Goal: Task Accomplishment & Management: Use online tool/utility

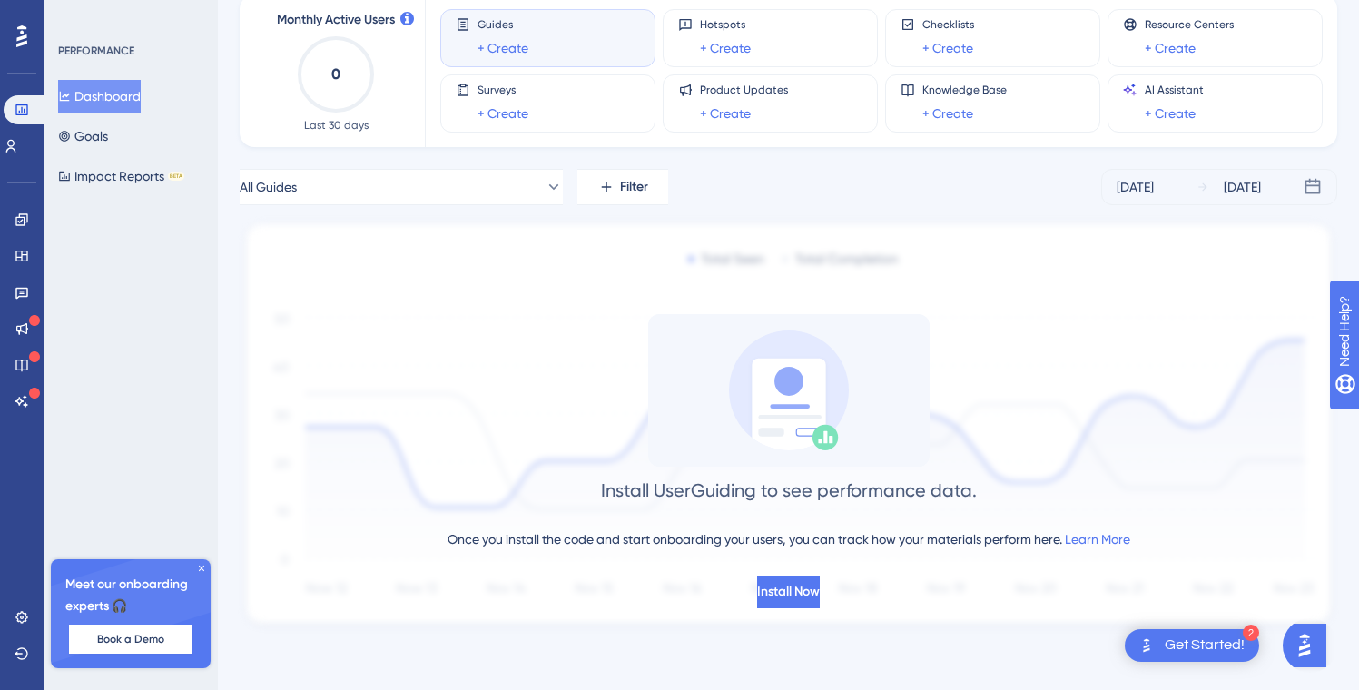
click at [1176, 651] on div "Get Started!" at bounding box center [1205, 646] width 80 height 20
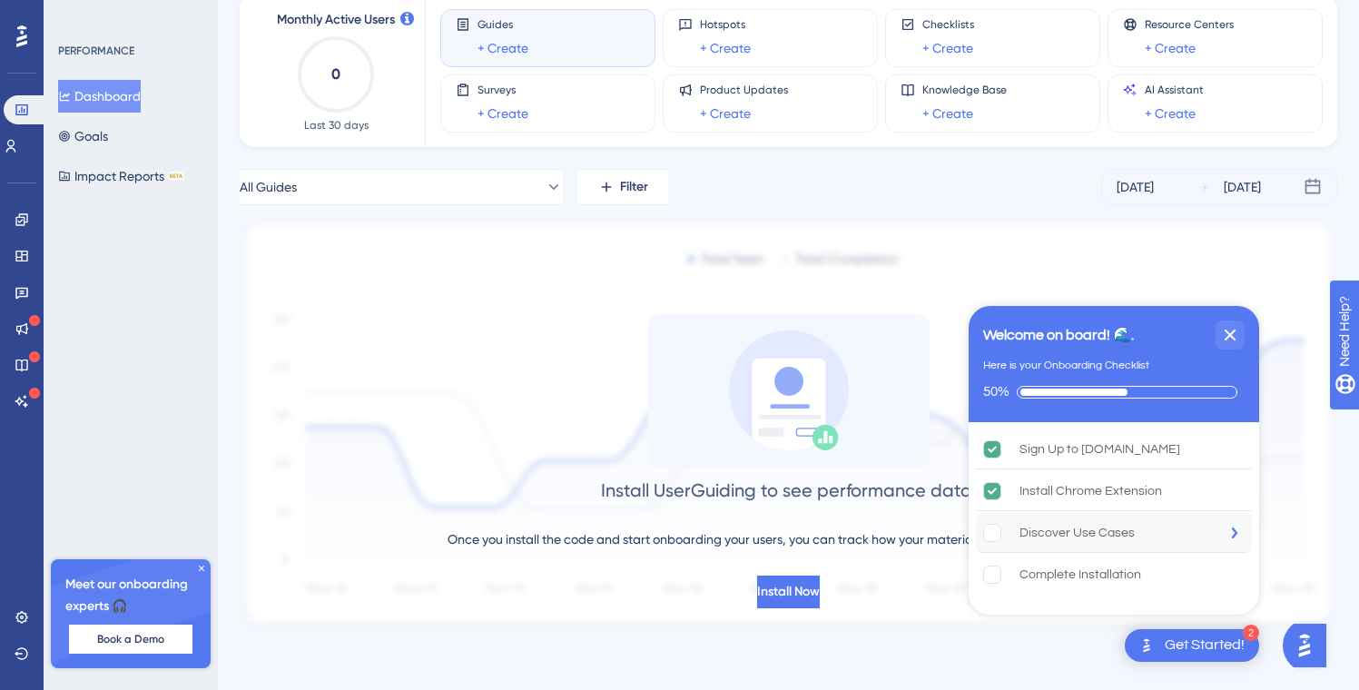
click at [1046, 528] on div "Discover Use Cases" at bounding box center [1077, 533] width 115 height 22
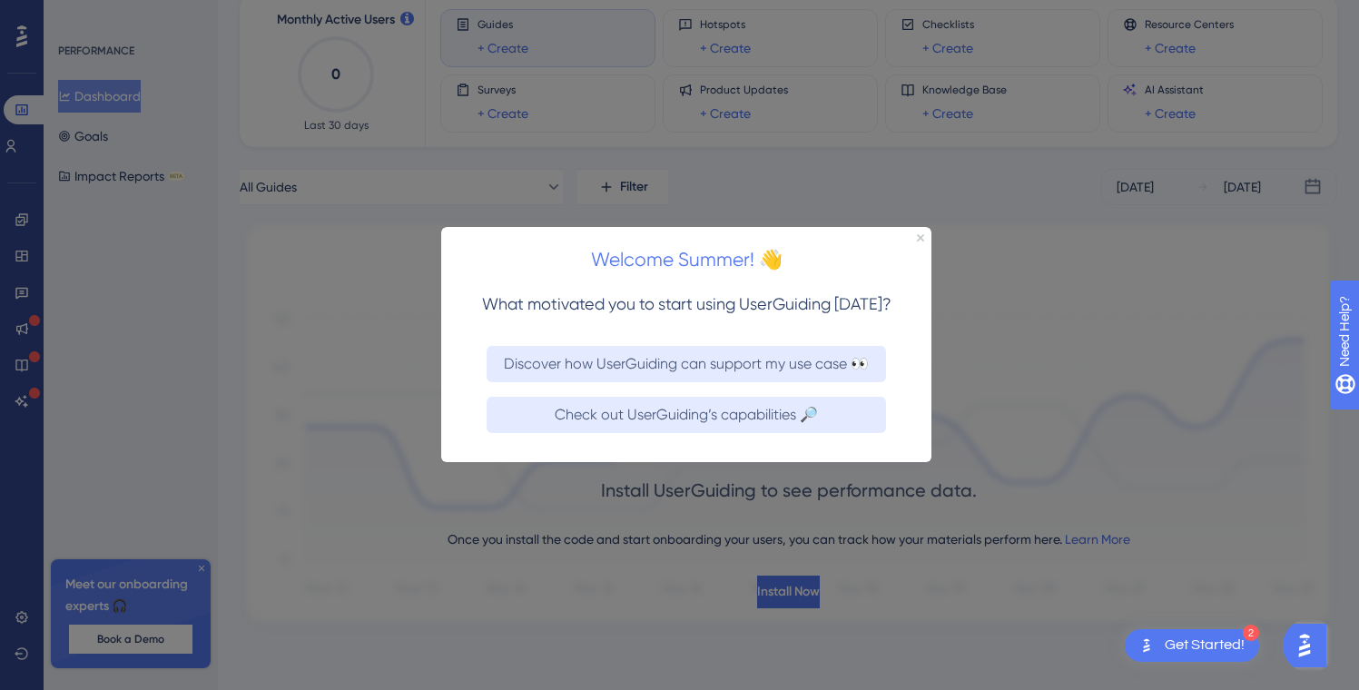
click at [919, 229] on div "Welcome Summer! 👋" at bounding box center [686, 255] width 490 height 56
click at [920, 251] on div "Welcome Summer! 👋" at bounding box center [686, 255] width 490 height 56
click at [920, 230] on div "Welcome Summer! 👋" at bounding box center [686, 255] width 490 height 56
click at [920, 241] on icon "Close Preview" at bounding box center [920, 237] width 7 height 7
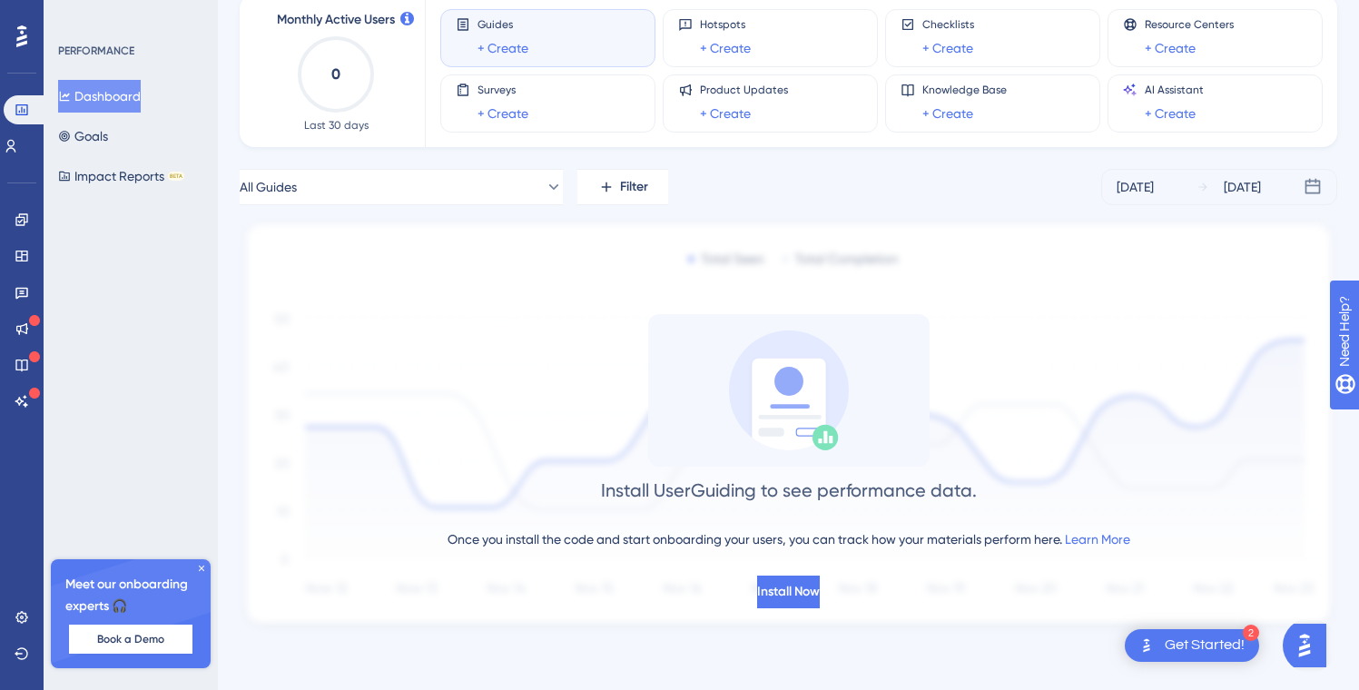
click at [1137, 642] on img "Open Get Started! checklist, remaining modules: 2" at bounding box center [1147, 646] width 22 height 22
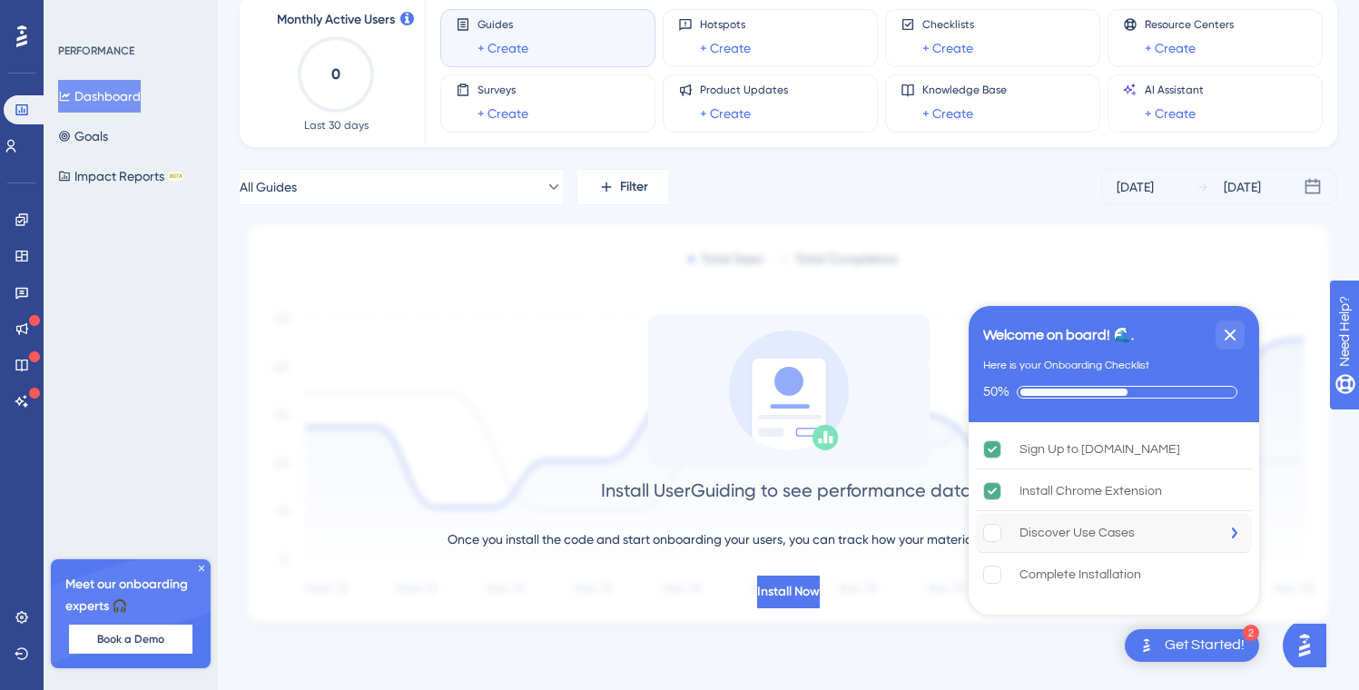
click at [1113, 531] on div "Discover Use Cases" at bounding box center [1077, 533] width 115 height 22
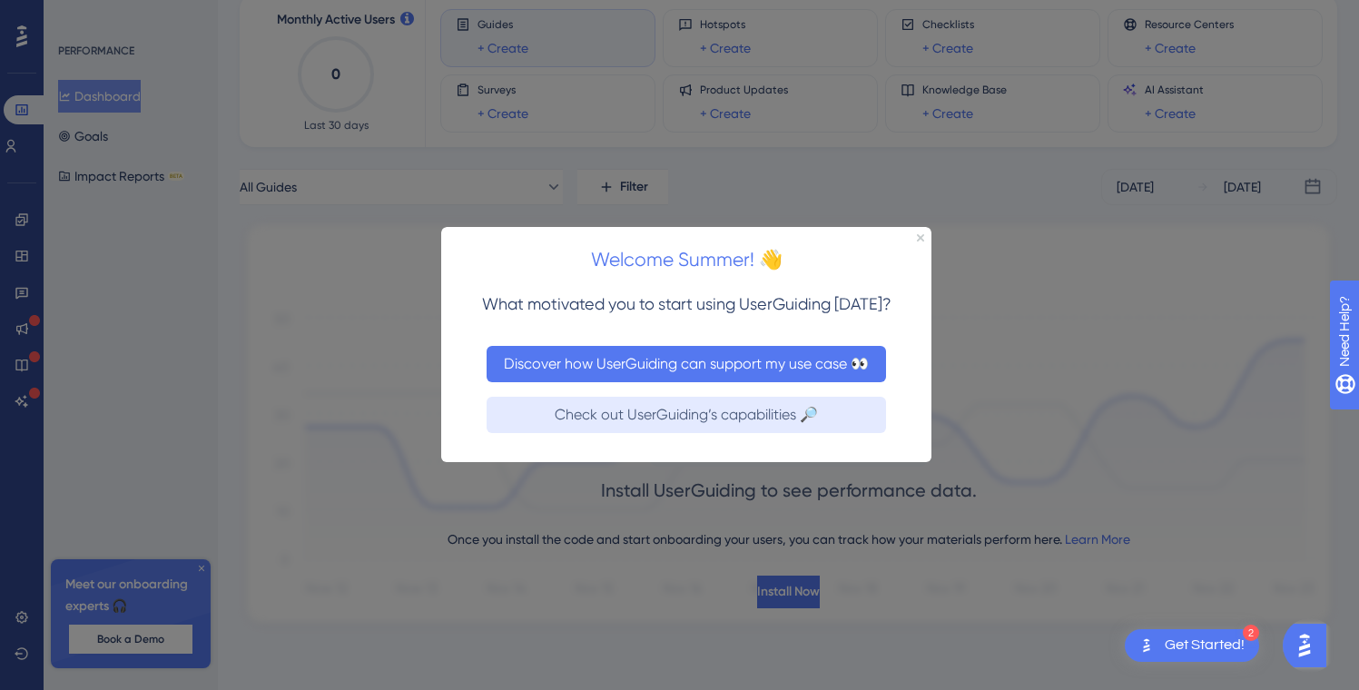
click at [862, 369] on button "Discover how UserGuiding can support my use case 👀" at bounding box center [687, 364] width 400 height 36
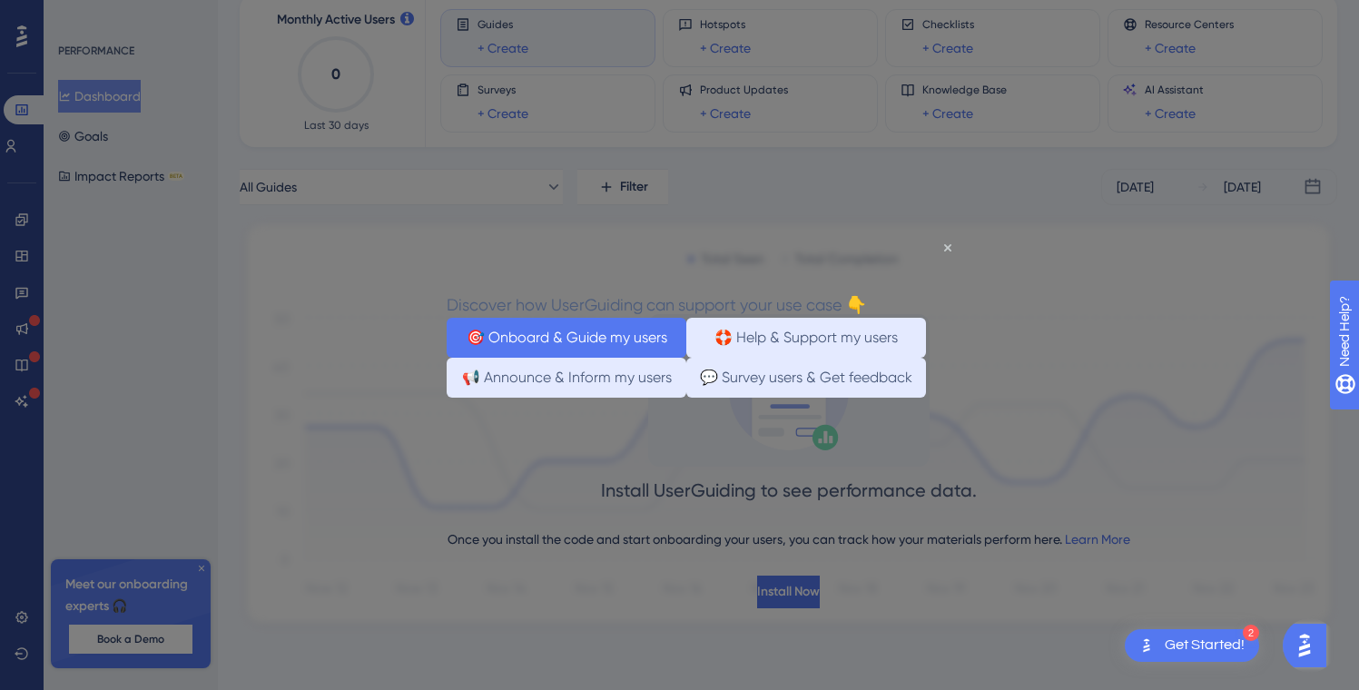
click at [637, 341] on button "🎯 Onboard & Guide my users" at bounding box center [567, 338] width 240 height 40
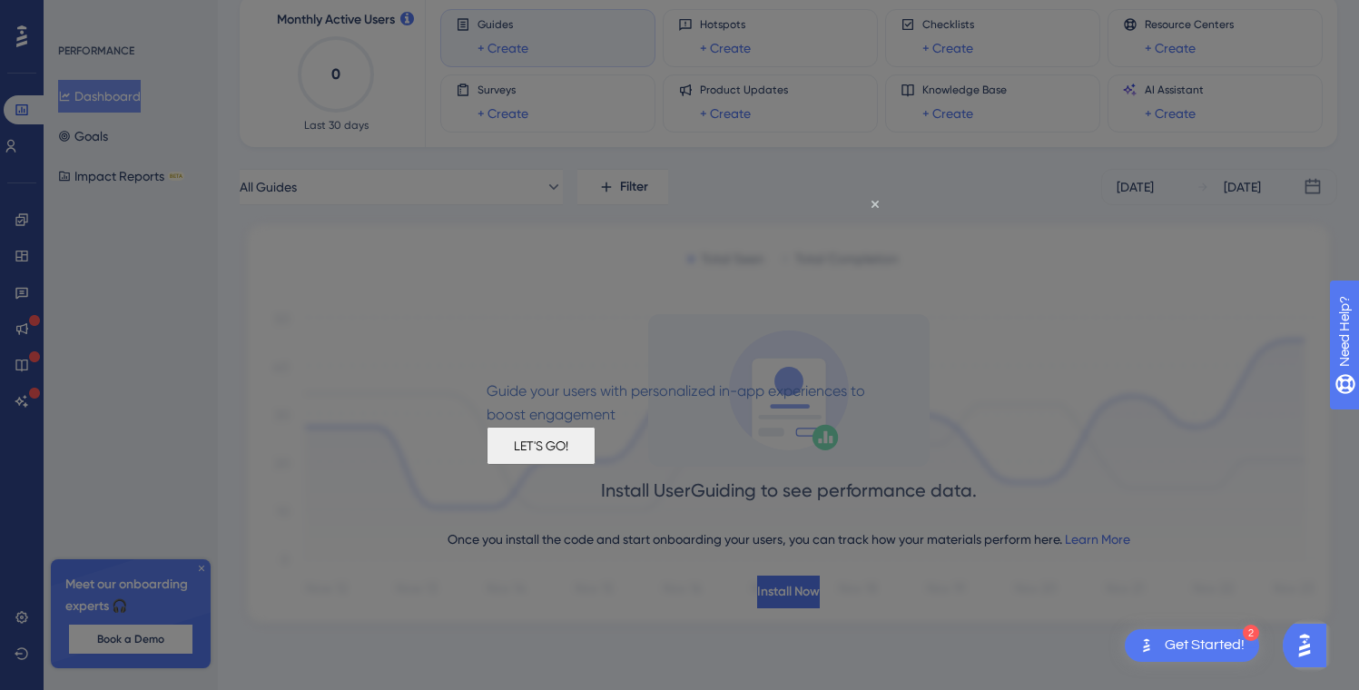
click at [596, 460] on button "LET'S GO!" at bounding box center [541, 446] width 109 height 38
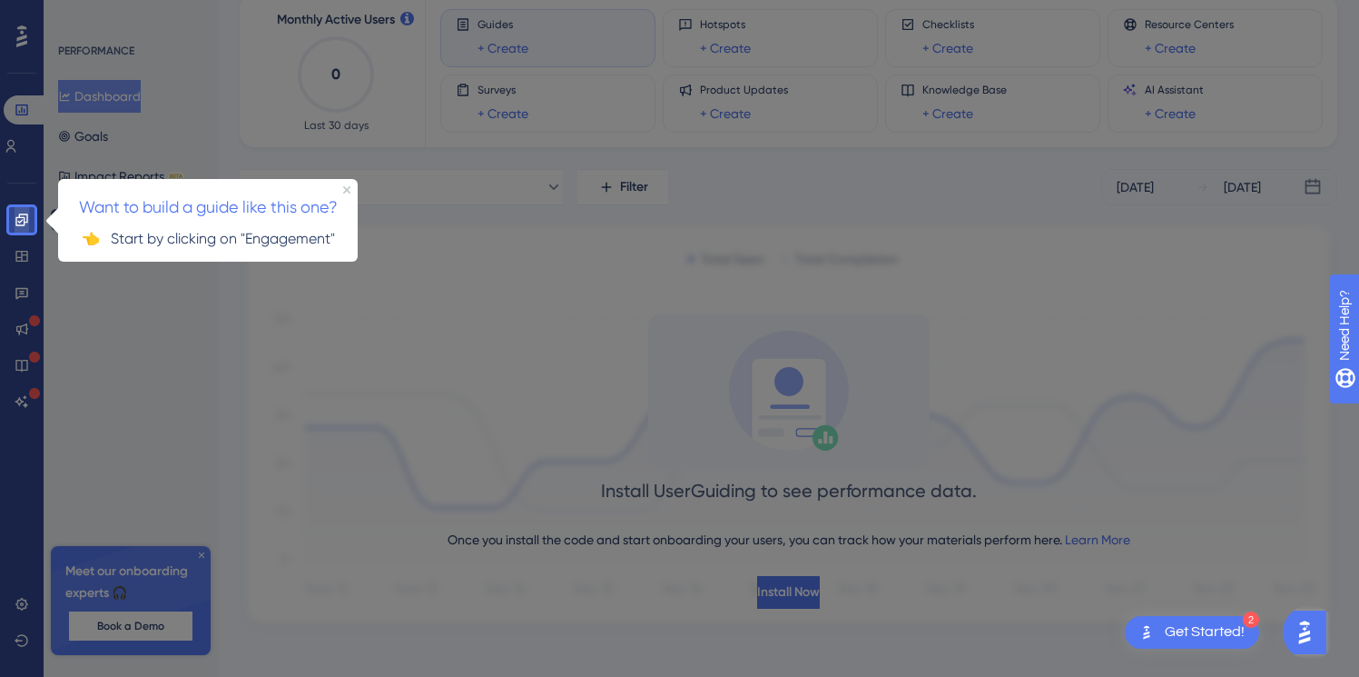
click at [29, 217] on link at bounding box center [22, 219] width 15 height 29
click at [300, 237] on p "👈 Start by clicking on "Engagement"" at bounding box center [208, 238] width 271 height 24
click at [275, 341] on div at bounding box center [704, 291] width 1338 height 797
click at [293, 232] on p "👈 Start by clicking on "Engagement"" at bounding box center [208, 238] width 271 height 24
click at [200, 232] on p "👈 Start by clicking on "Engagement"" at bounding box center [208, 238] width 271 height 24
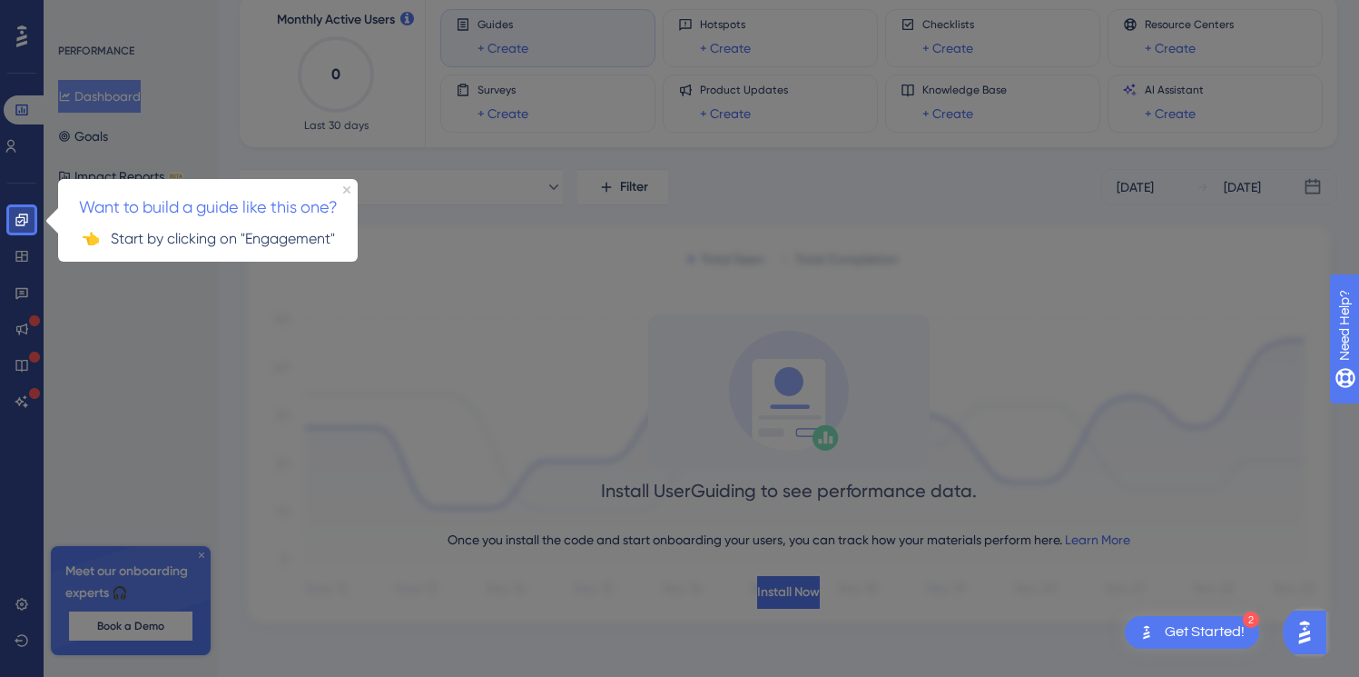
click at [83, 238] on p "👈 Start by clicking on "Engagement"" at bounding box center [208, 238] width 271 height 24
click at [347, 189] on icon "Close Preview" at bounding box center [346, 188] width 7 height 7
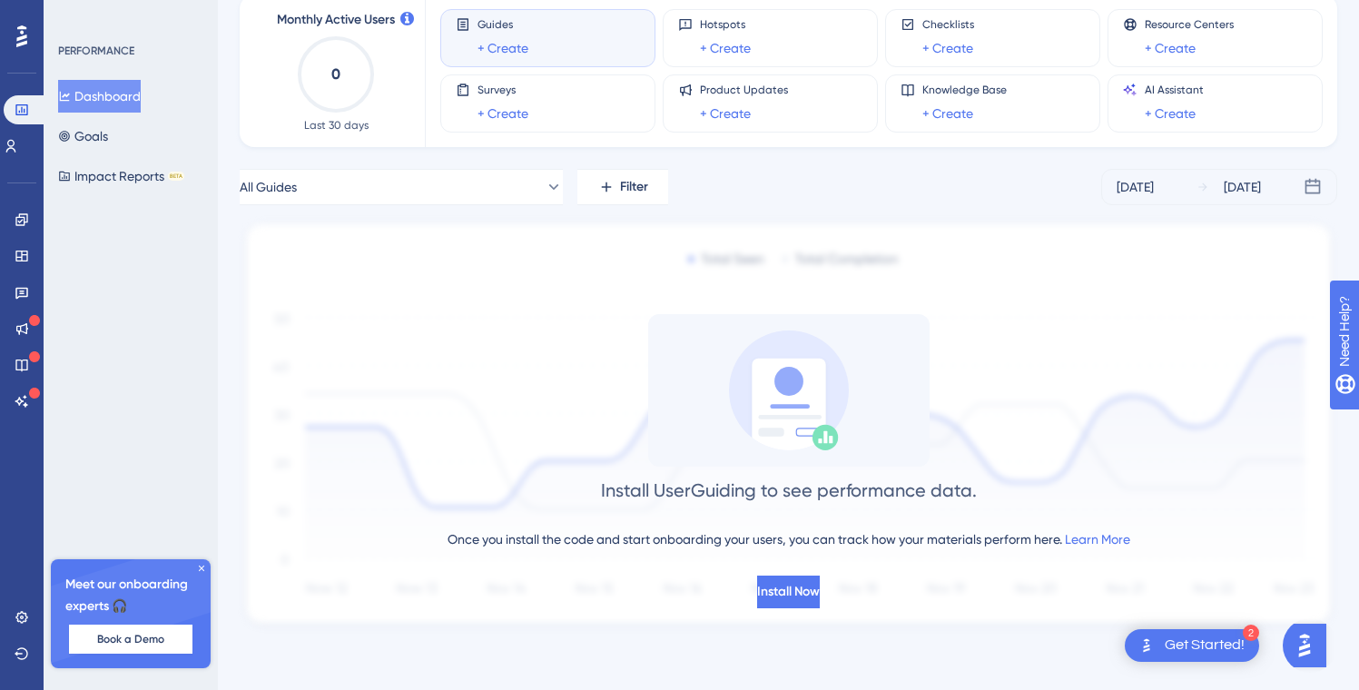
click at [1208, 640] on div "Get Started!" at bounding box center [1205, 646] width 80 height 20
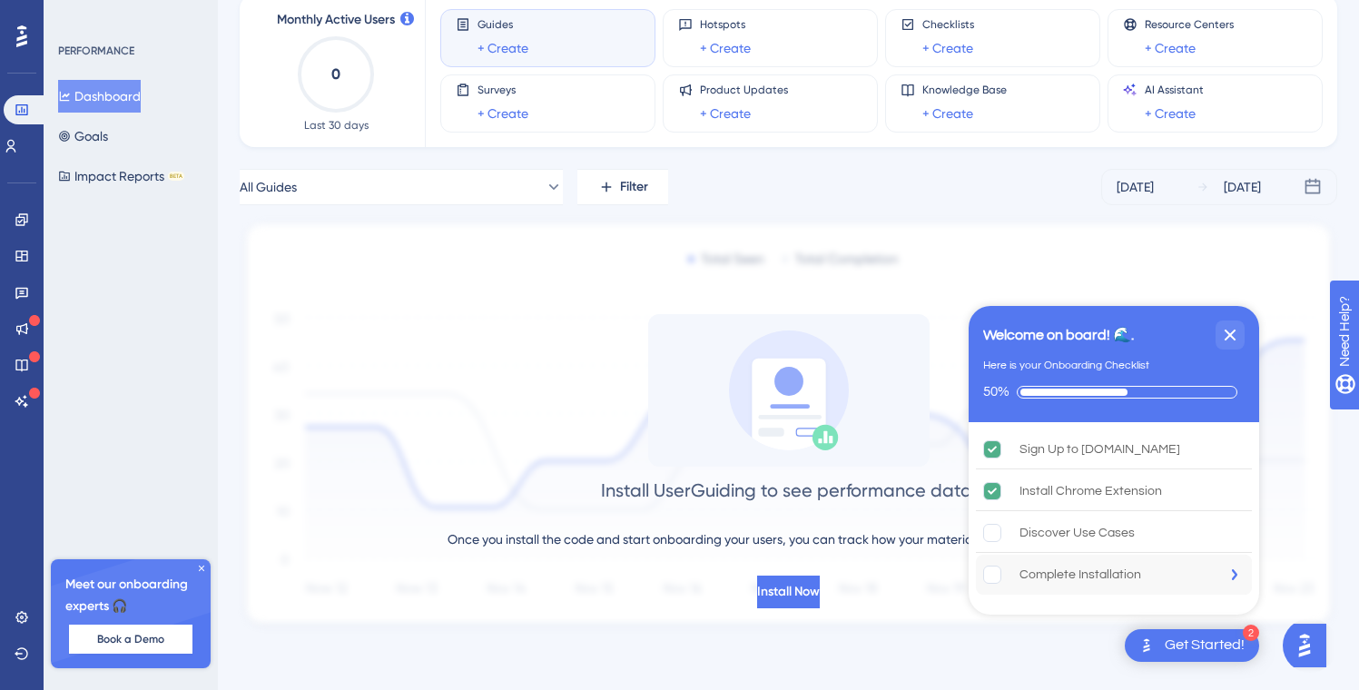
click at [1145, 573] on div "Complete Installation" at bounding box center [1114, 575] width 276 height 40
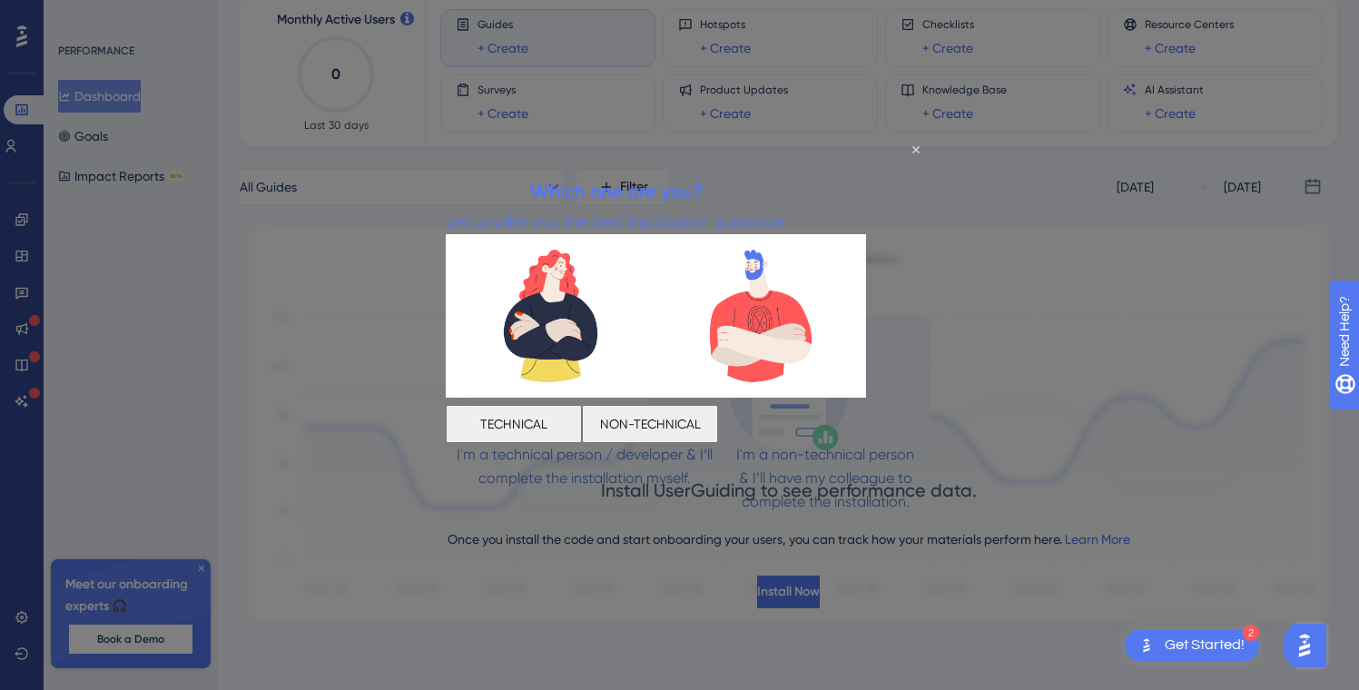
click at [940, 447] on div at bounding box center [679, 345] width 1359 height 690
click at [582, 410] on button "TECHNICAL" at bounding box center [514, 423] width 136 height 38
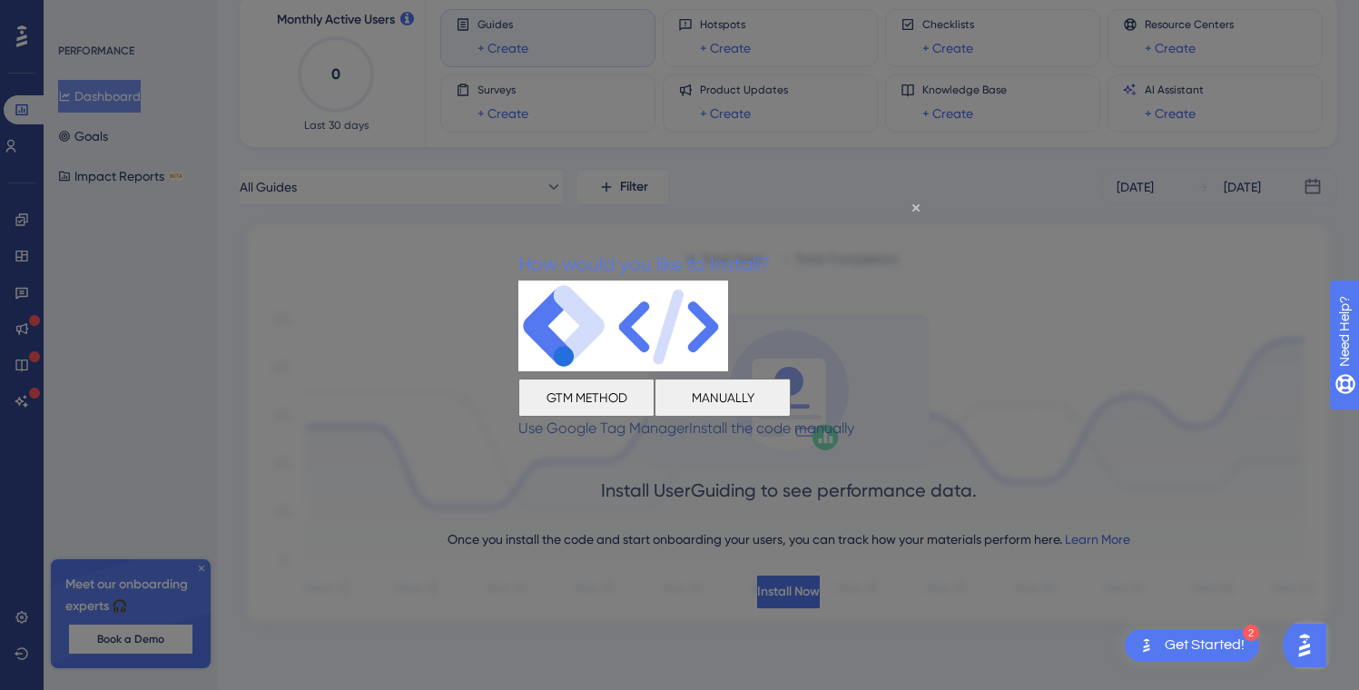
click at [772, 417] on button "MANUALLY" at bounding box center [723, 398] width 136 height 38
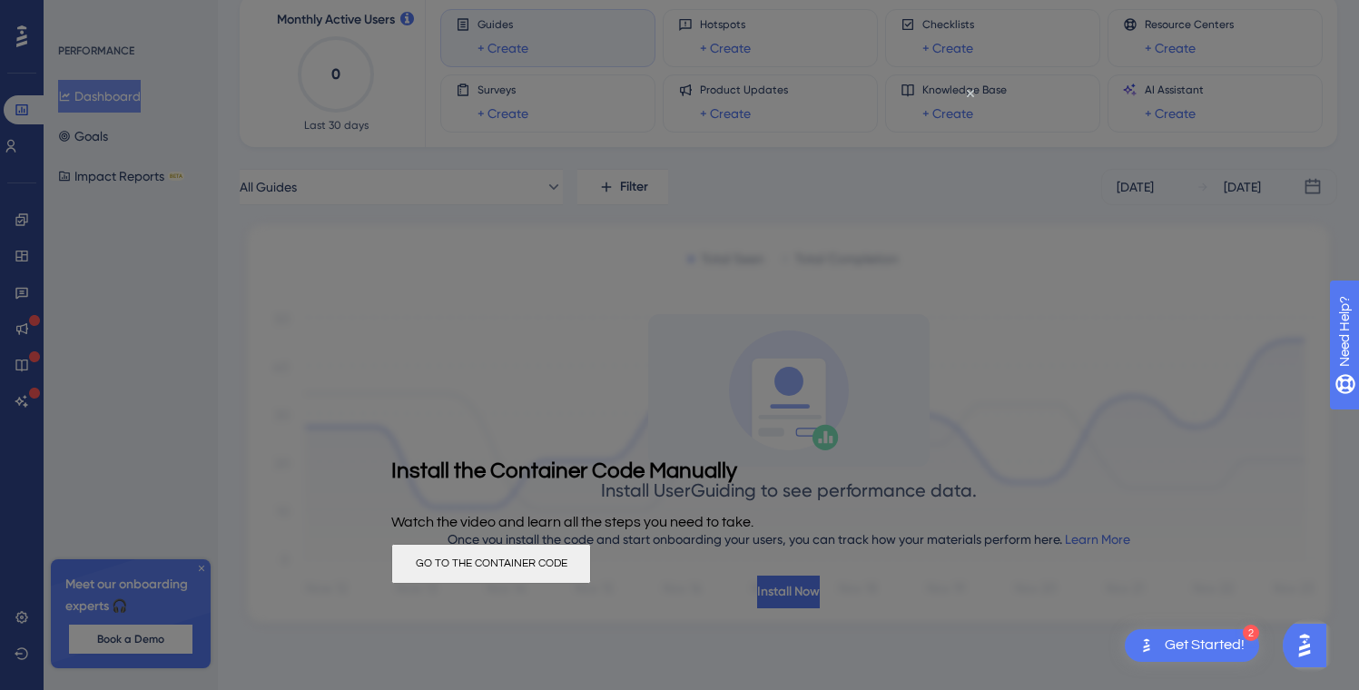
click at [591, 572] on button "GO TO THE CONTAINER CODE" at bounding box center [491, 564] width 200 height 40
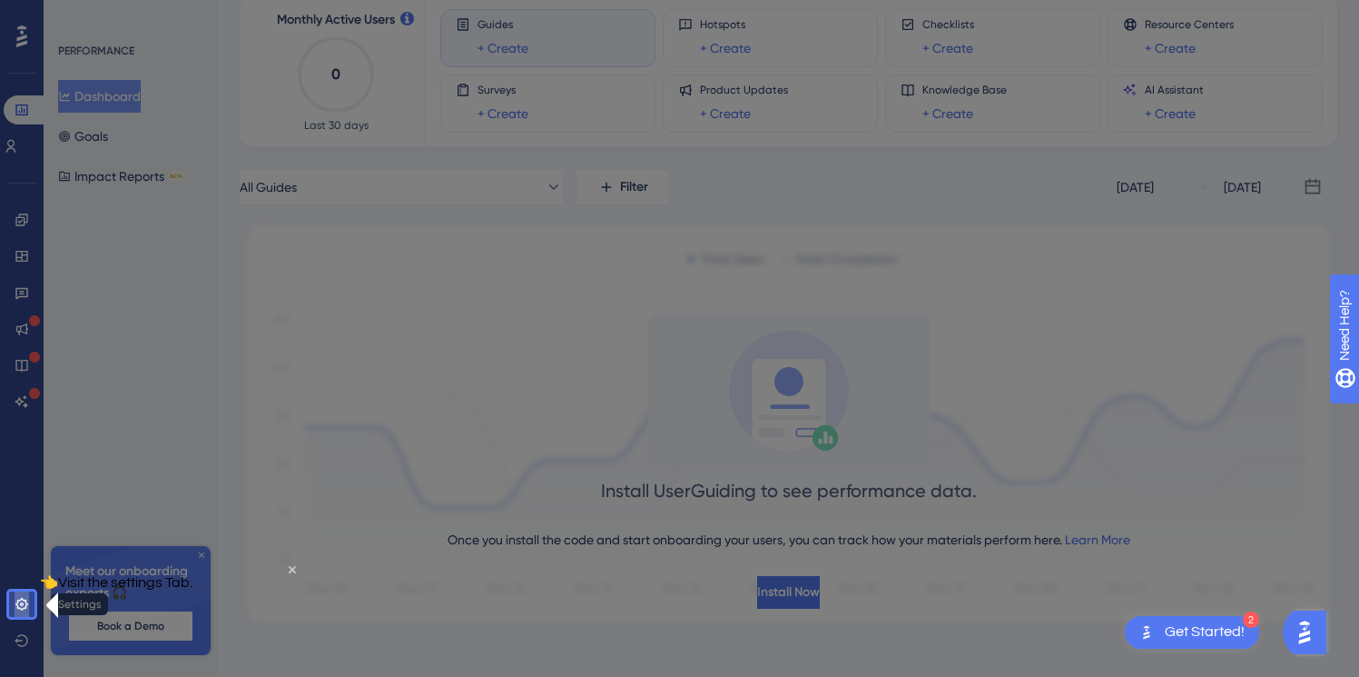
click at [18, 601] on icon at bounding box center [22, 604] width 15 height 15
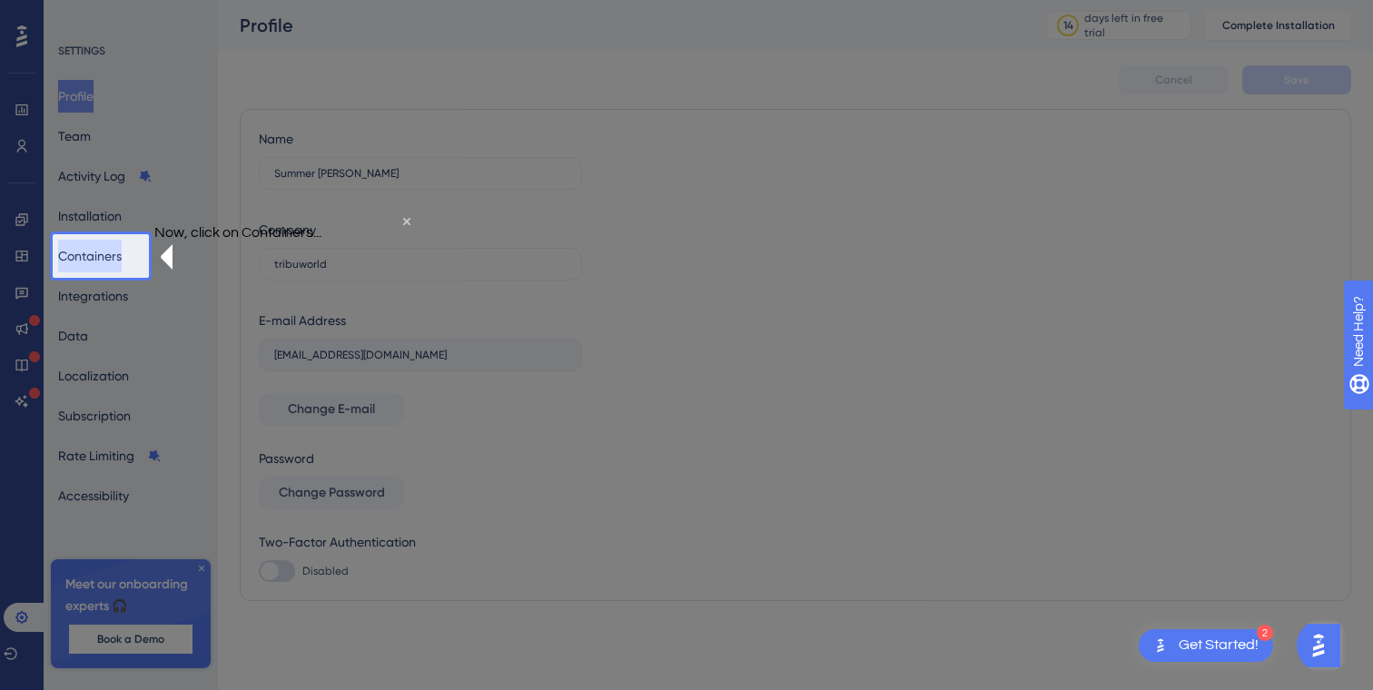
click at [94, 254] on button "Containers" at bounding box center [90, 256] width 64 height 33
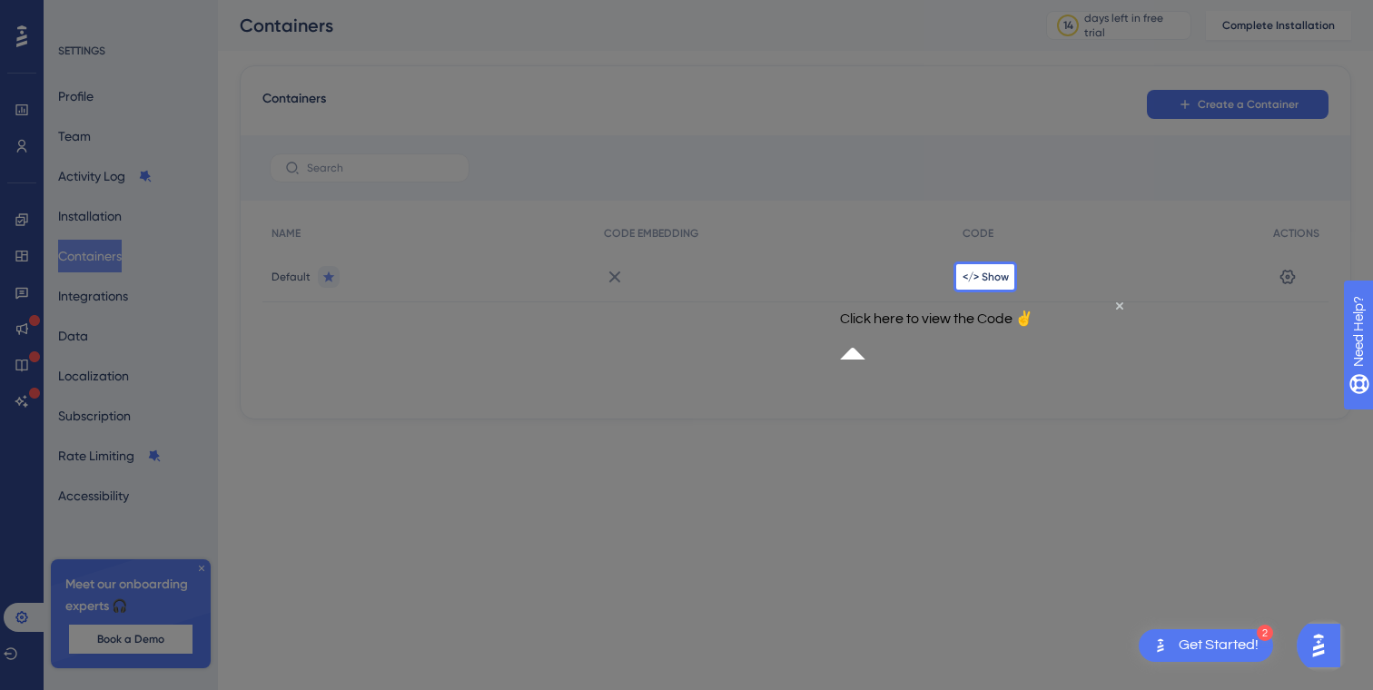
click at [924, 326] on p "Click here to view the Code ✌" at bounding box center [935, 317] width 193 height 17
click at [979, 275] on span "</> Show" at bounding box center [986, 277] width 46 height 15
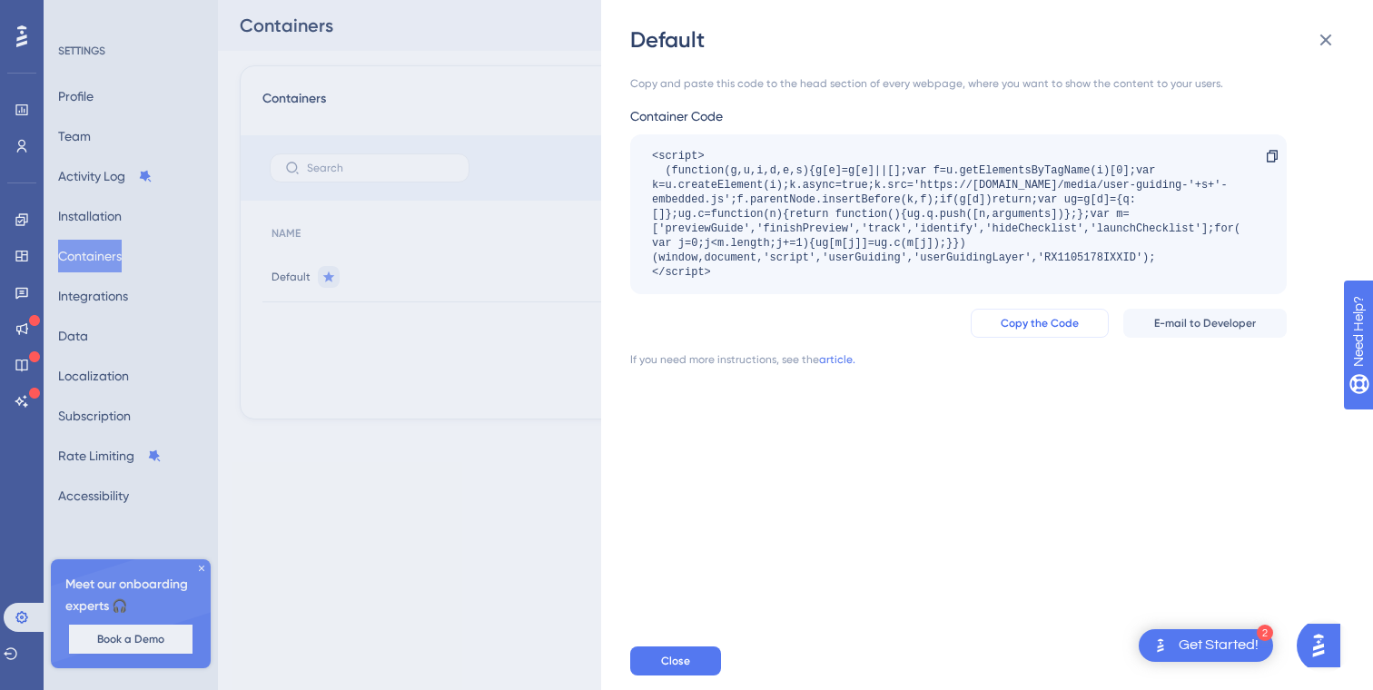
click at [1067, 318] on span "Copy the Code" at bounding box center [1040, 323] width 78 height 15
click at [653, 660] on button "Close" at bounding box center [675, 661] width 91 height 29
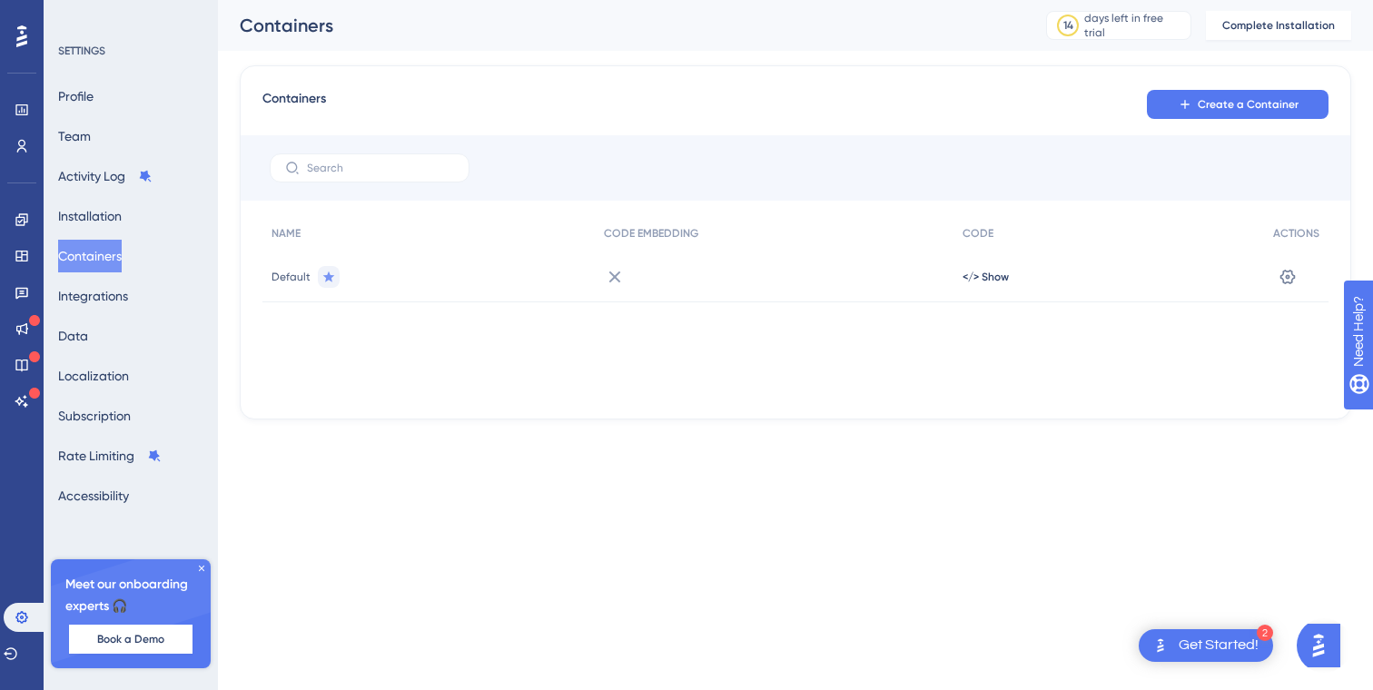
click at [870, 353] on div "NAME CODE EMBEDDING CODE ACTIONS Default </> Show Settings" at bounding box center [795, 306] width 1066 height 182
click at [104, 251] on button "Containers" at bounding box center [90, 256] width 64 height 33
click at [1171, 118] on button "Create a Container" at bounding box center [1238, 104] width 182 height 29
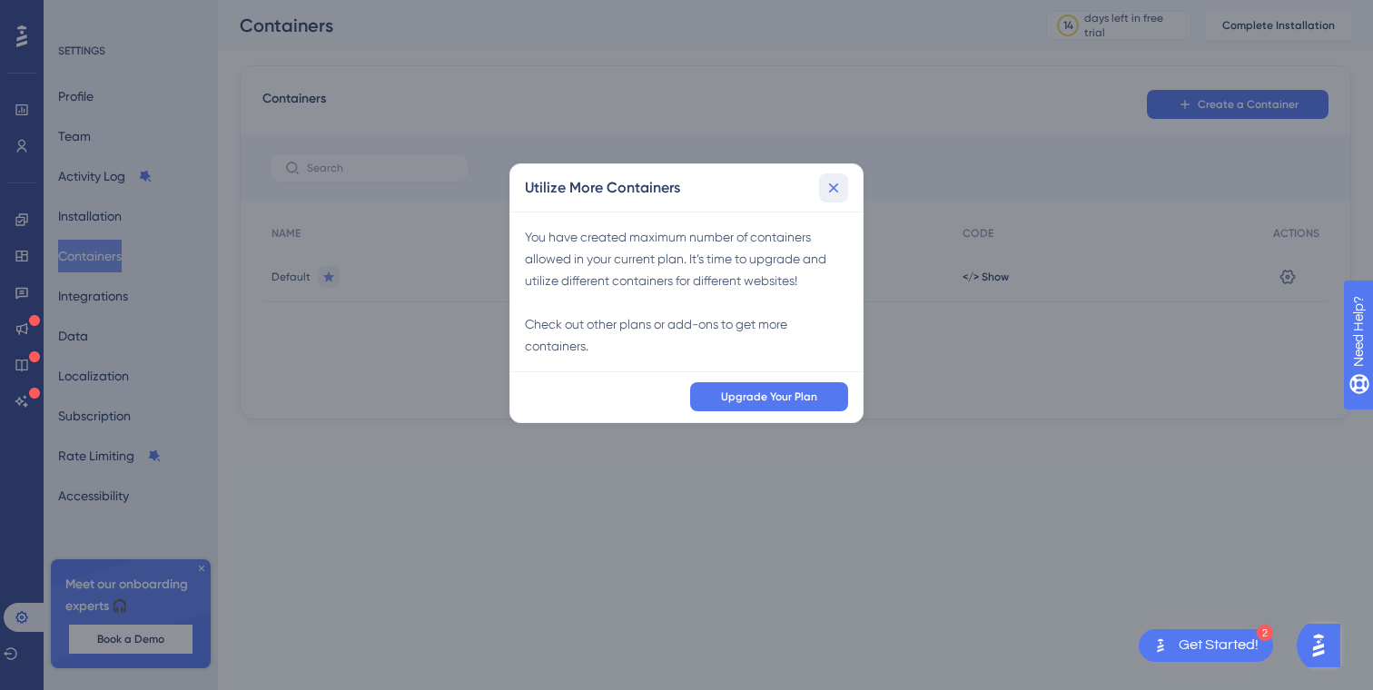
click at [830, 182] on icon at bounding box center [834, 188] width 18 height 18
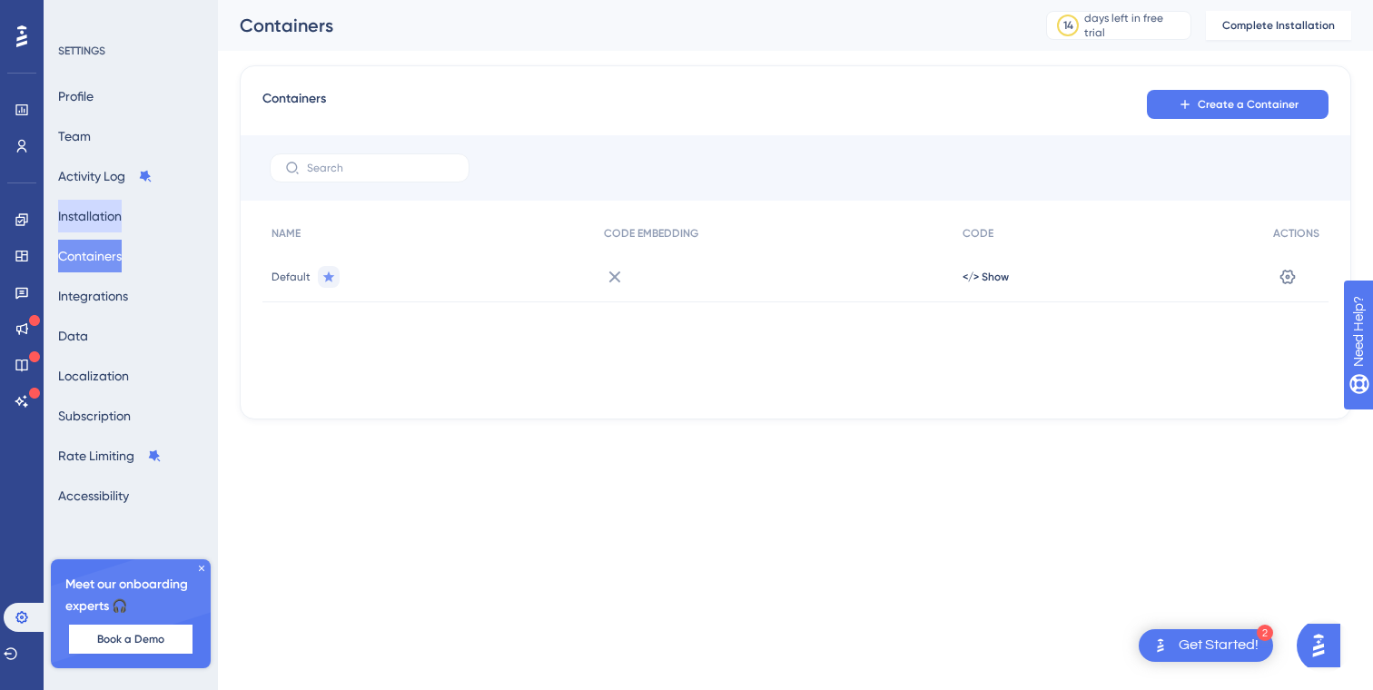
click at [92, 228] on button "Installation" at bounding box center [90, 216] width 64 height 33
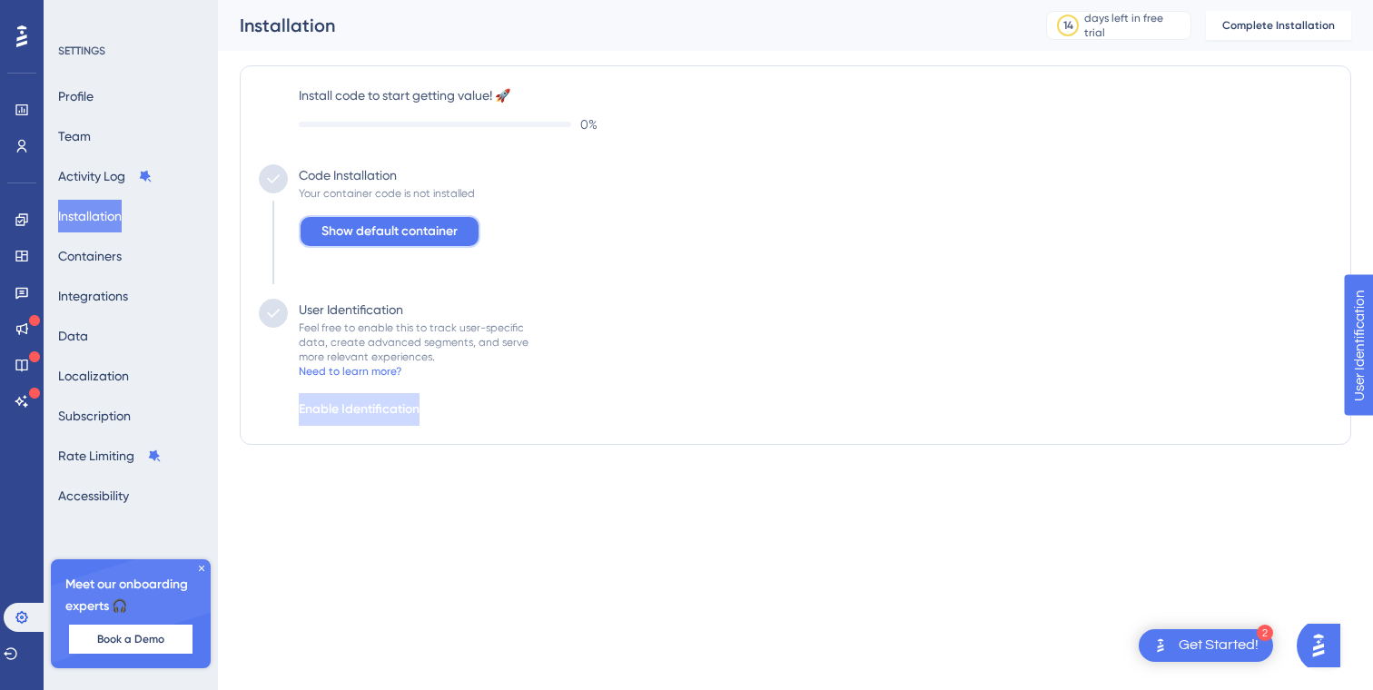
click at [414, 239] on span "Show default container" at bounding box center [389, 232] width 136 height 22
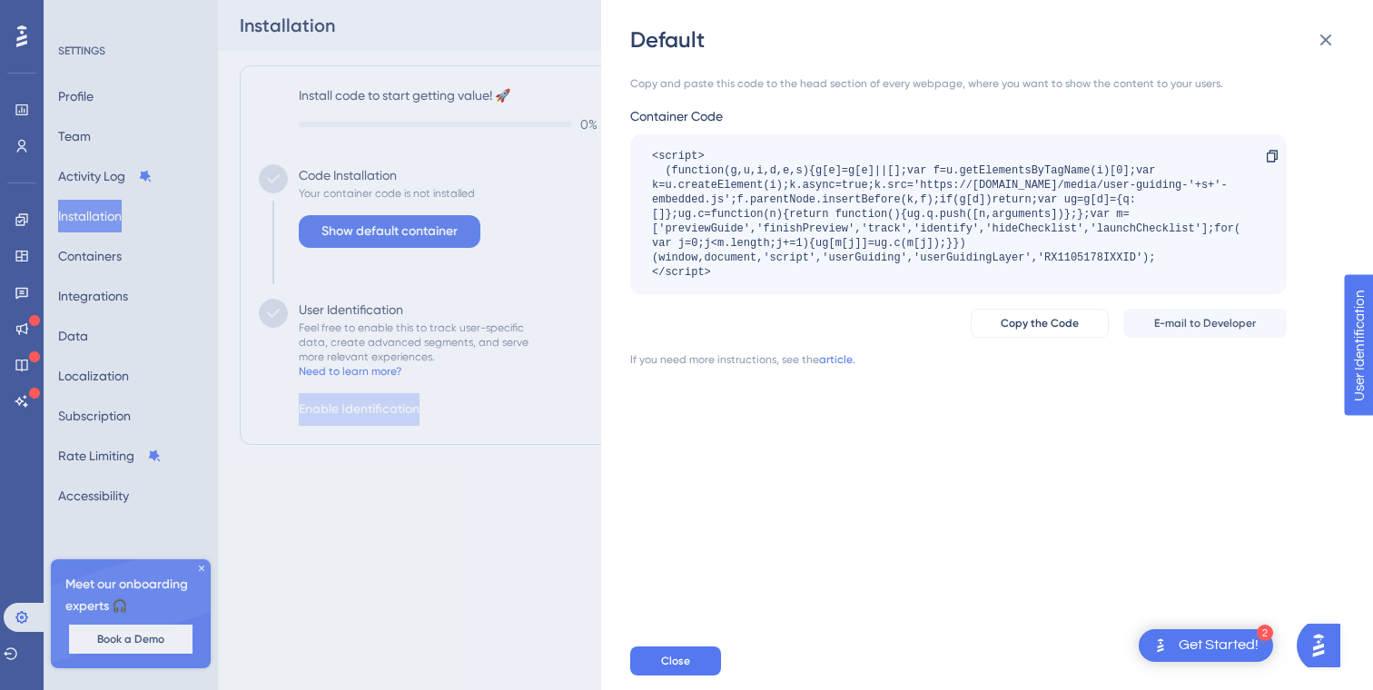
click at [1219, 648] on div "Get Started!" at bounding box center [1219, 646] width 80 height 20
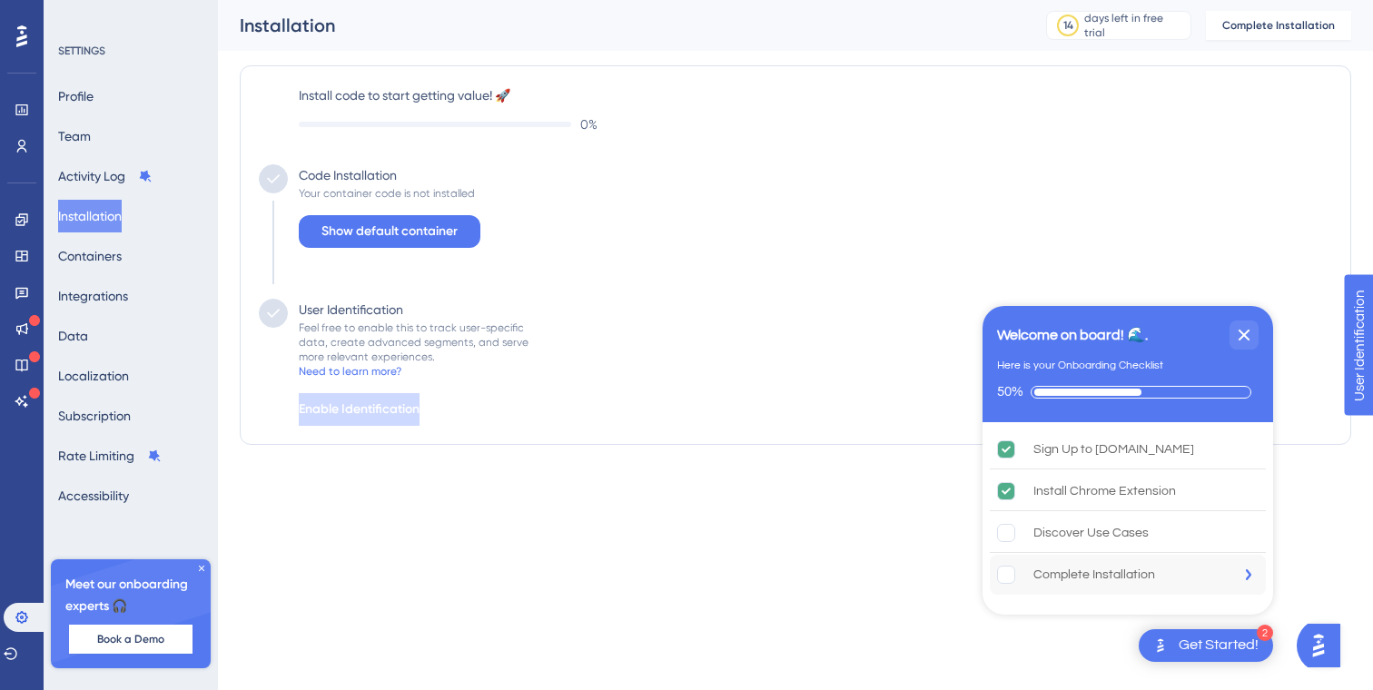
click at [1112, 578] on div "Complete Installation" at bounding box center [1094, 575] width 122 height 22
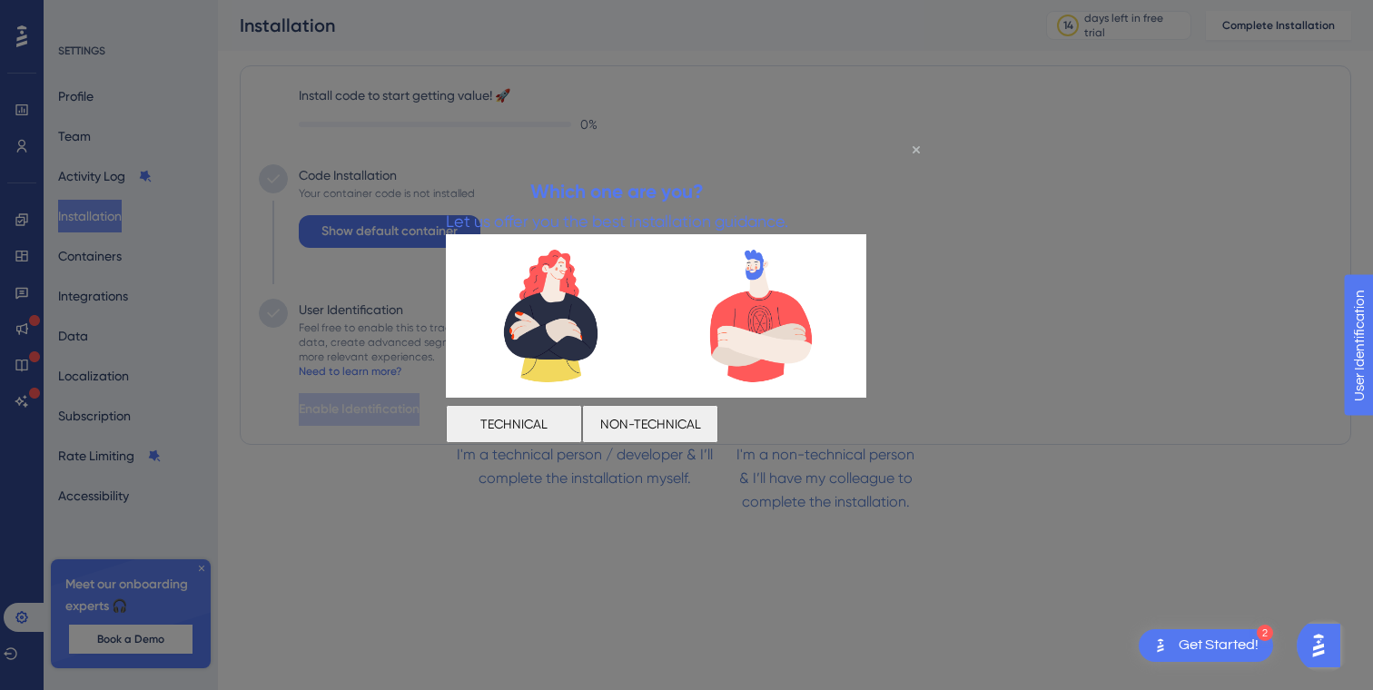
click at [915, 149] on icon "Close Preview" at bounding box center [916, 148] width 7 height 7
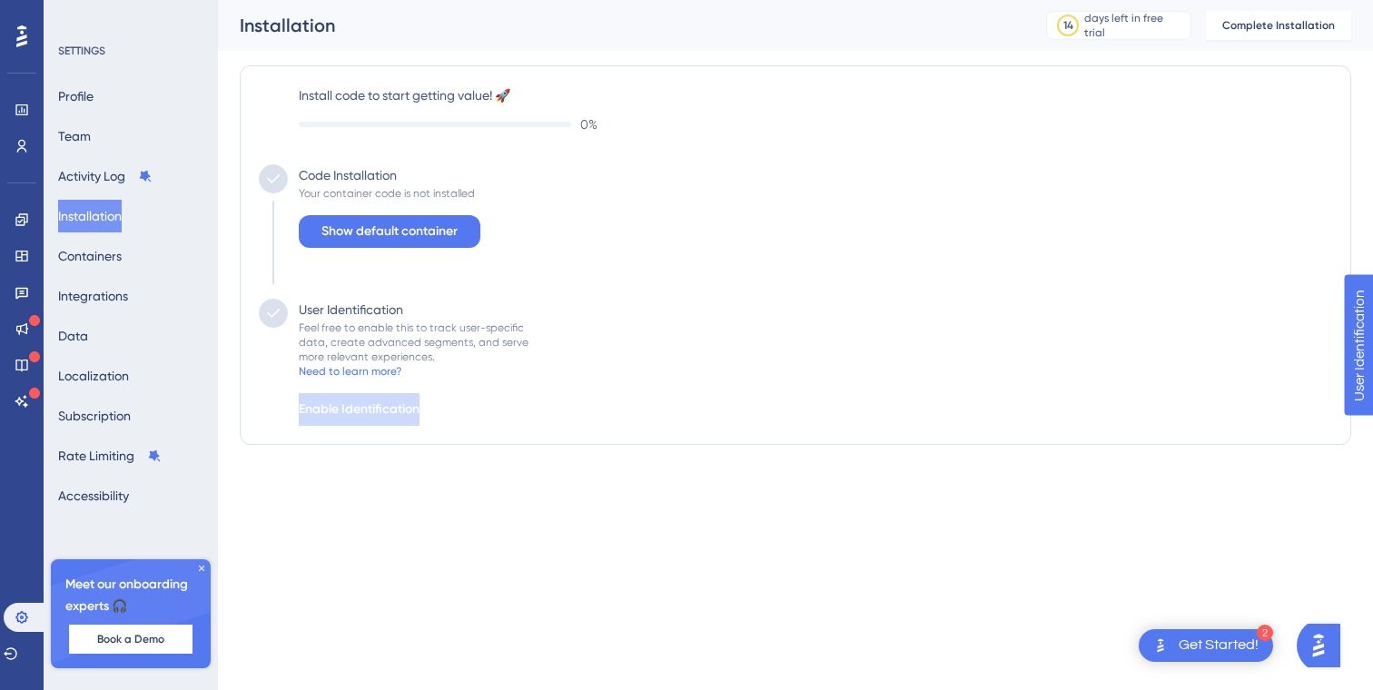
click at [915, 150] on div "Install code to start getting value! 🚀 0 % Code Installation Your container cod…" at bounding box center [795, 254] width 1073 height 341
click at [123, 80] on div "Profile Team Activity Log Installation Containers Integrations Data Localizatio…" at bounding box center [131, 296] width 147 height 432
drag, startPoint x: 117, startPoint y: 93, endPoint x: 96, endPoint y: 93, distance: 20.9
click at [117, 93] on div "Profile Team Activity Log Installation Containers Integrations Data Localizatio…" at bounding box center [131, 296] width 147 height 432
click at [94, 93] on button "Profile" at bounding box center [75, 96] width 35 height 33
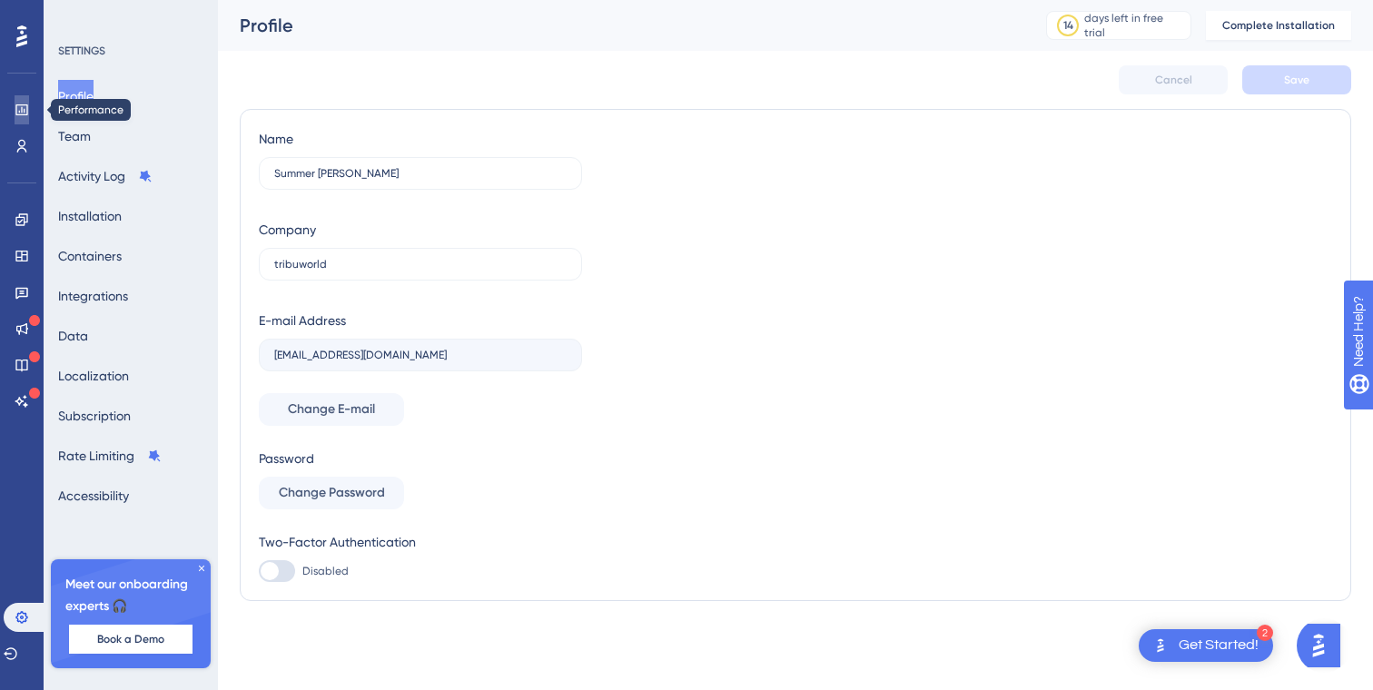
click at [20, 112] on icon at bounding box center [22, 110] width 15 height 15
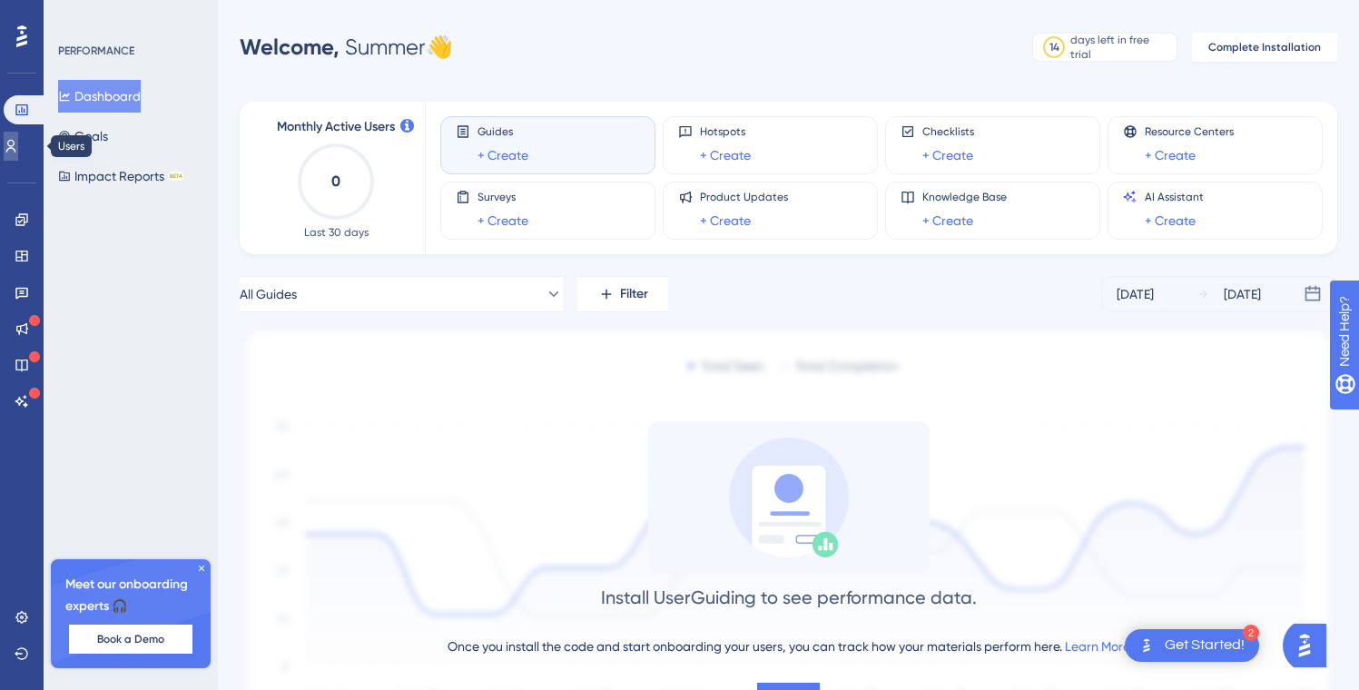
click at [15, 143] on icon at bounding box center [11, 146] width 15 height 15
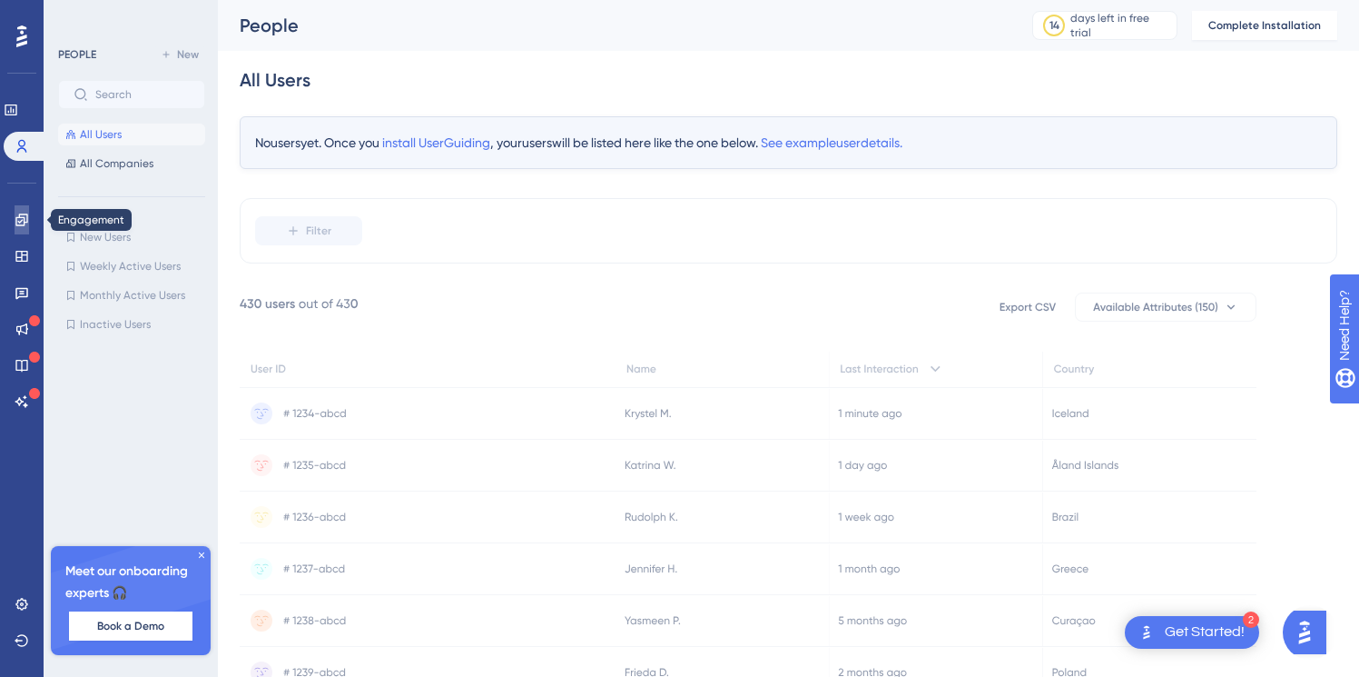
click at [15, 216] on link at bounding box center [22, 219] width 15 height 29
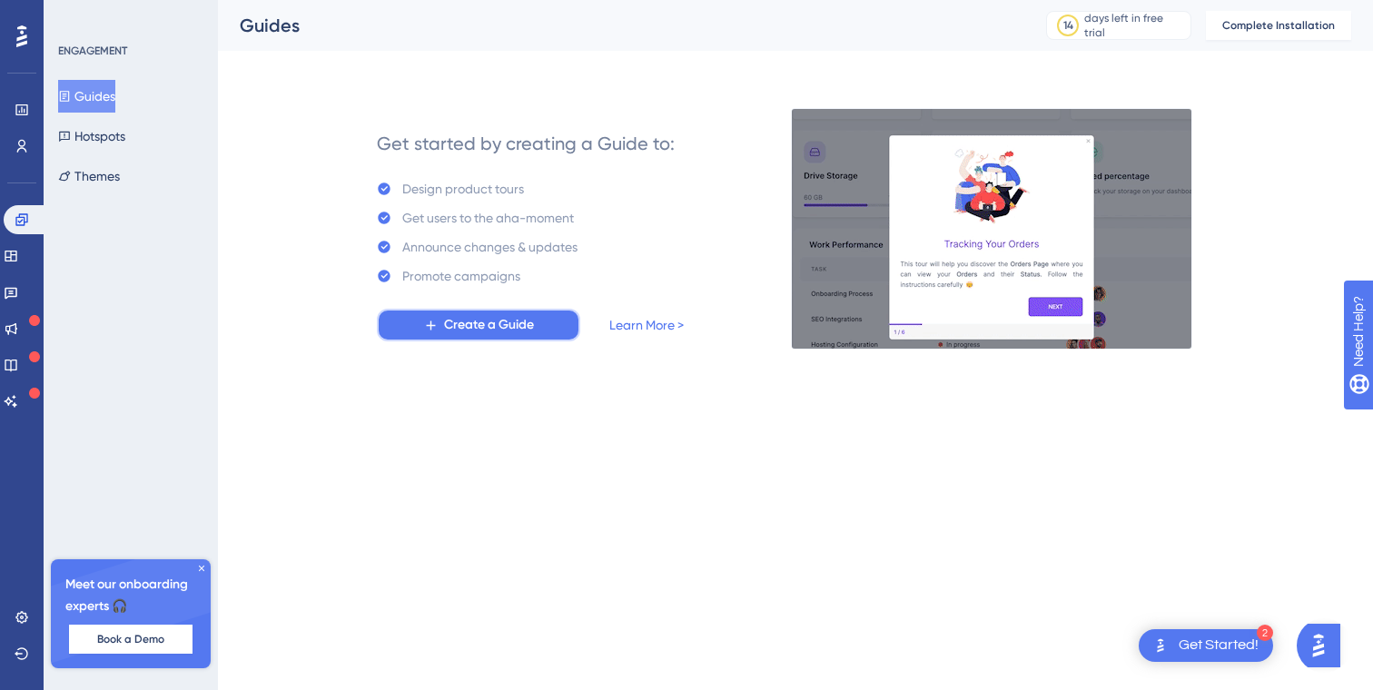
click at [509, 341] on button "Create a Guide" at bounding box center [478, 325] width 203 height 33
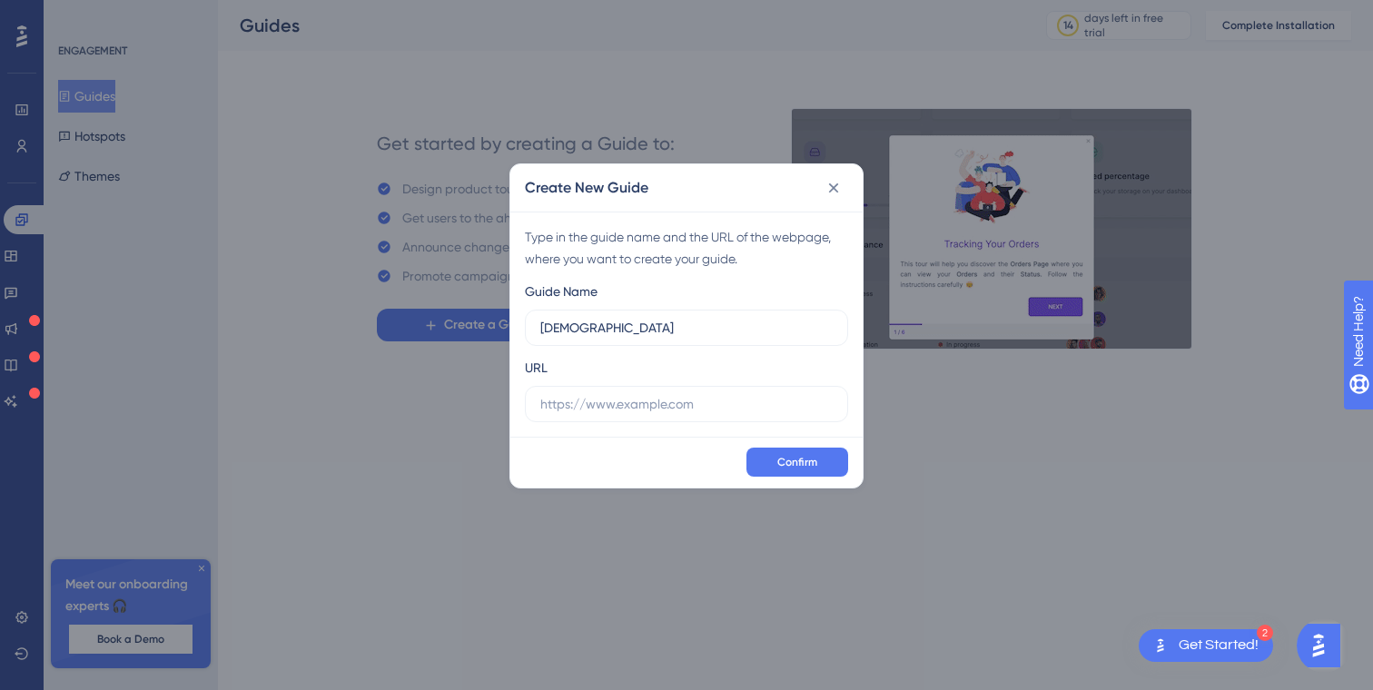
type input "Haha"
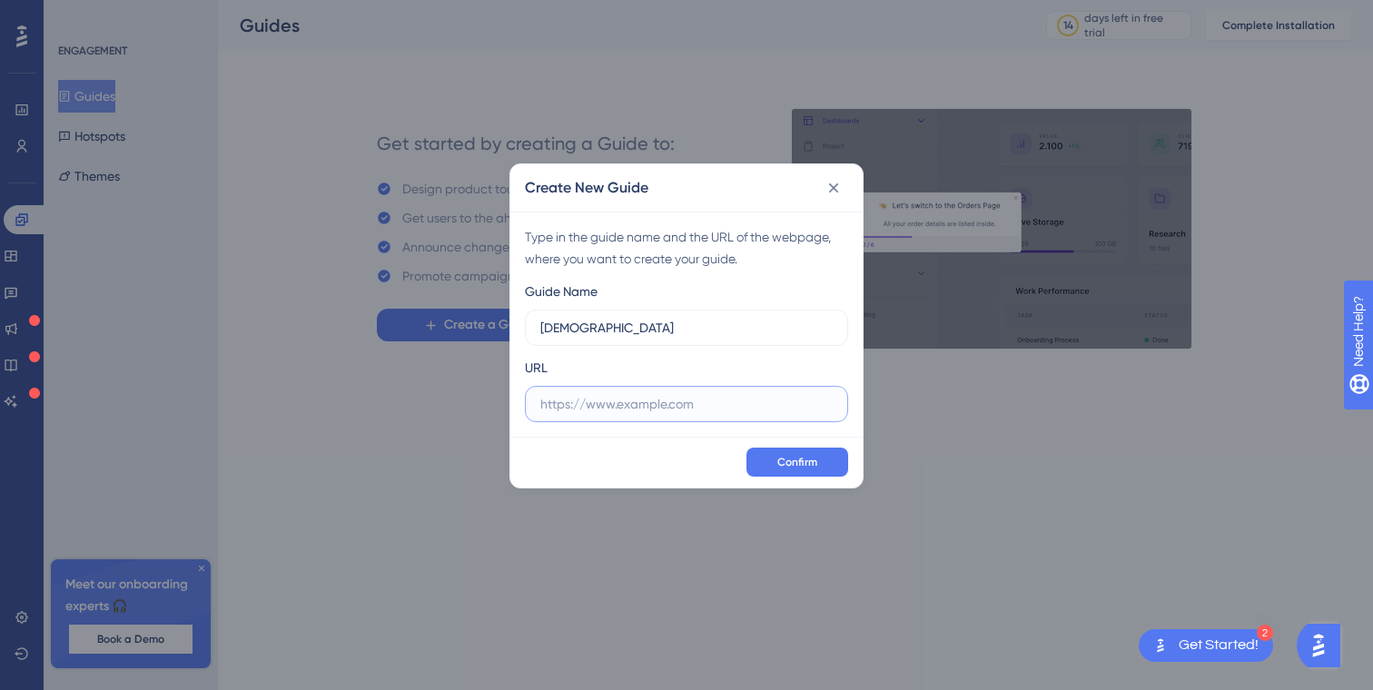
click at [621, 405] on input "text" at bounding box center [686, 404] width 292 height 20
paste input "https://worthy-aims-507281.framer.app/"
type input "https://worthy-aims-507281.framer.app/"
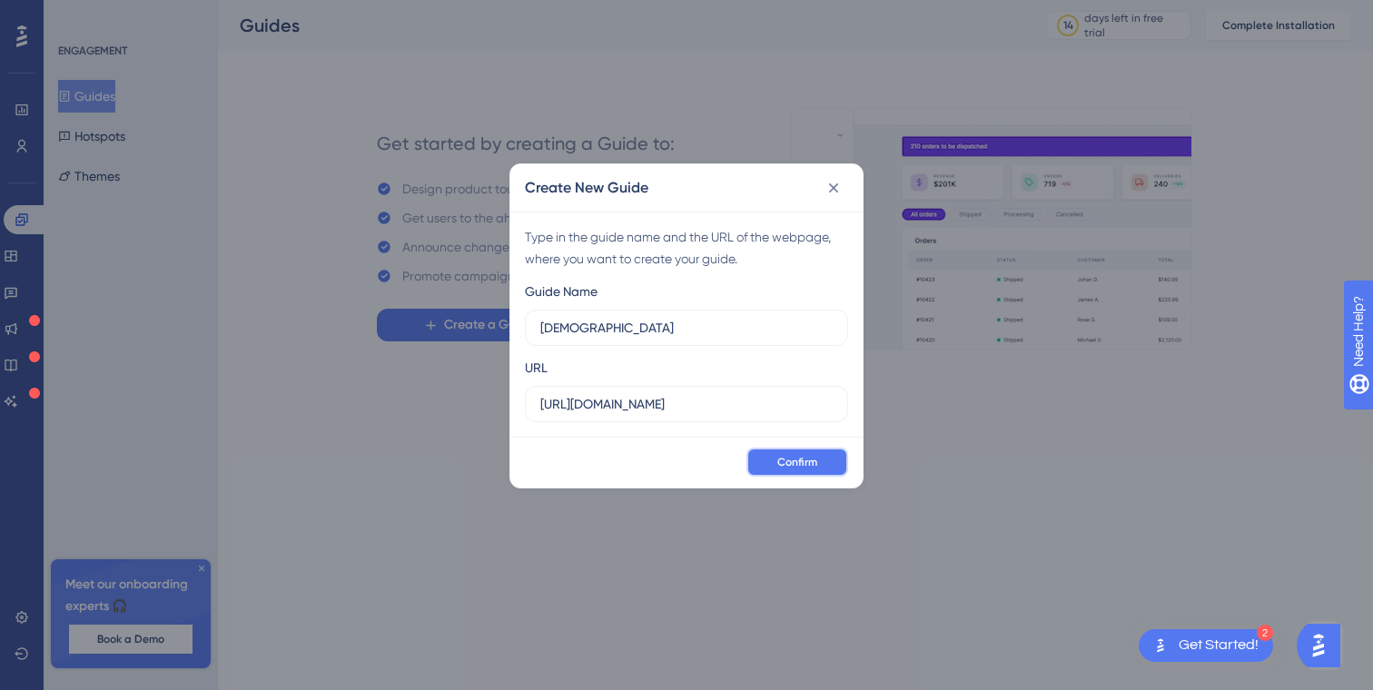
click at [797, 467] on span "Confirm" at bounding box center [797, 462] width 40 height 15
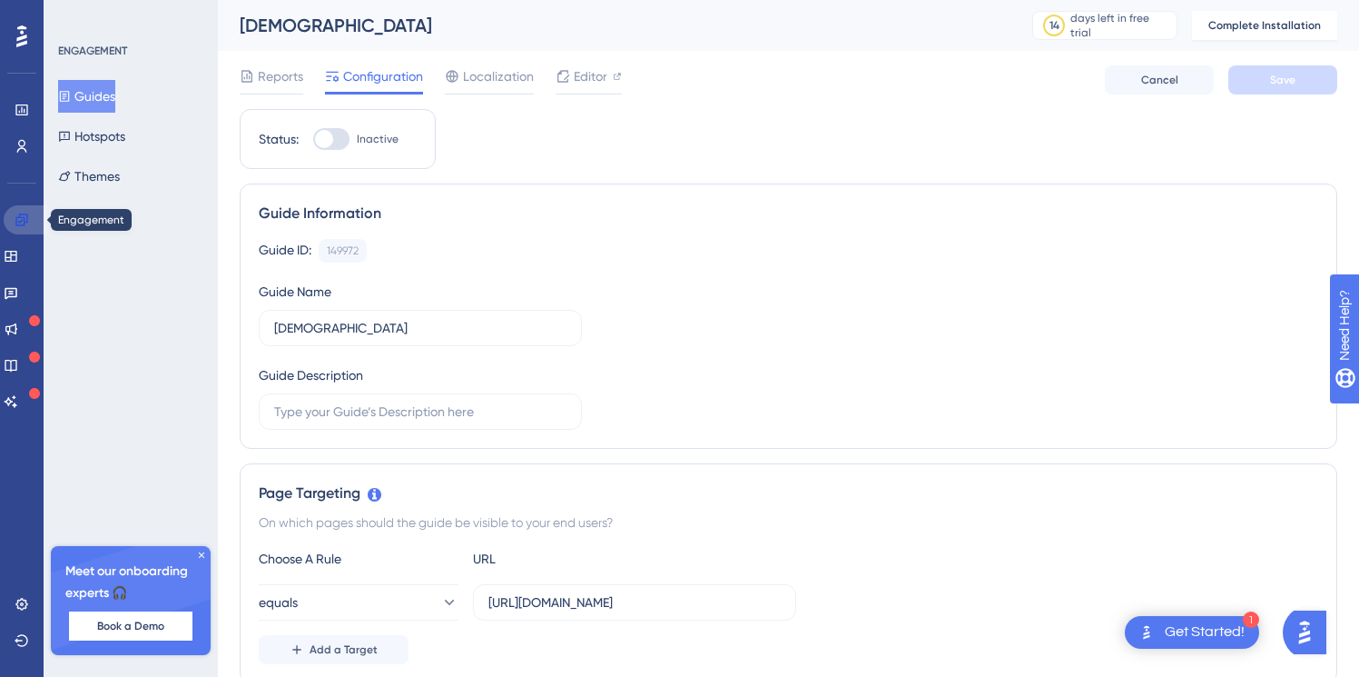
click at [24, 223] on icon at bounding box center [21, 219] width 12 height 12
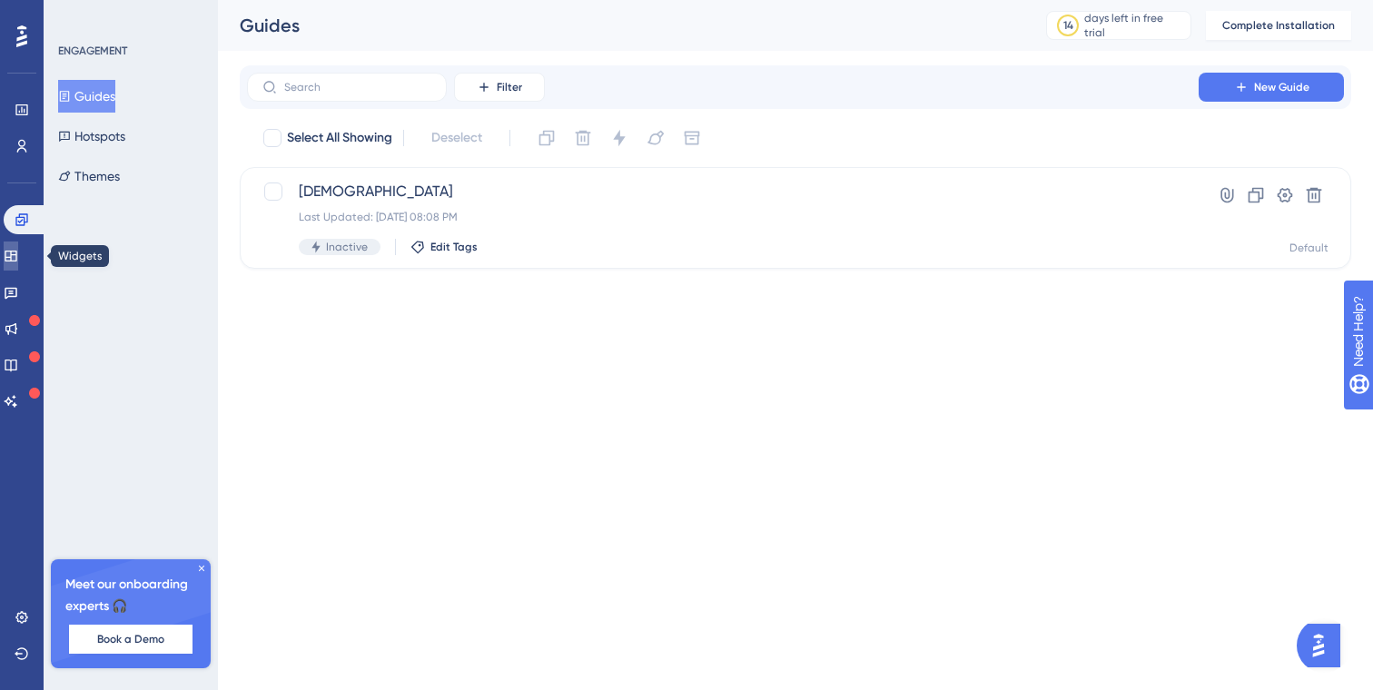
click at [18, 255] on icon at bounding box center [11, 256] width 15 height 15
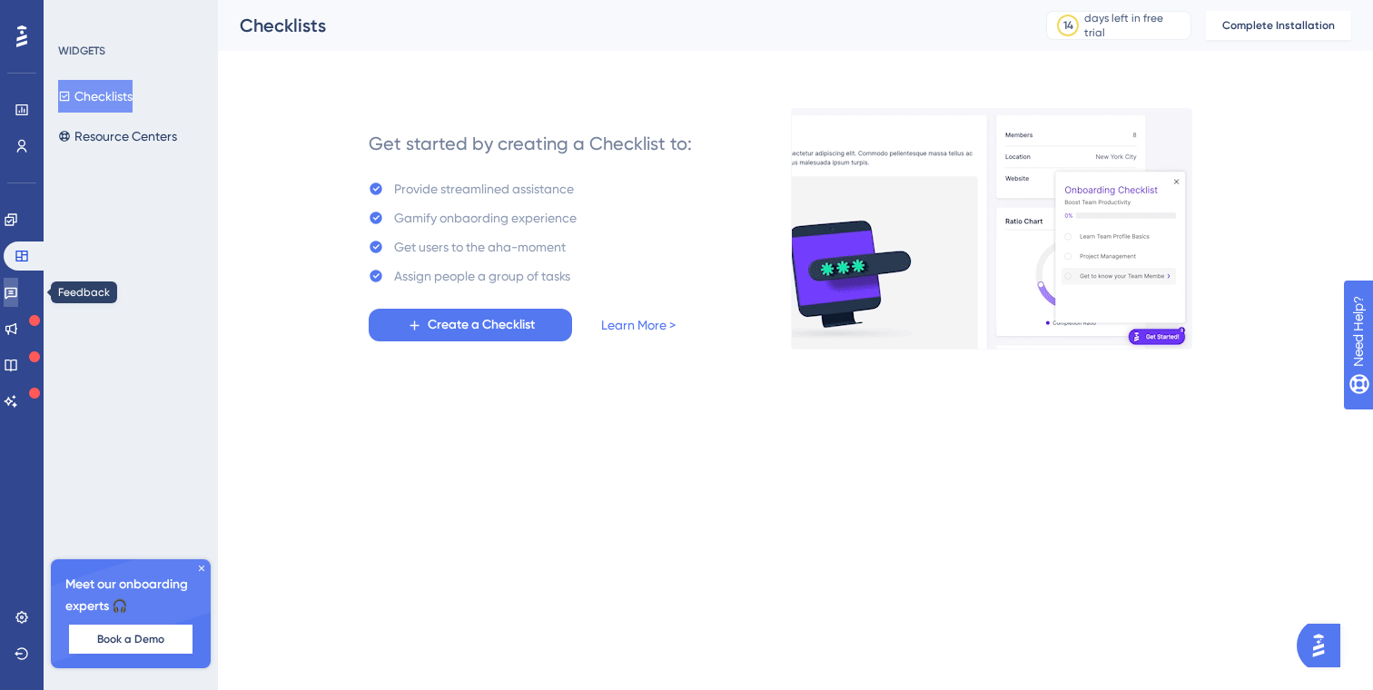
click at [15, 291] on icon at bounding box center [11, 294] width 13 height 12
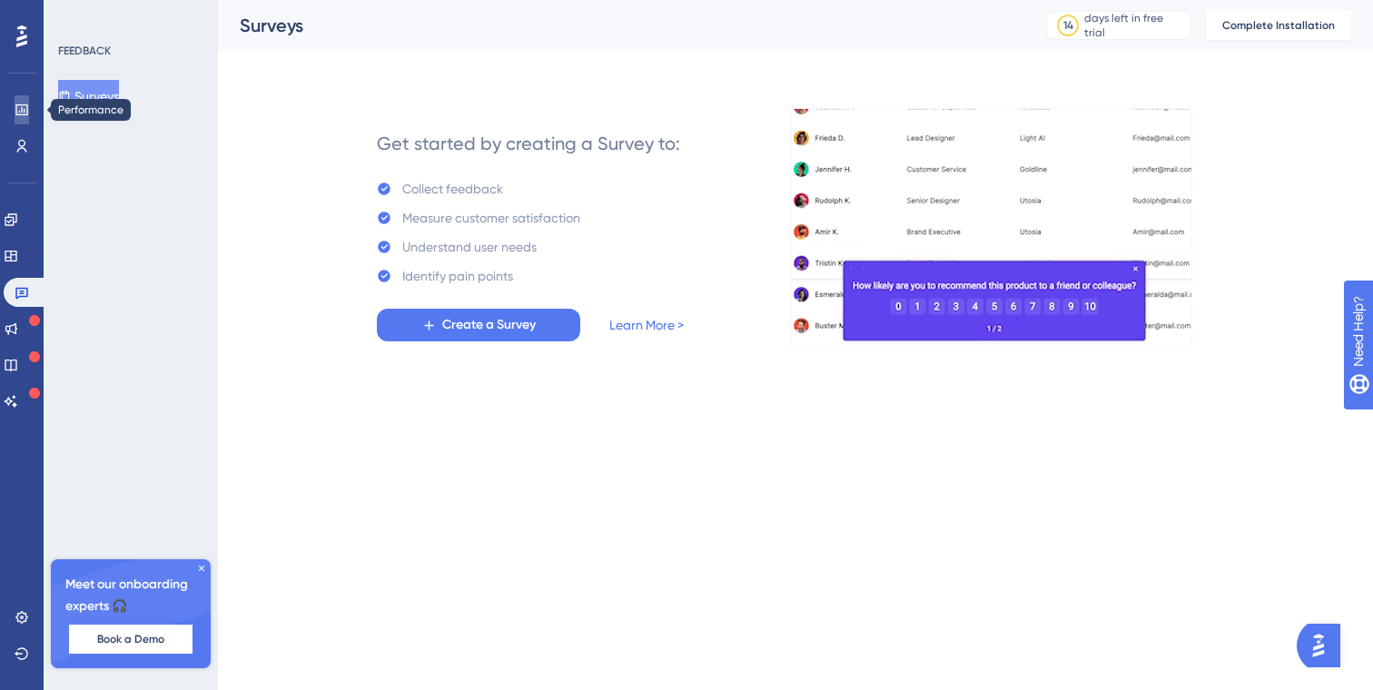
click at [18, 112] on icon at bounding box center [22, 110] width 15 height 15
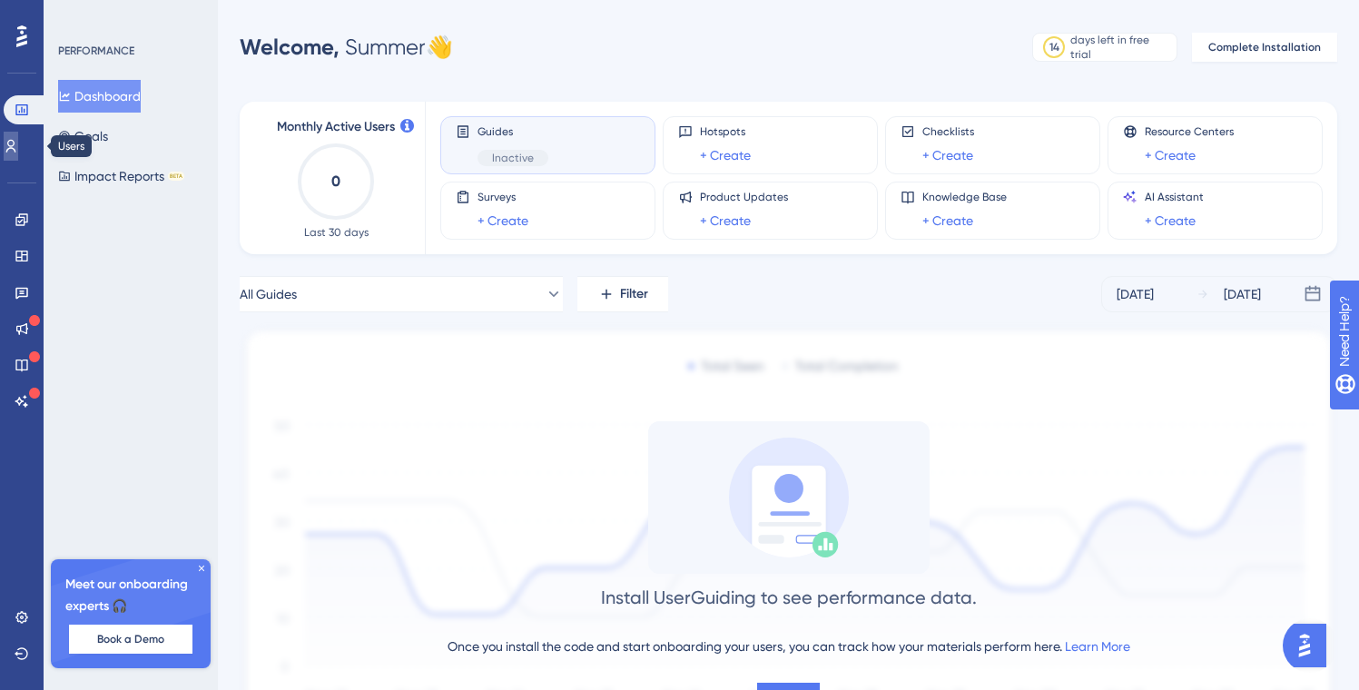
click at [15, 144] on icon at bounding box center [11, 146] width 15 height 15
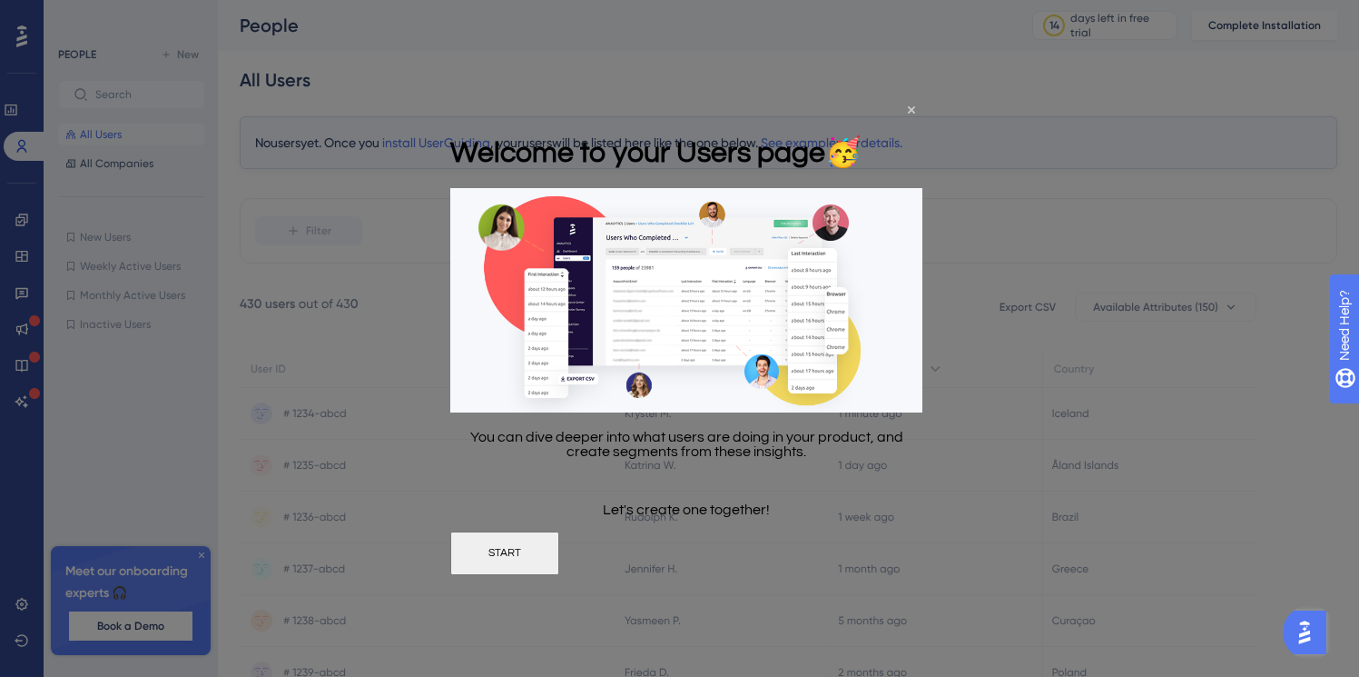
click at [385, 177] on div at bounding box center [679, 338] width 1359 height 677
click at [559, 549] on button "START" at bounding box center [504, 553] width 109 height 44
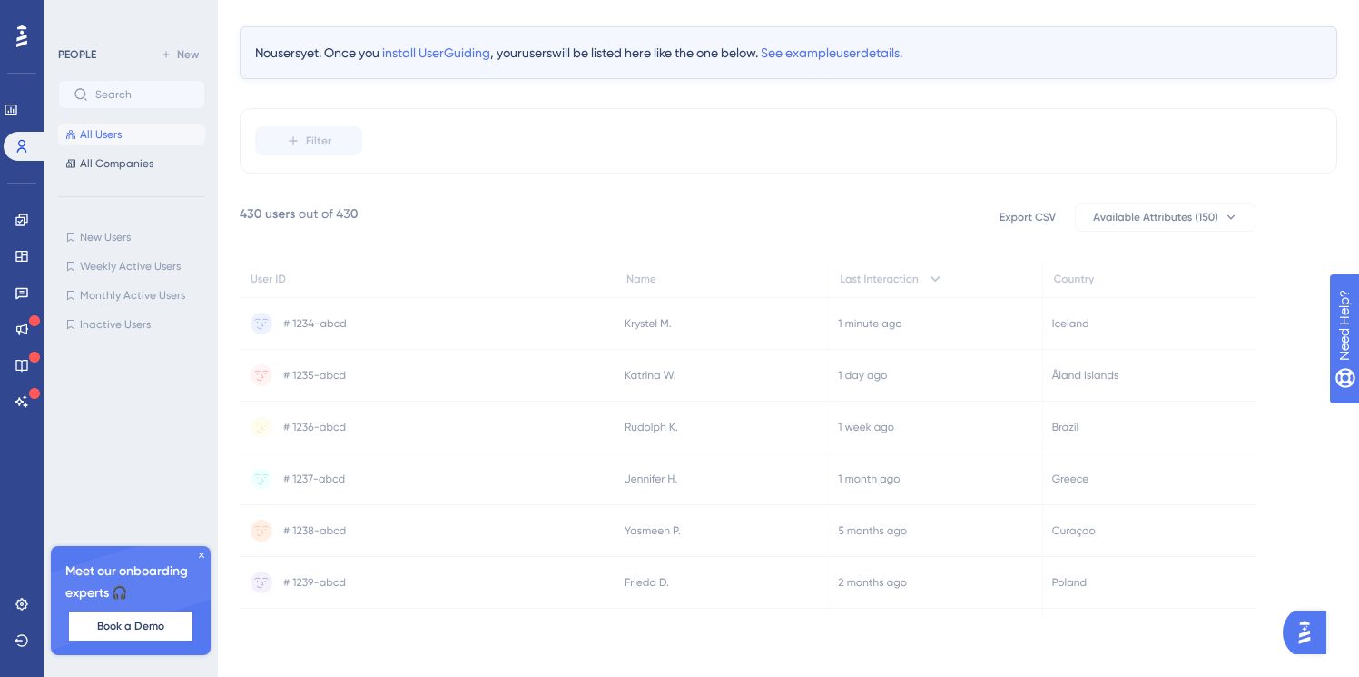
scroll to position [97, 0]
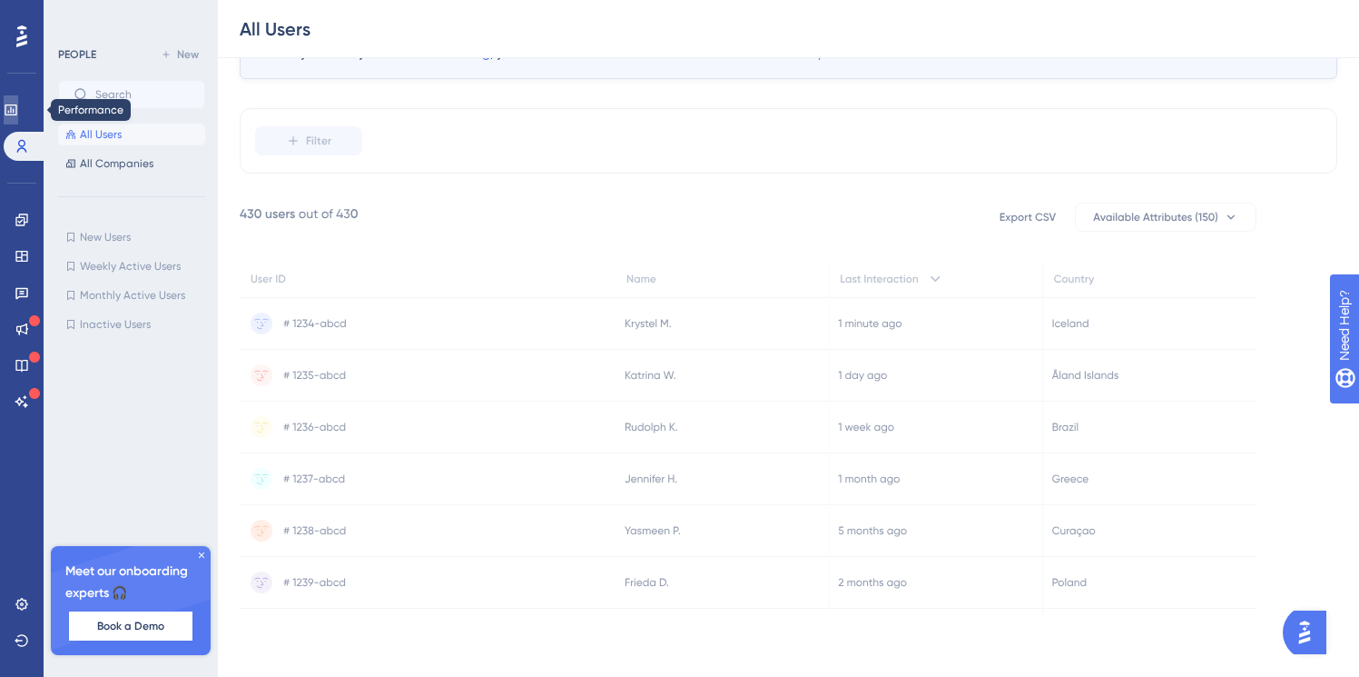
click at [18, 119] on link at bounding box center [11, 109] width 15 height 29
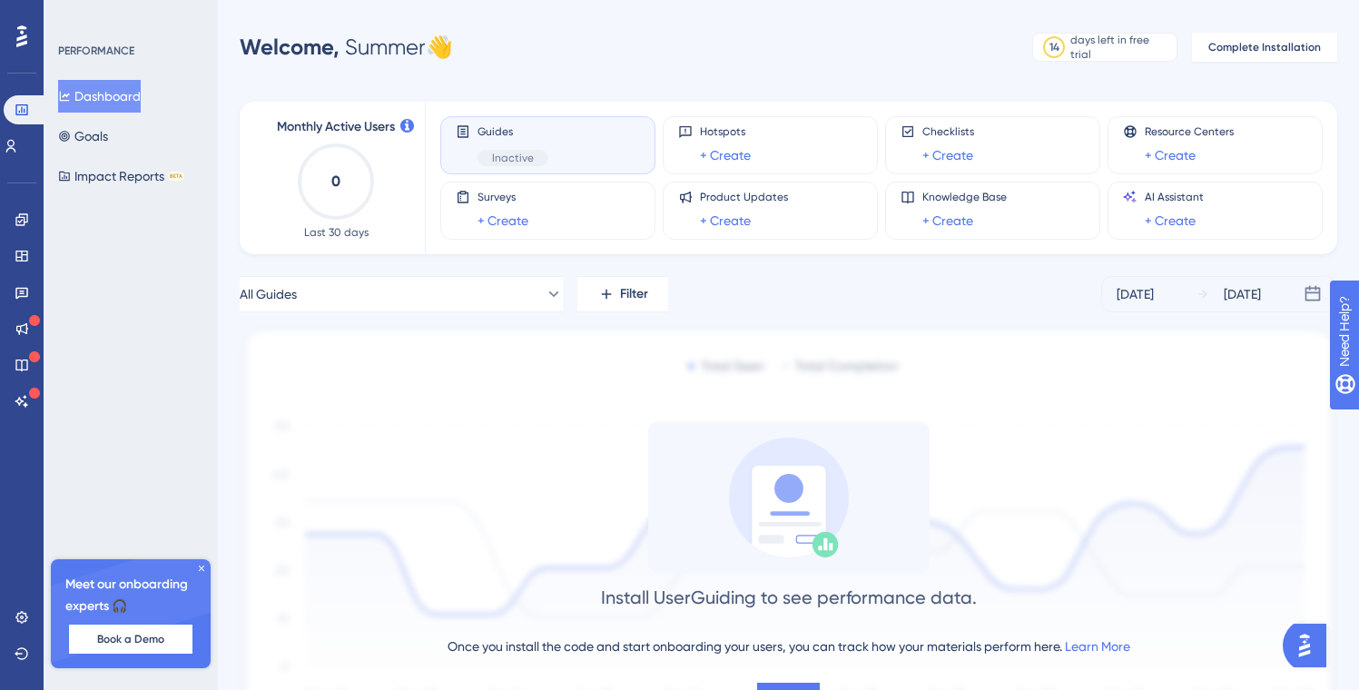
click at [527, 153] on span "Inactive" at bounding box center [513, 158] width 42 height 15
click at [21, 217] on icon at bounding box center [21, 219] width 12 height 12
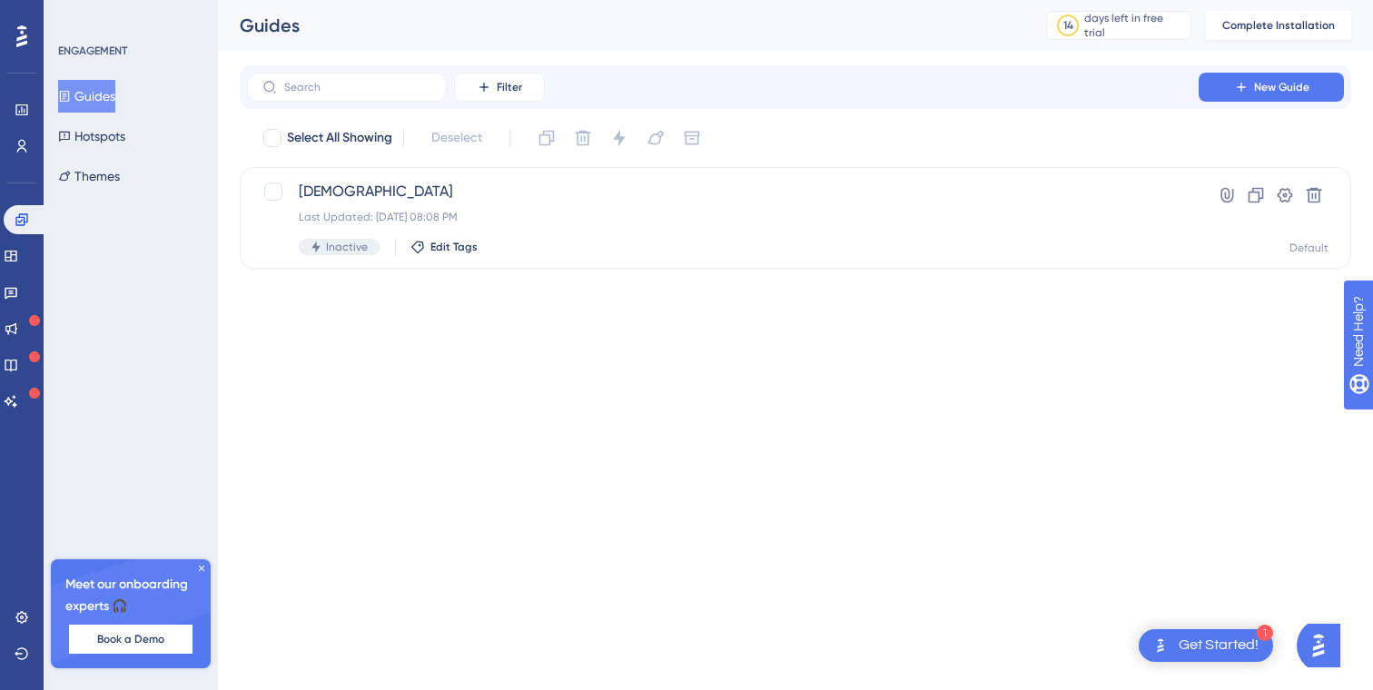
click at [91, 94] on button "Guides" at bounding box center [86, 96] width 57 height 33
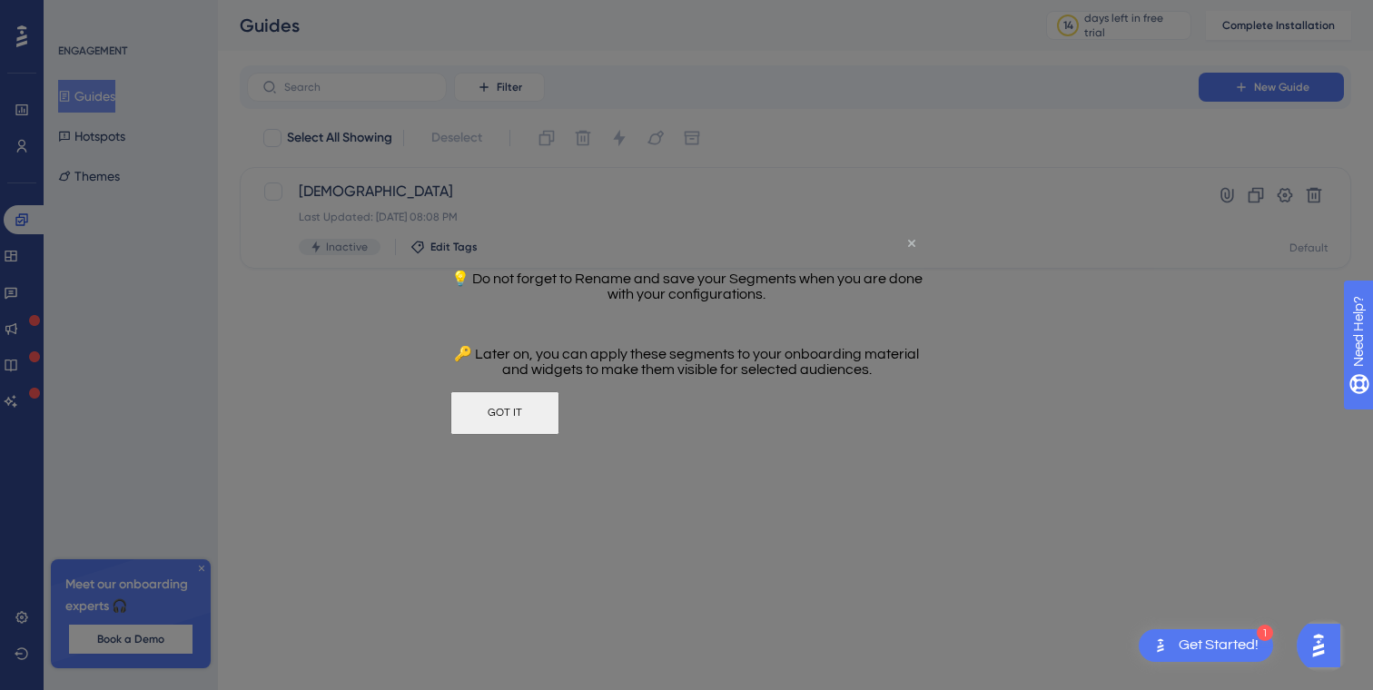
click at [914, 243] on icon "Close Preview" at bounding box center [911, 242] width 7 height 7
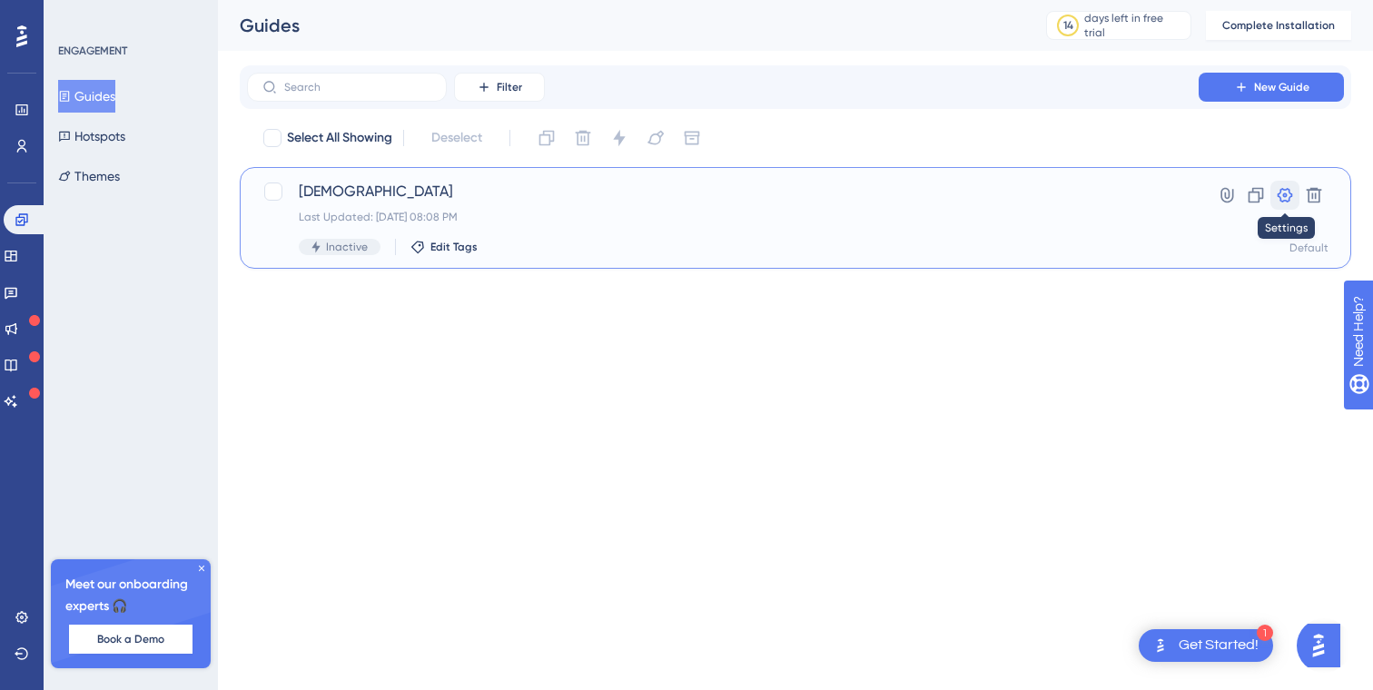
click at [1290, 194] on icon at bounding box center [1285, 195] width 15 height 15
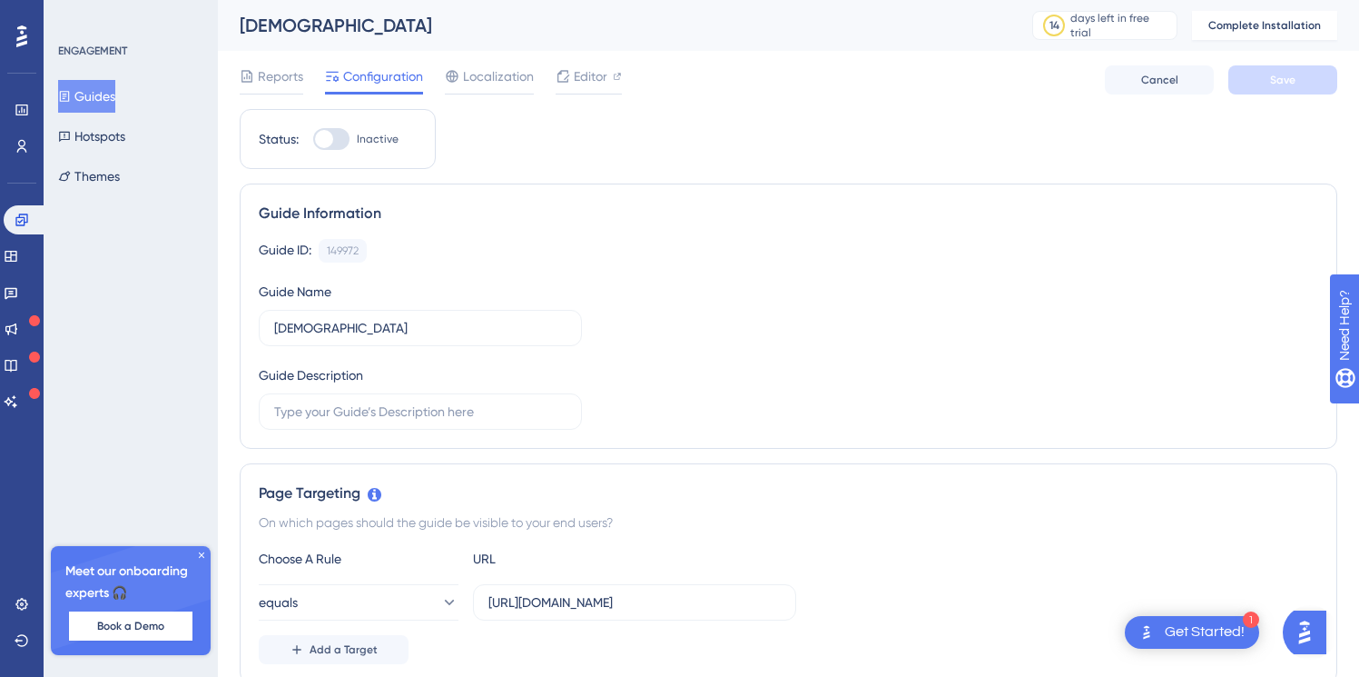
click at [335, 139] on div at bounding box center [331, 139] width 36 height 22
click at [313, 139] on input "Inactive" at bounding box center [312, 139] width 1 height 1
checkbox input "false"
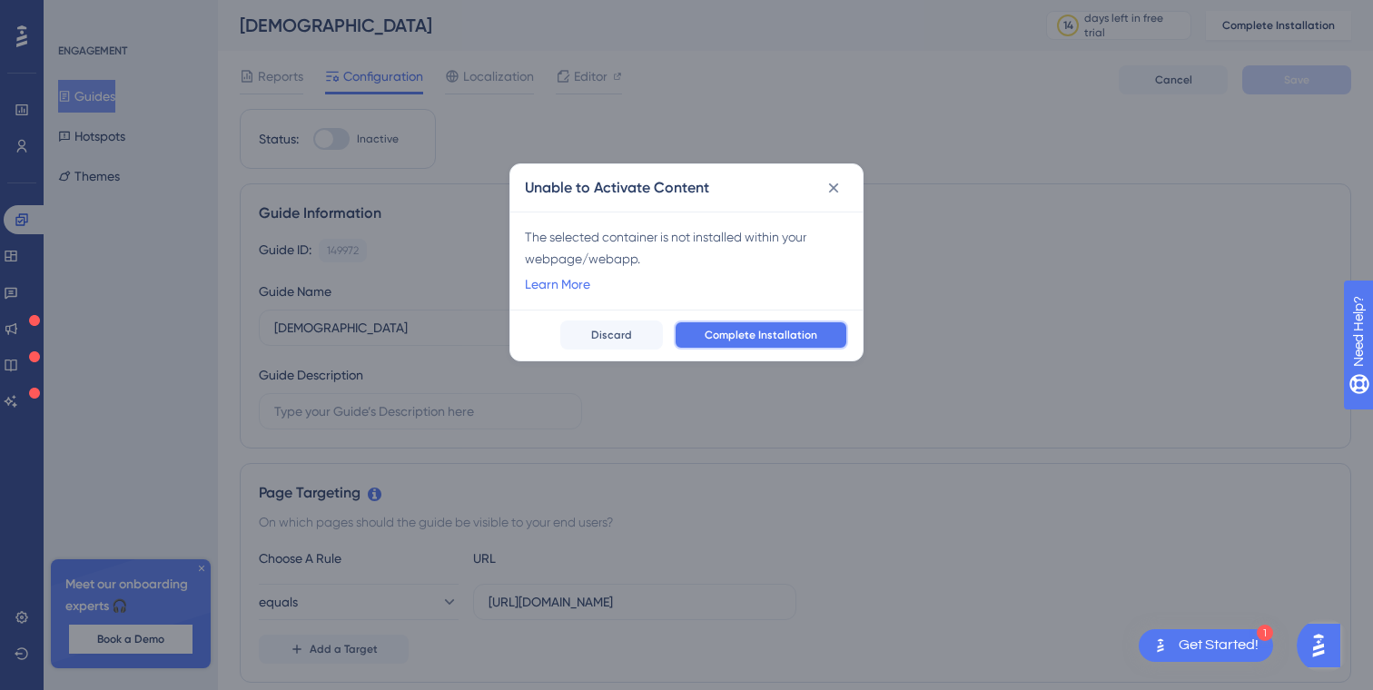
click at [764, 329] on span "Complete Installation" at bounding box center [761, 335] width 113 height 15
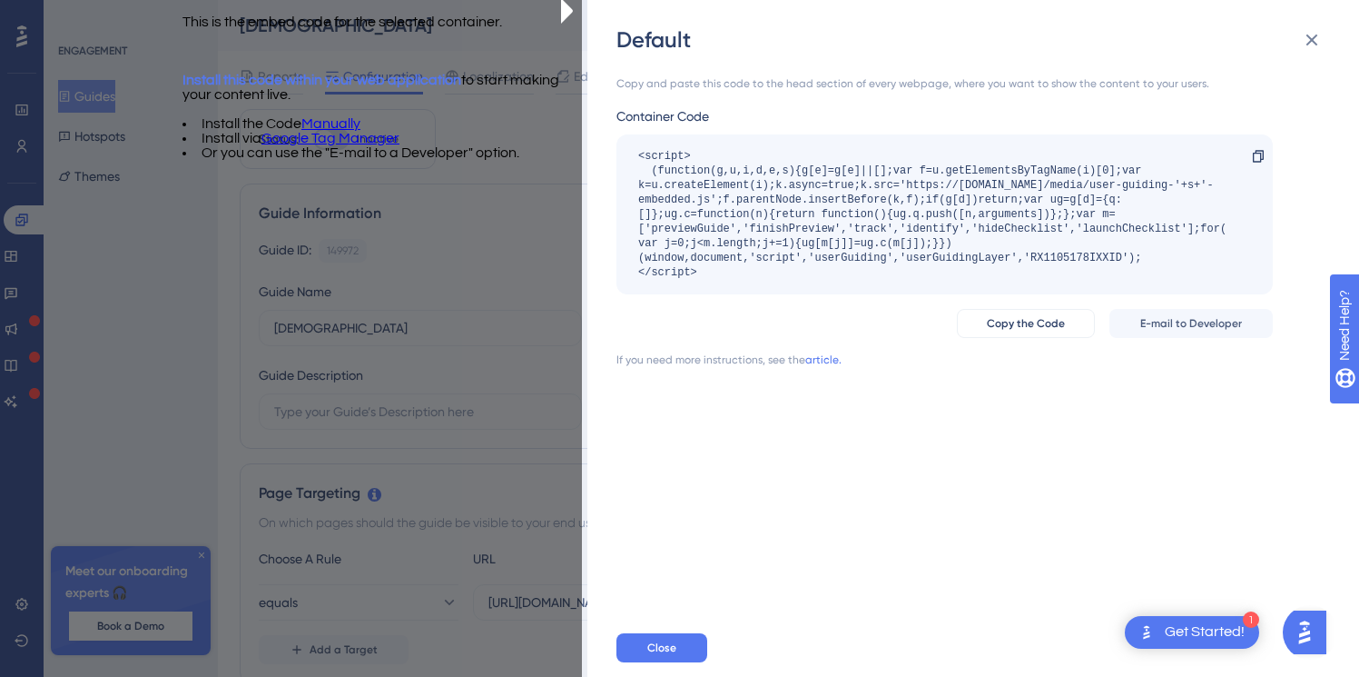
click at [361, 131] on link "Manually" at bounding box center [330, 123] width 59 height 15
click at [1064, 331] on button "Copy the Code" at bounding box center [1026, 323] width 138 height 29
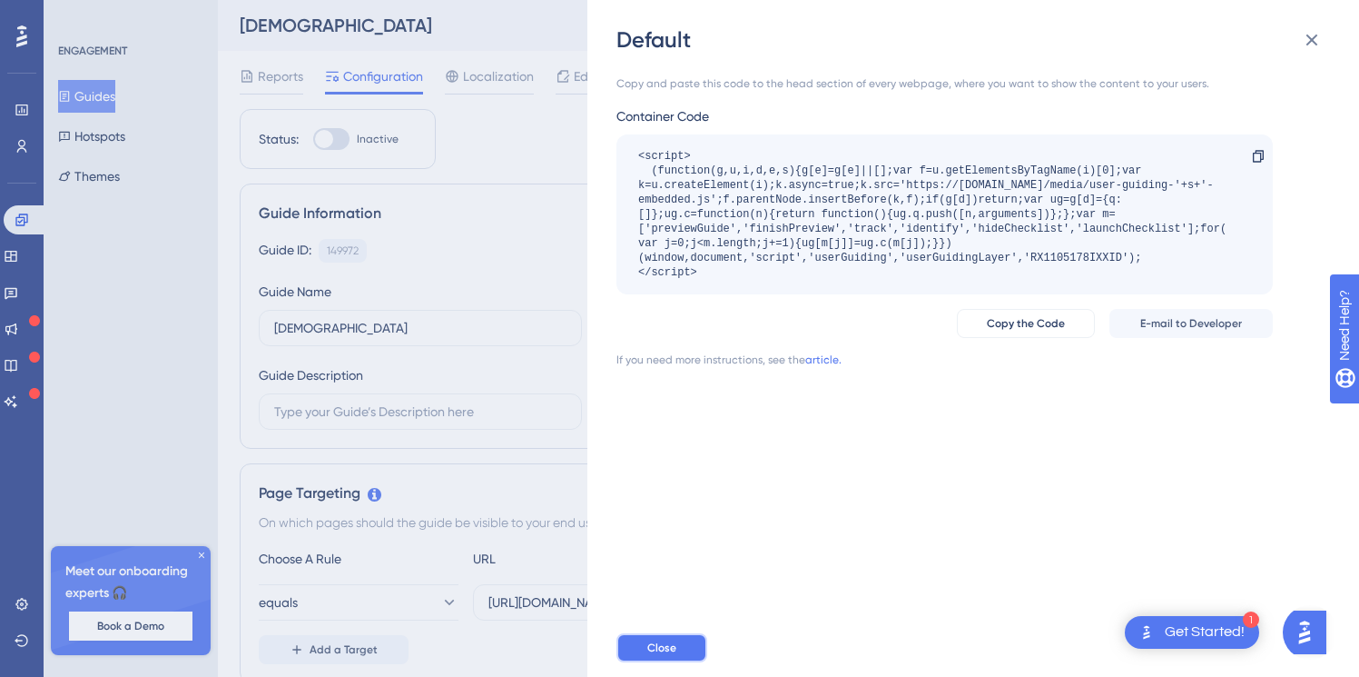
click at [688, 658] on button "Close" at bounding box center [662, 647] width 91 height 29
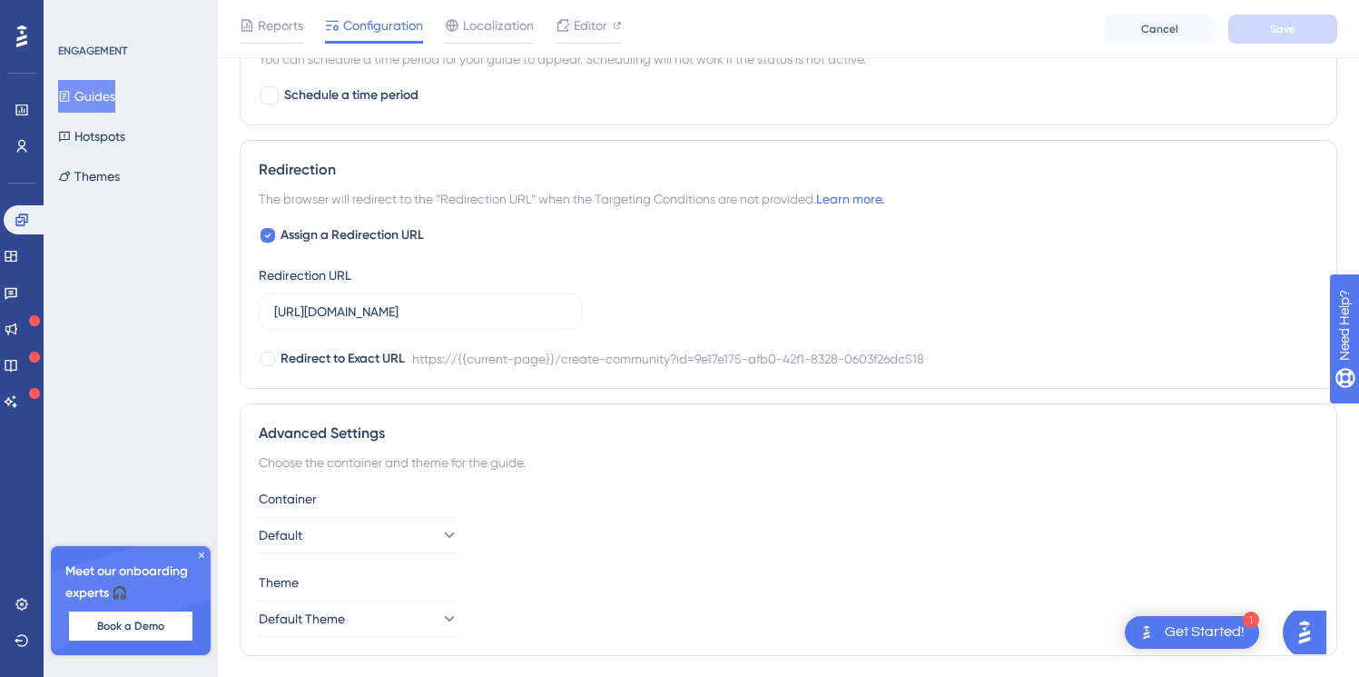
scroll to position [1258, 0]
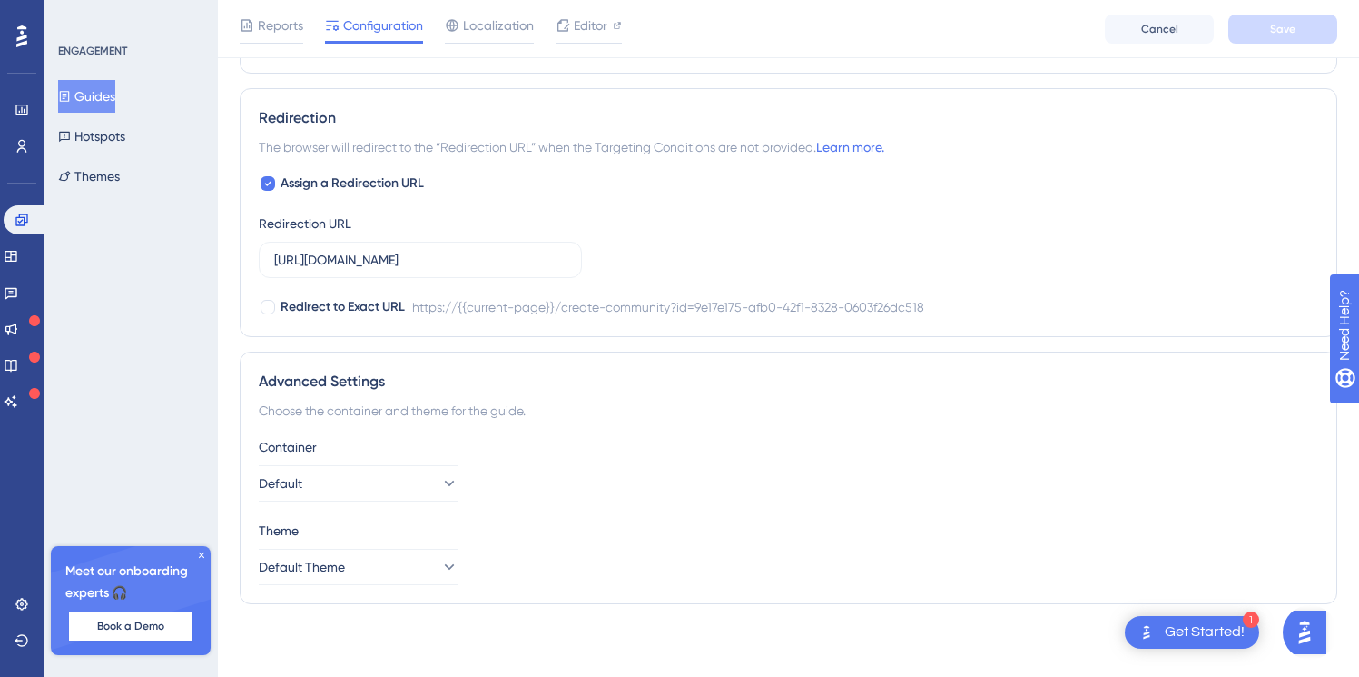
click at [1168, 639] on div "Get Started!" at bounding box center [1205, 632] width 80 height 20
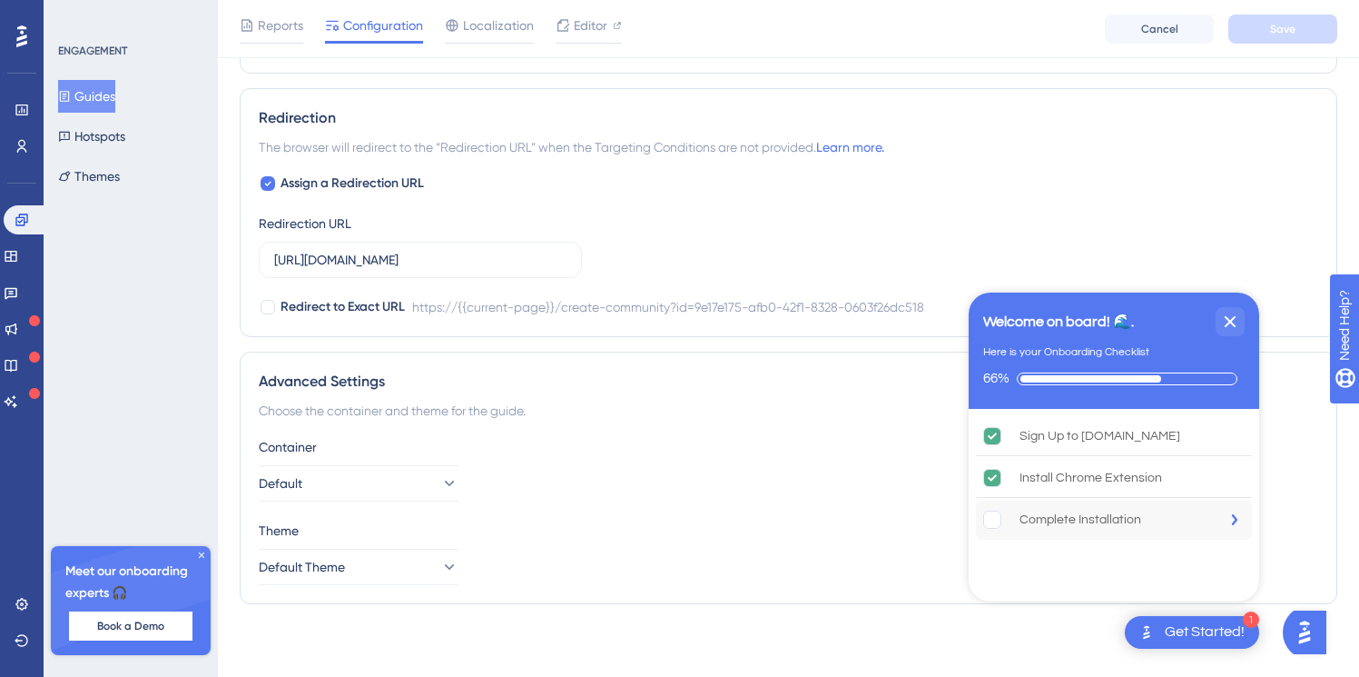
click at [1068, 509] on div "Complete Installation" at bounding box center [1081, 520] width 122 height 22
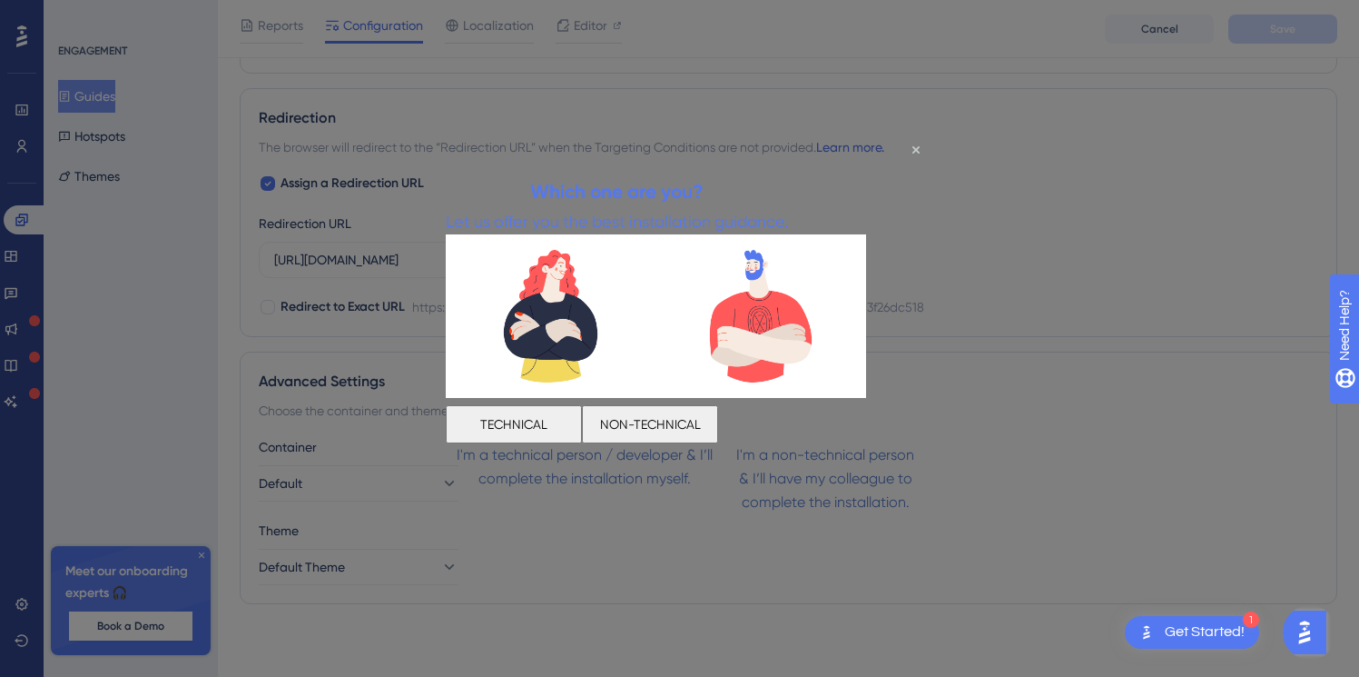
scroll to position [0, 0]
click at [582, 426] on button "TECHNICAL" at bounding box center [514, 423] width 136 height 38
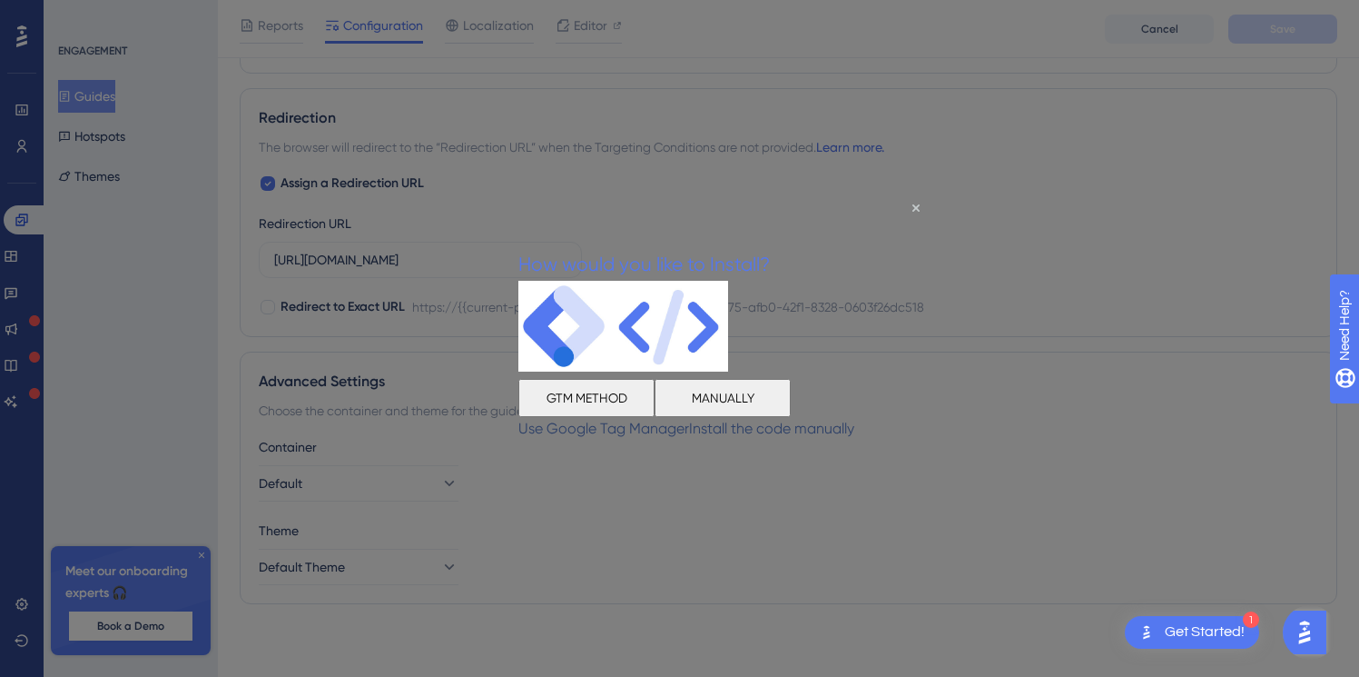
click at [791, 399] on button "MANUALLY" at bounding box center [723, 398] width 136 height 38
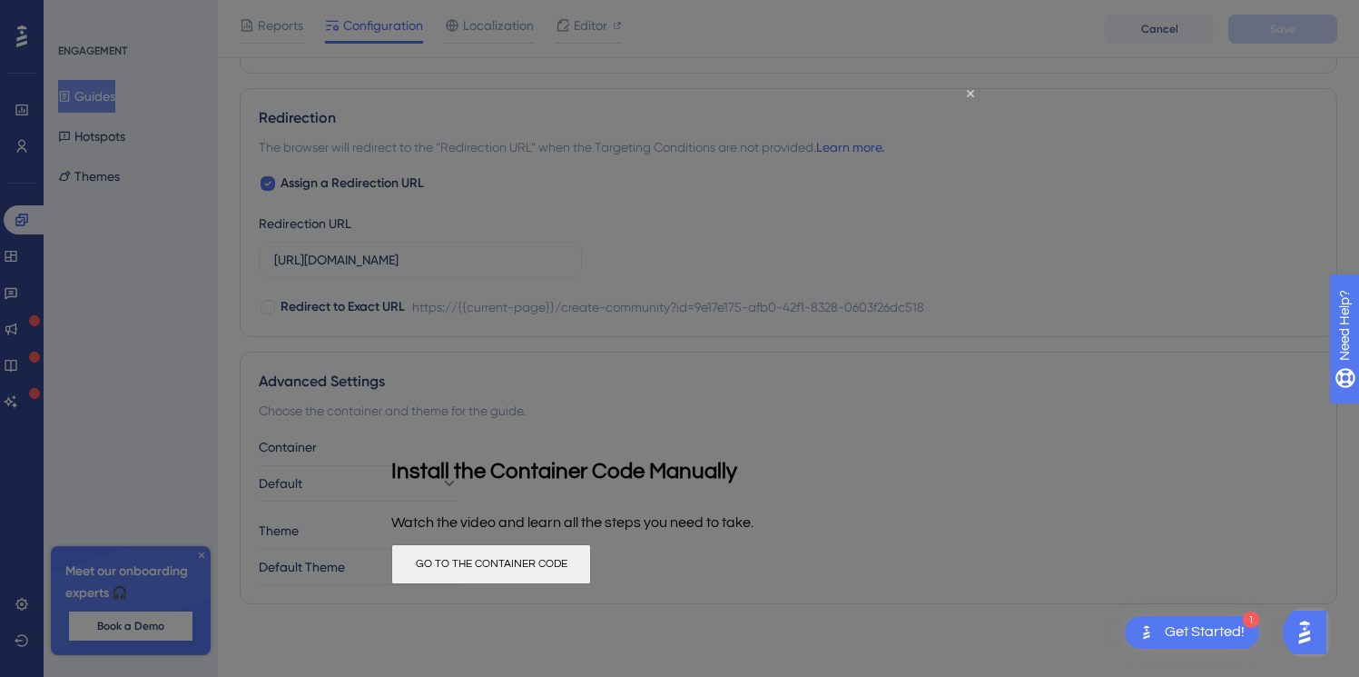
click at [591, 569] on button "GO TO THE CONTAINER CODE" at bounding box center [491, 564] width 200 height 40
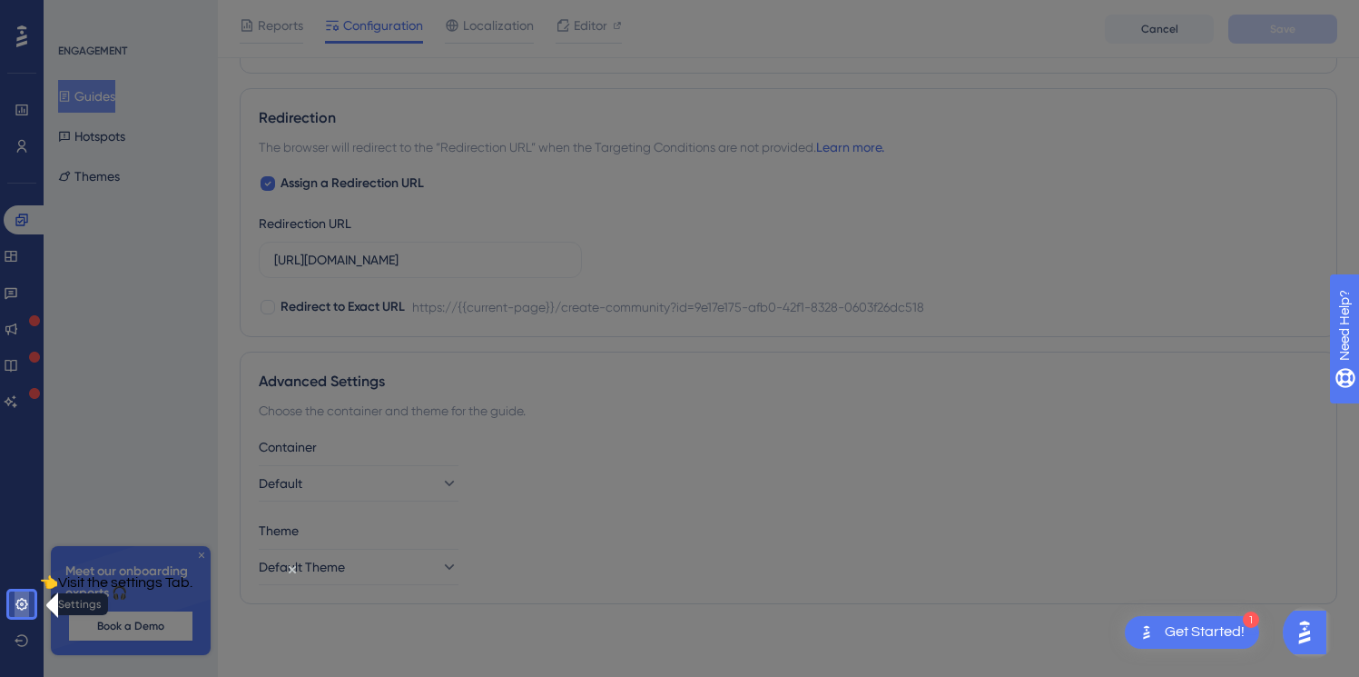
click at [29, 608] on link at bounding box center [22, 603] width 15 height 29
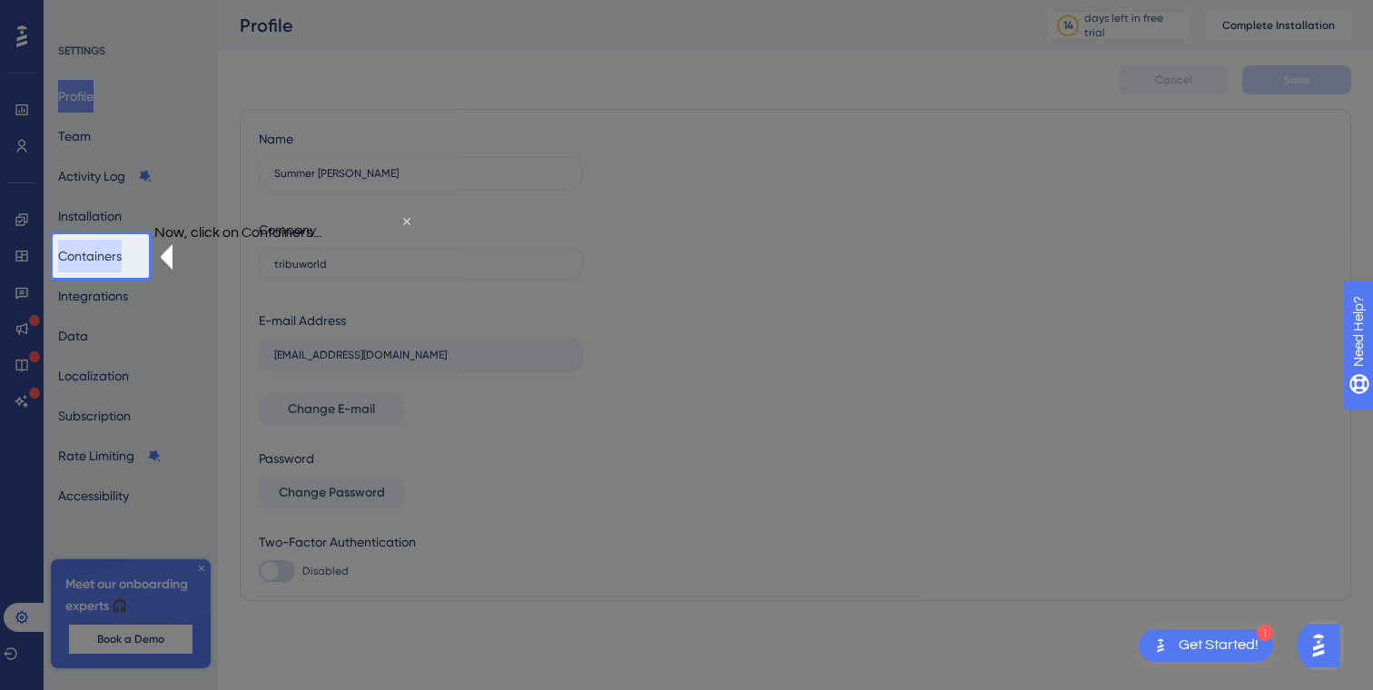
click at [103, 262] on button "Containers" at bounding box center [90, 256] width 64 height 33
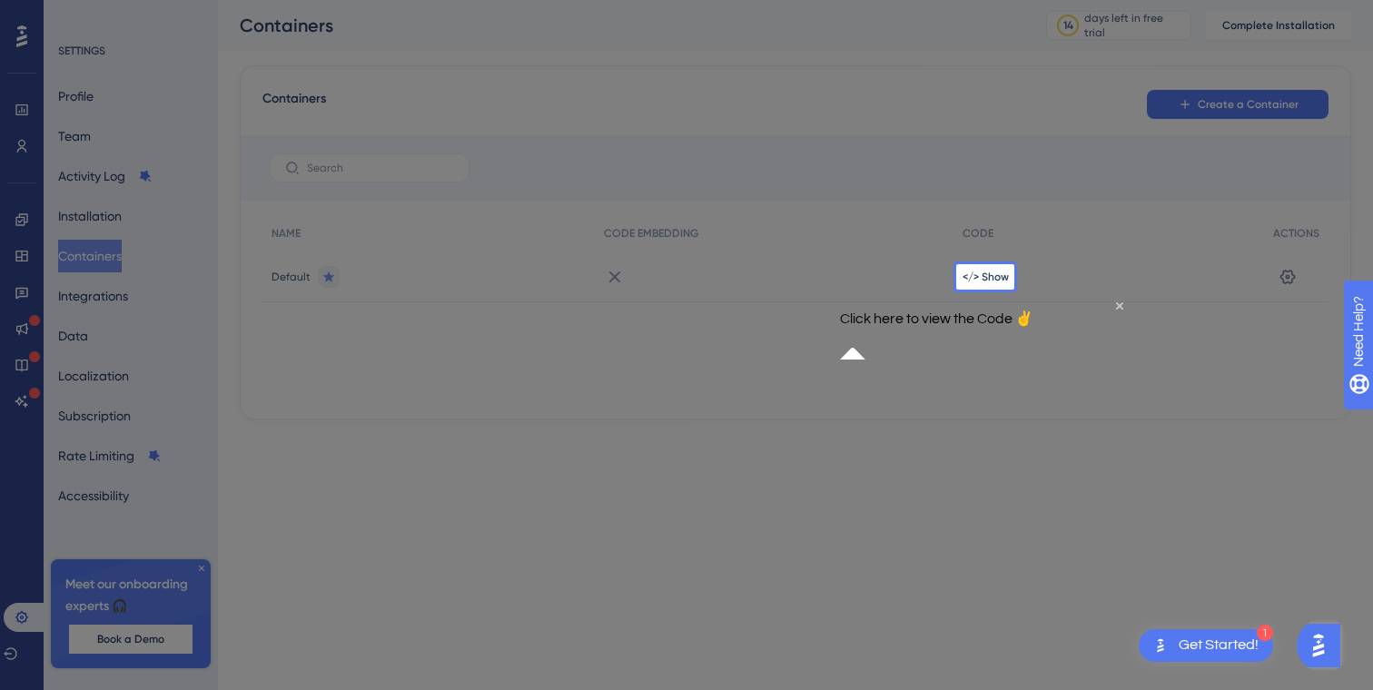
click at [1035, 283] on div "</> Show" at bounding box center [1108, 277] width 311 height 51
click at [986, 281] on span "</> Show" at bounding box center [986, 277] width 46 height 15
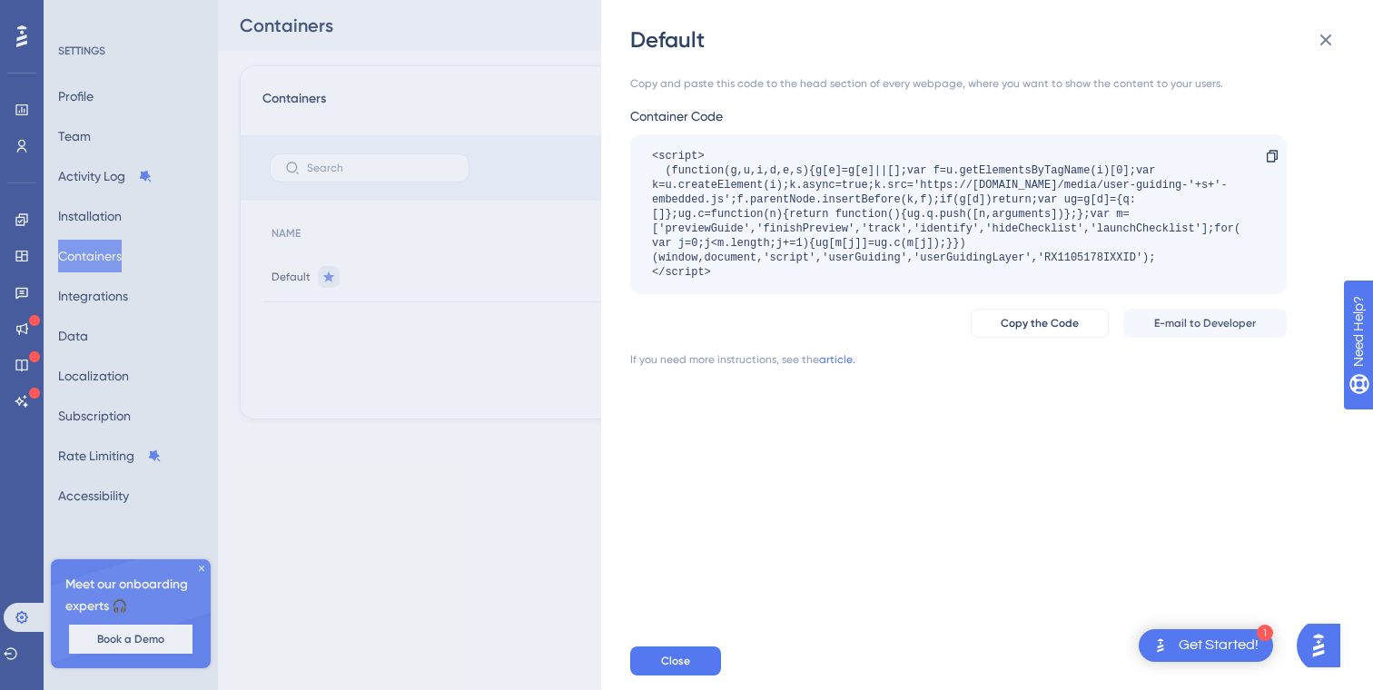
click at [494, 449] on div "Default Copy and paste this code to the head section of every webpage, where yo…" at bounding box center [686, 345] width 1373 height 690
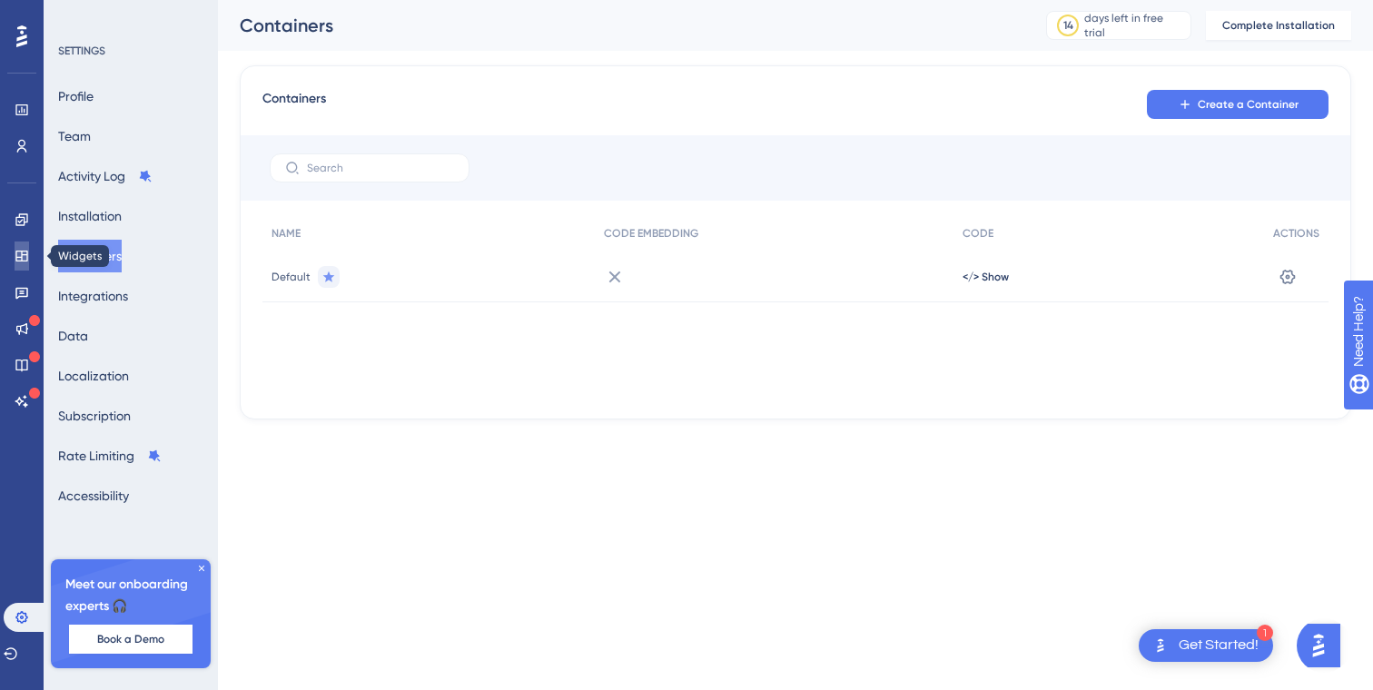
click at [19, 263] on link at bounding box center [22, 256] width 15 height 29
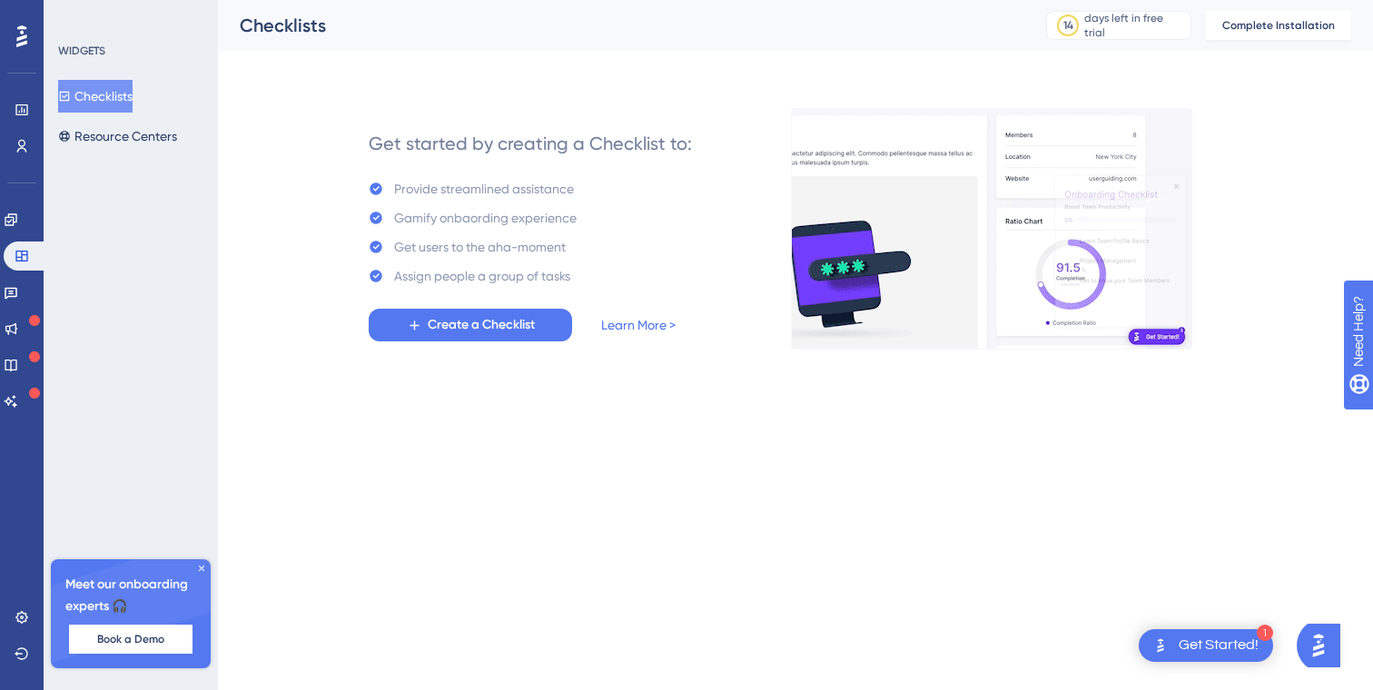
click at [22, 237] on div "Engagement Widgets Feedback Product Updates Knowledge Base AI Assistant" at bounding box center [22, 310] width 36 height 211
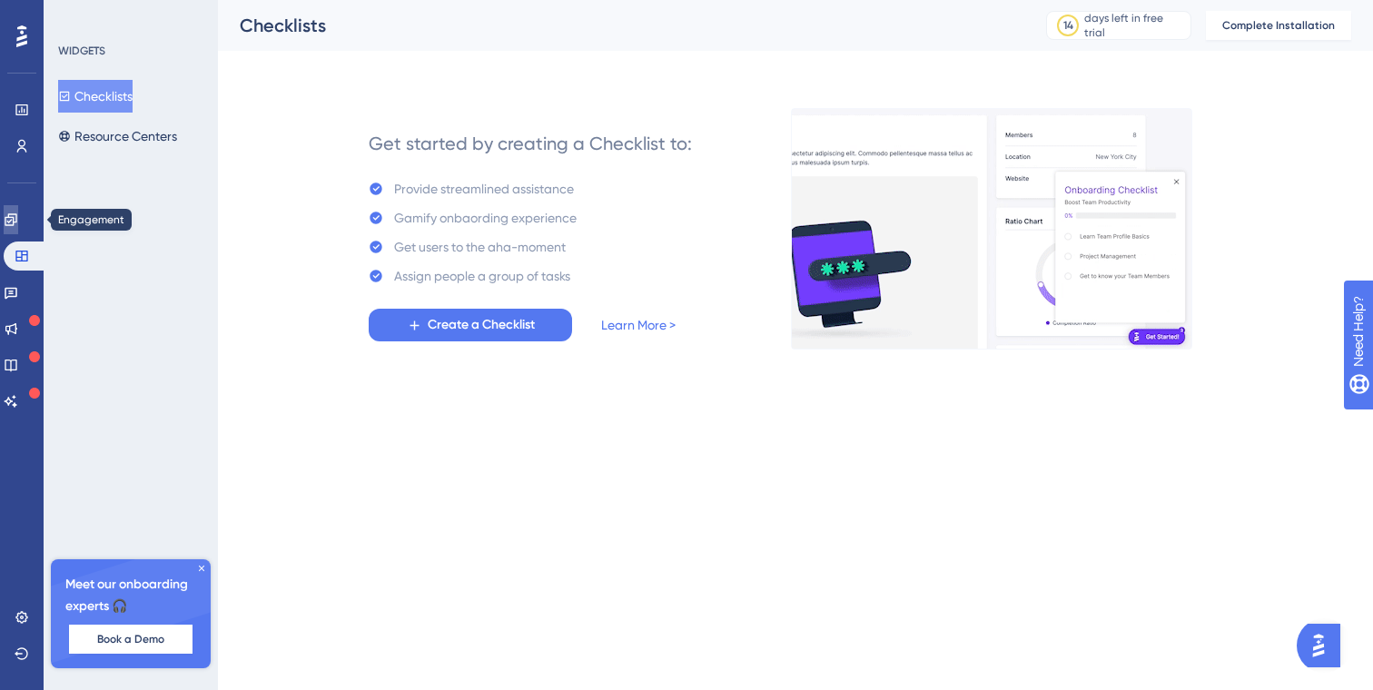
click at [18, 211] on link at bounding box center [11, 219] width 15 height 29
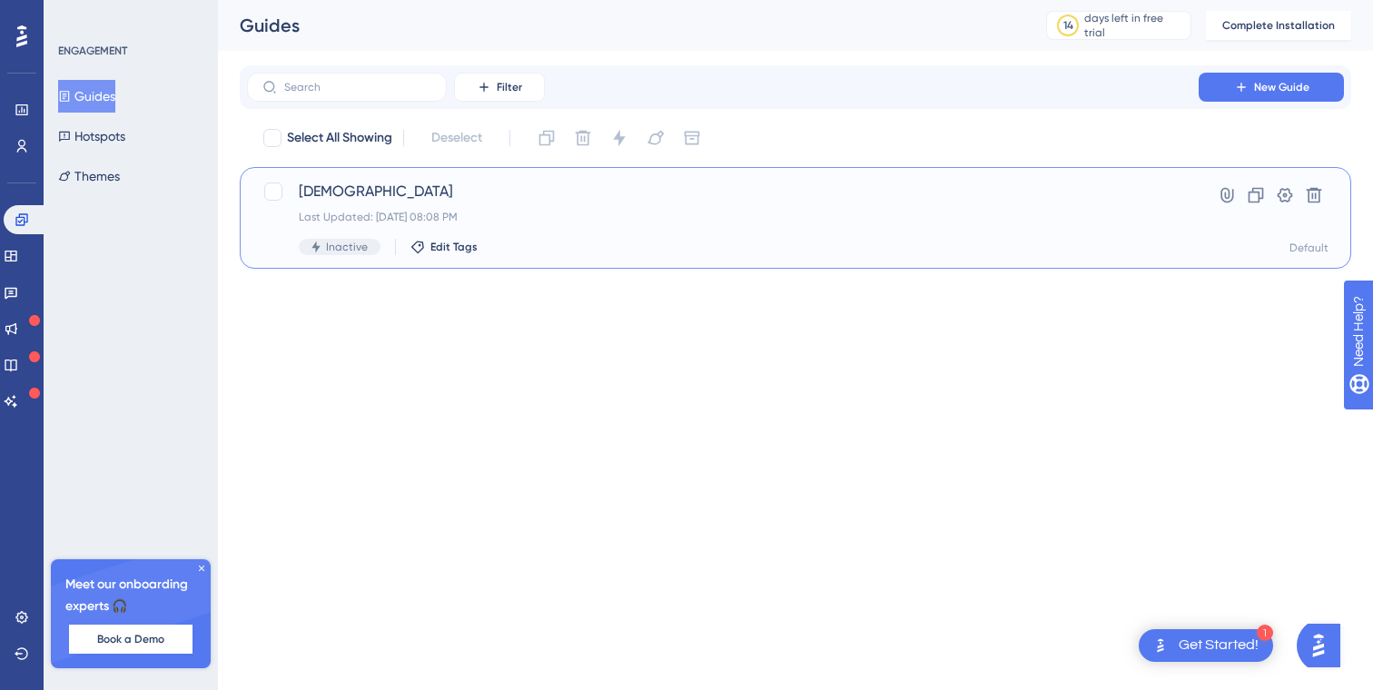
click at [829, 233] on div "Haha Last Updated: Aug 13 2025, 08:08 PM Inactive Edit Tags" at bounding box center [723, 218] width 848 height 74
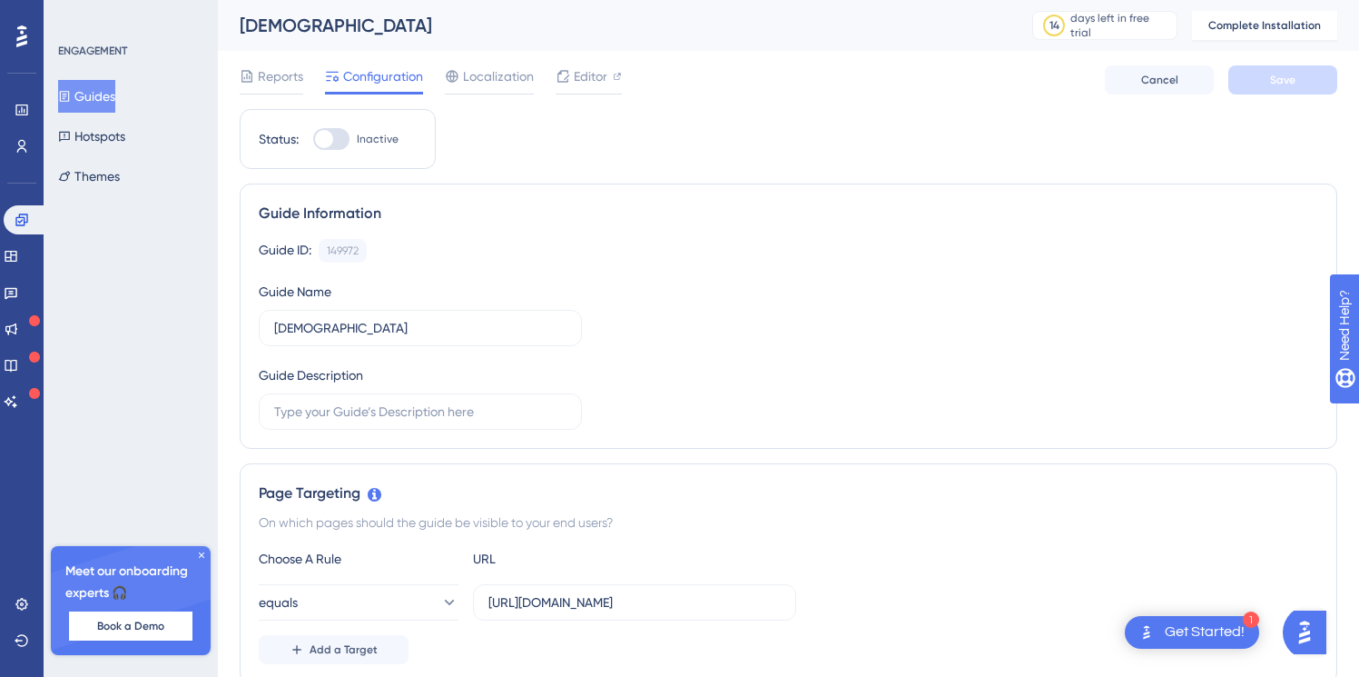
click at [360, 133] on span "Inactive" at bounding box center [378, 139] width 42 height 15
click at [313, 139] on input "Inactive" at bounding box center [312, 139] width 1 height 1
checkbox input "false"
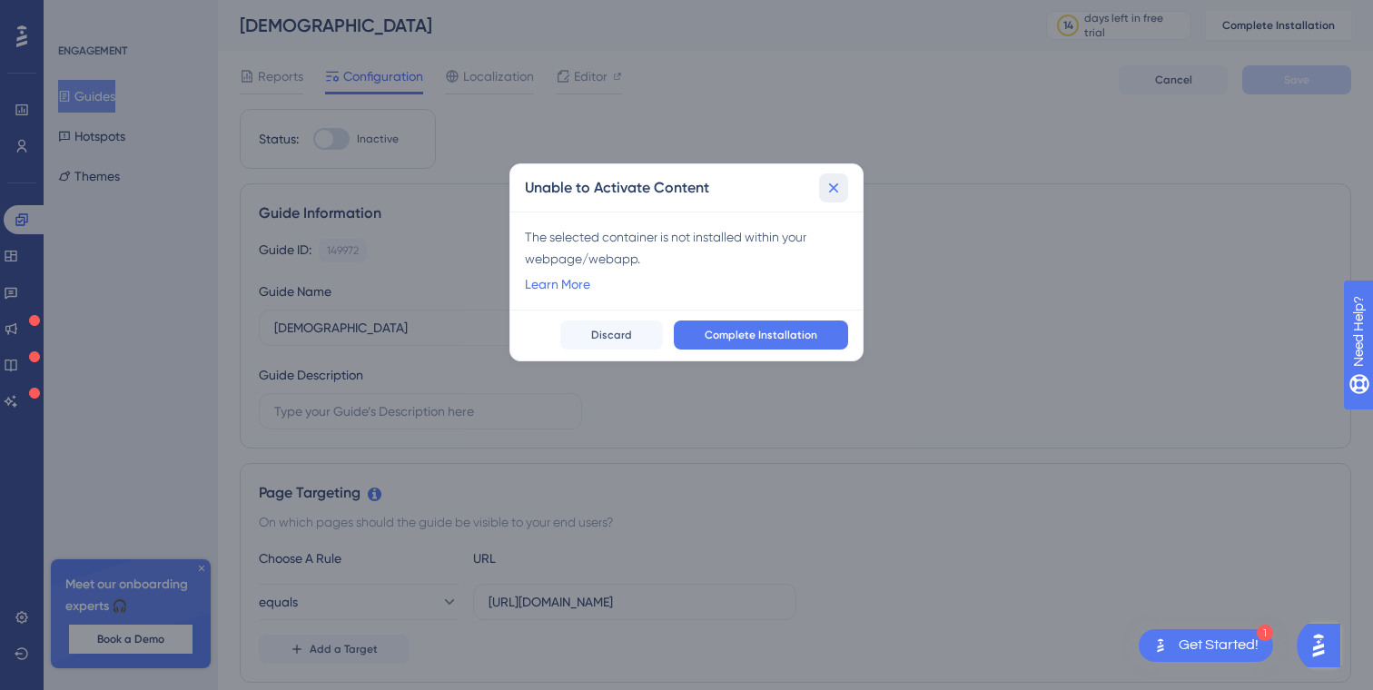
click at [837, 192] on icon at bounding box center [834, 188] width 18 height 18
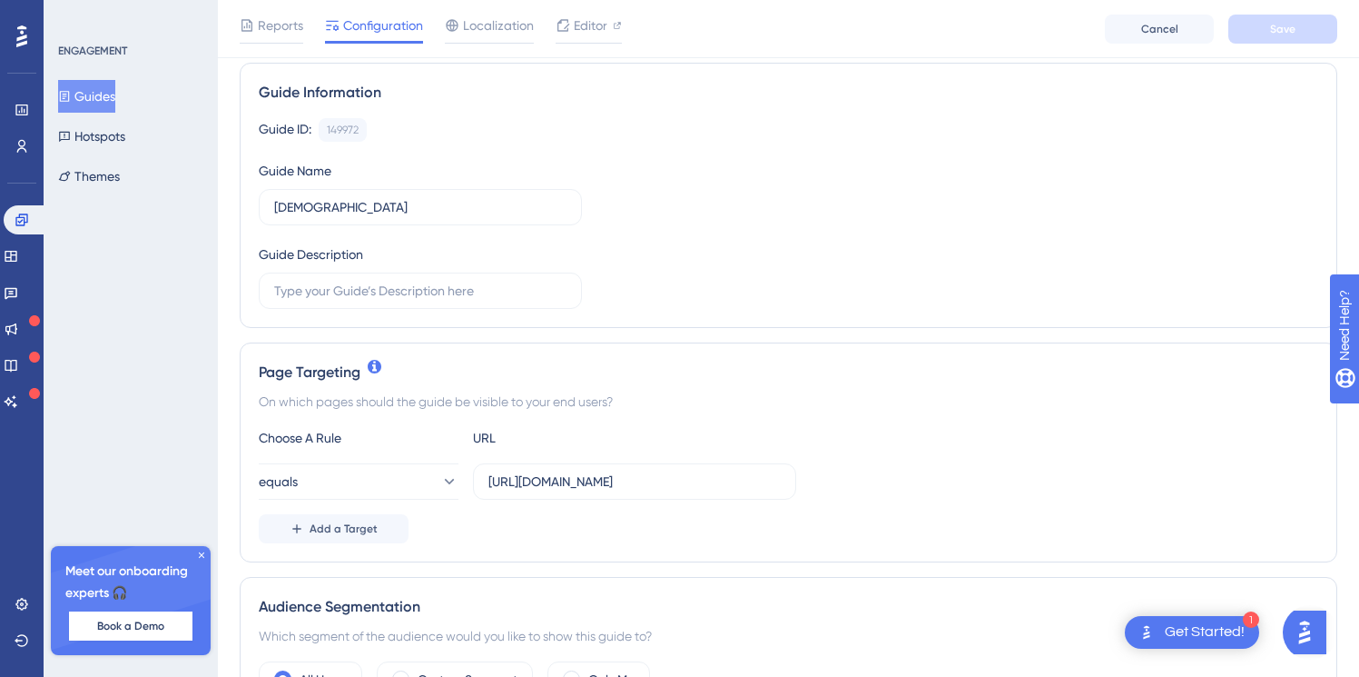
scroll to position [171, 0]
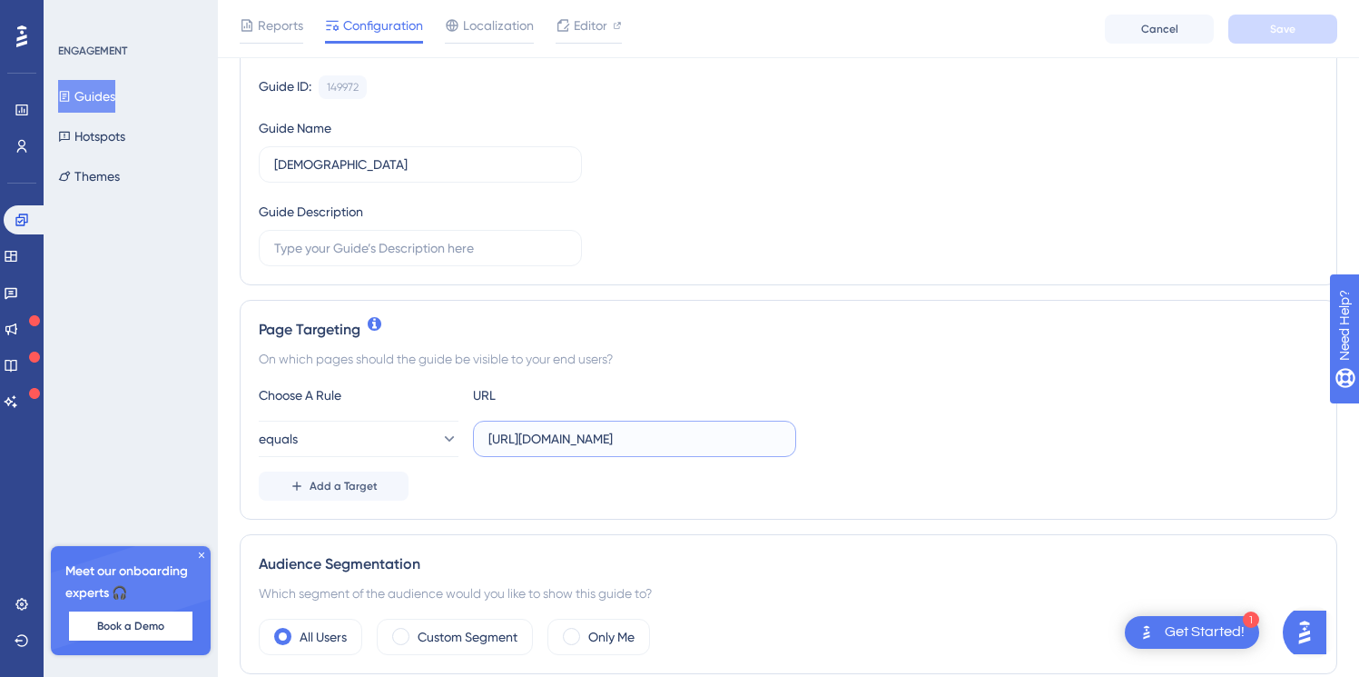
click at [664, 446] on input "https://onboarding.tribuworld.net/create-community?id=9e17e175-afb0-42f1-8328-0…" at bounding box center [635, 439] width 292 height 20
paste input "https://worthy-aims-507281.framer.app/"
type input "https://worthy-aims-507281.framer.app/"
click at [567, 496] on div "Add a Target" at bounding box center [789, 485] width 1060 height 29
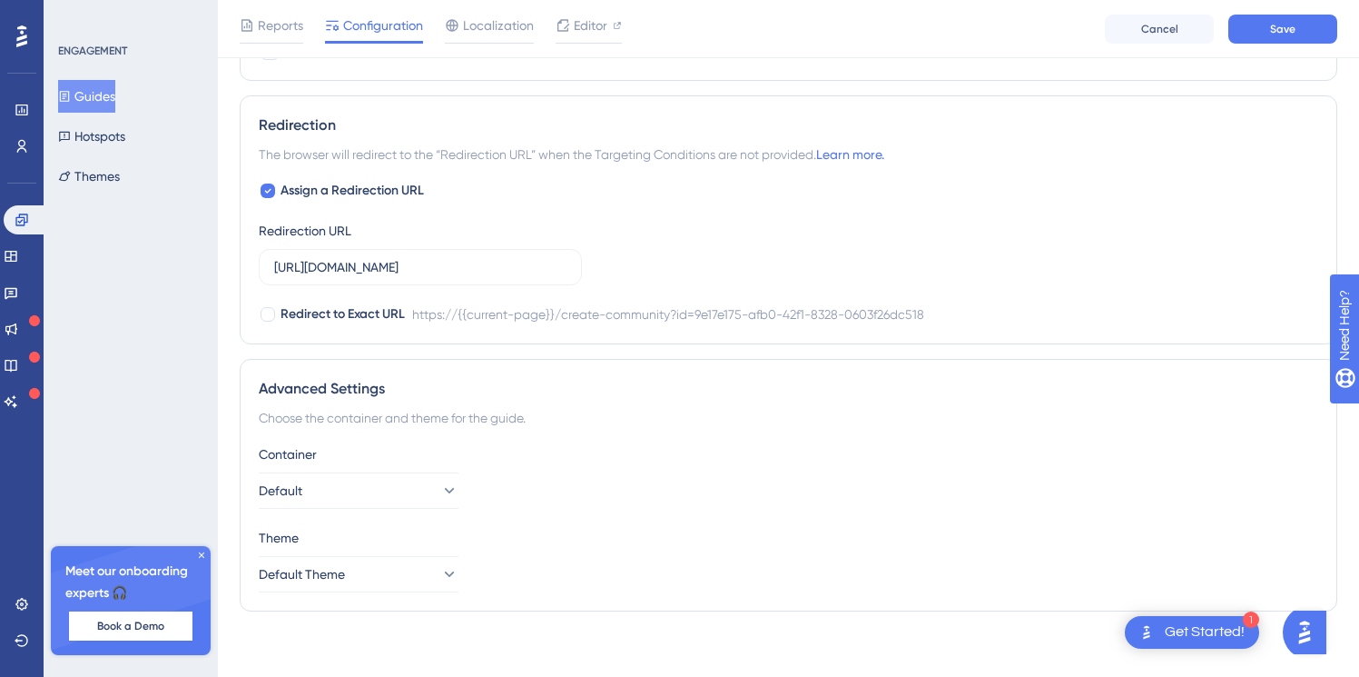
scroll to position [1258, 0]
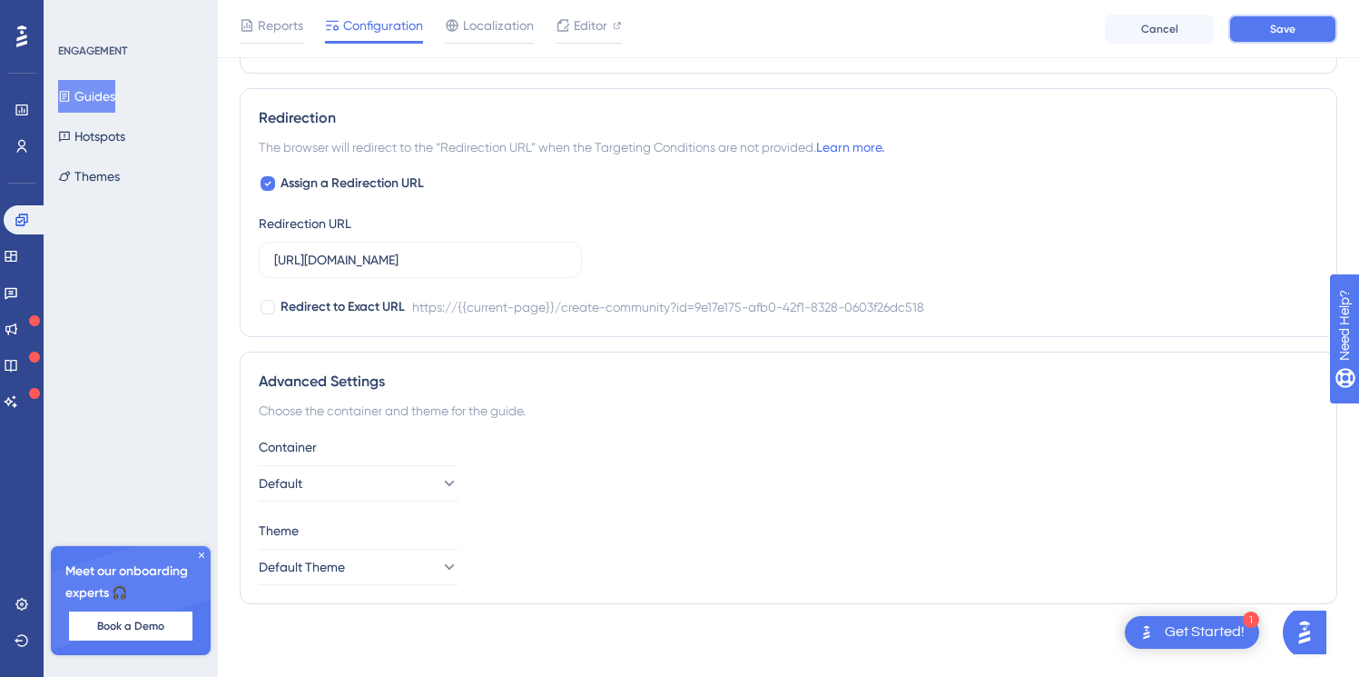
click at [1269, 29] on button "Save" at bounding box center [1283, 29] width 109 height 29
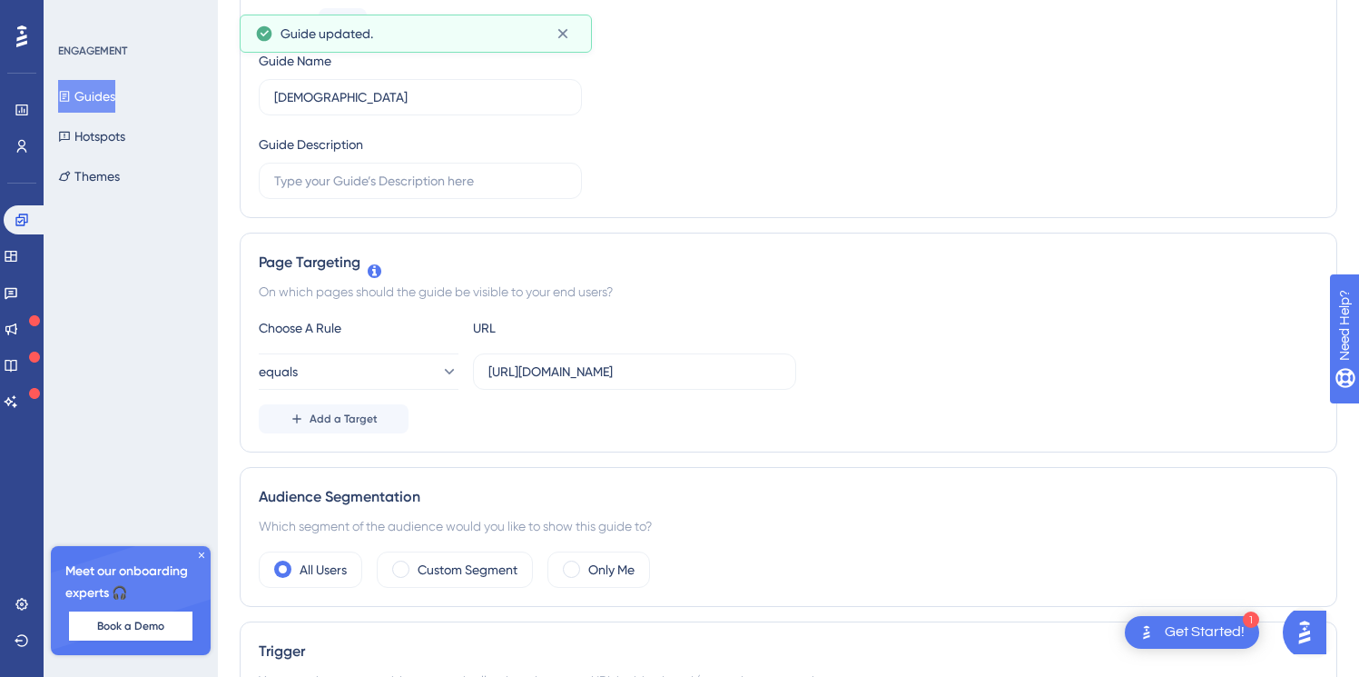
scroll to position [0, 0]
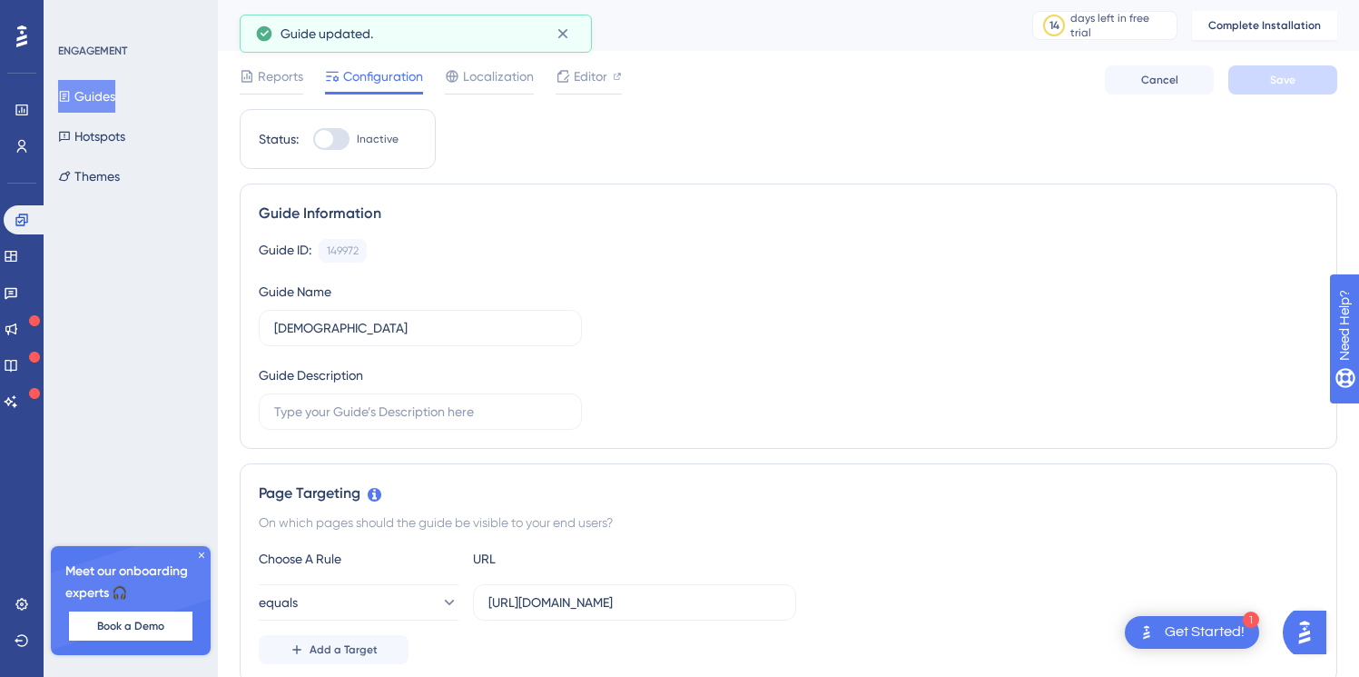
click at [339, 139] on div at bounding box center [331, 139] width 36 height 22
click at [313, 139] on input "Inactive" at bounding box center [312, 139] width 1 height 1
checkbox input "false"
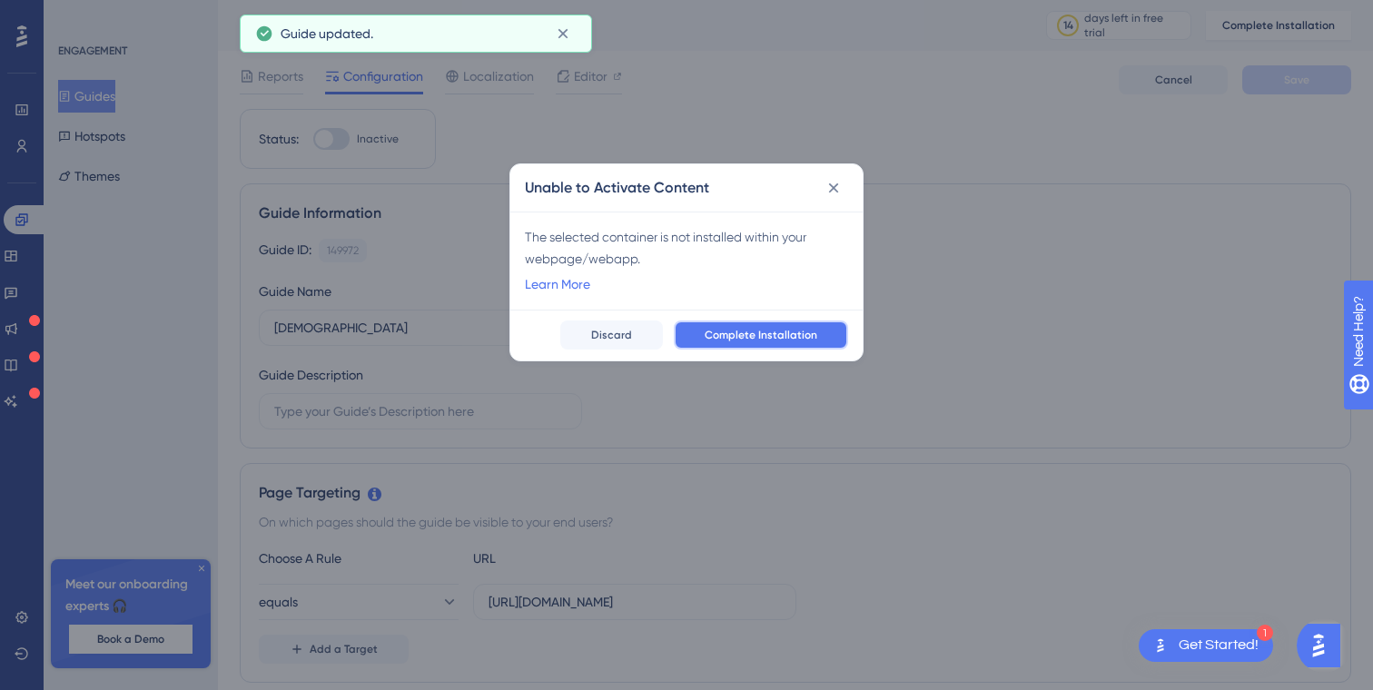
click at [703, 331] on button "Complete Installation" at bounding box center [761, 335] width 174 height 29
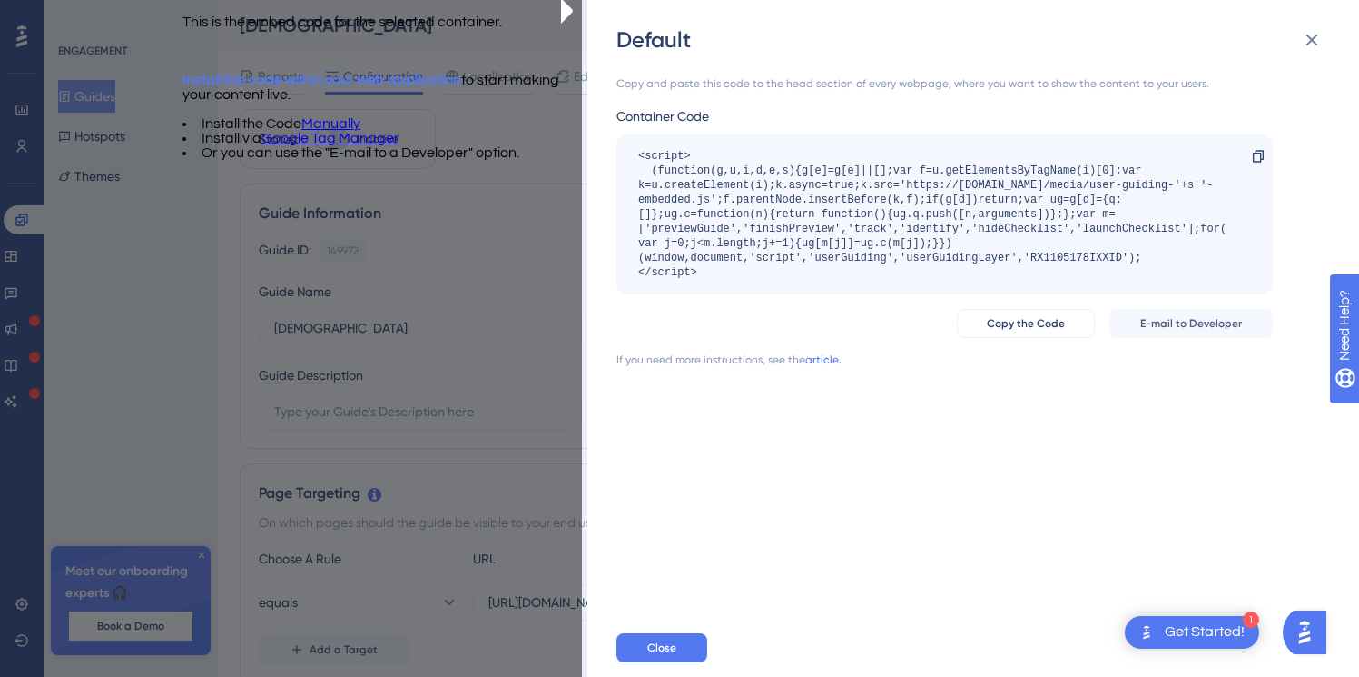
click at [1109, 225] on div "<script> (function(g,u,i,d,e,s){g[e]=g[e]||[];var f=u.getElementsByTagName(i)[0…" at bounding box center [935, 214] width 595 height 131
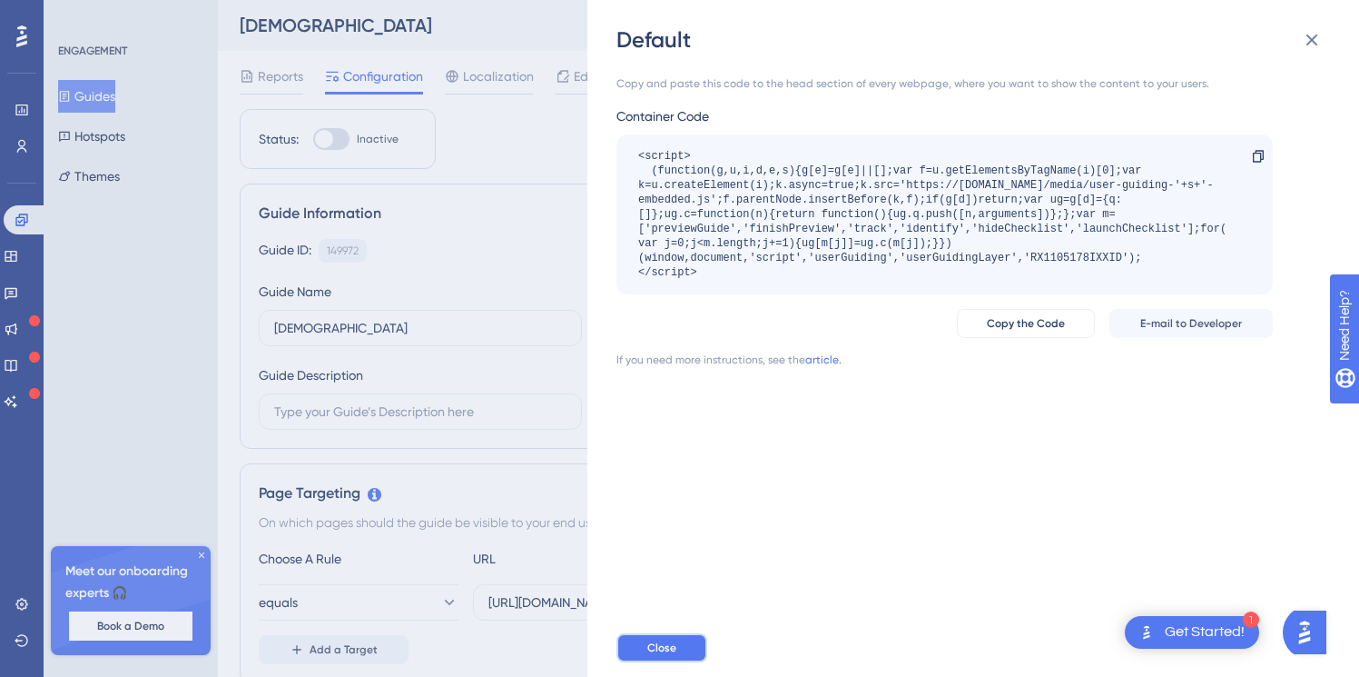
click at [647, 655] on span "Close" at bounding box center [661, 647] width 29 height 15
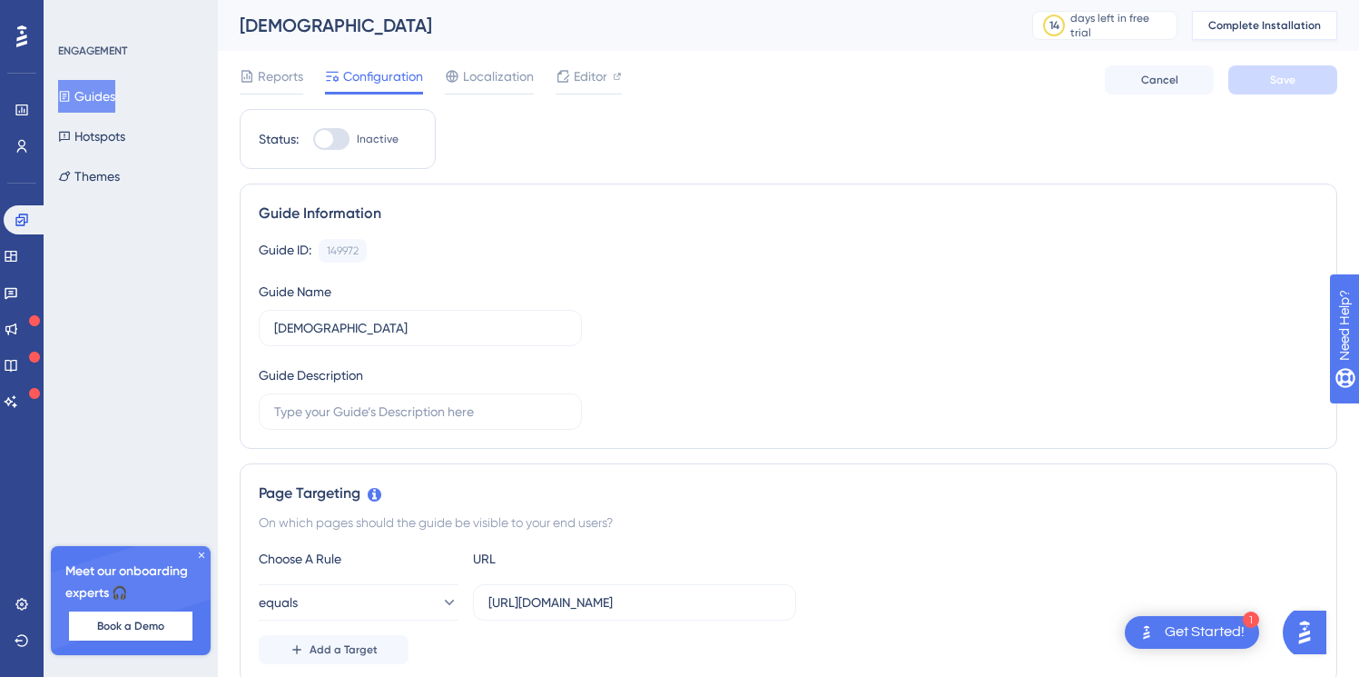
click at [1250, 25] on span "Complete Installation" at bounding box center [1265, 25] width 113 height 15
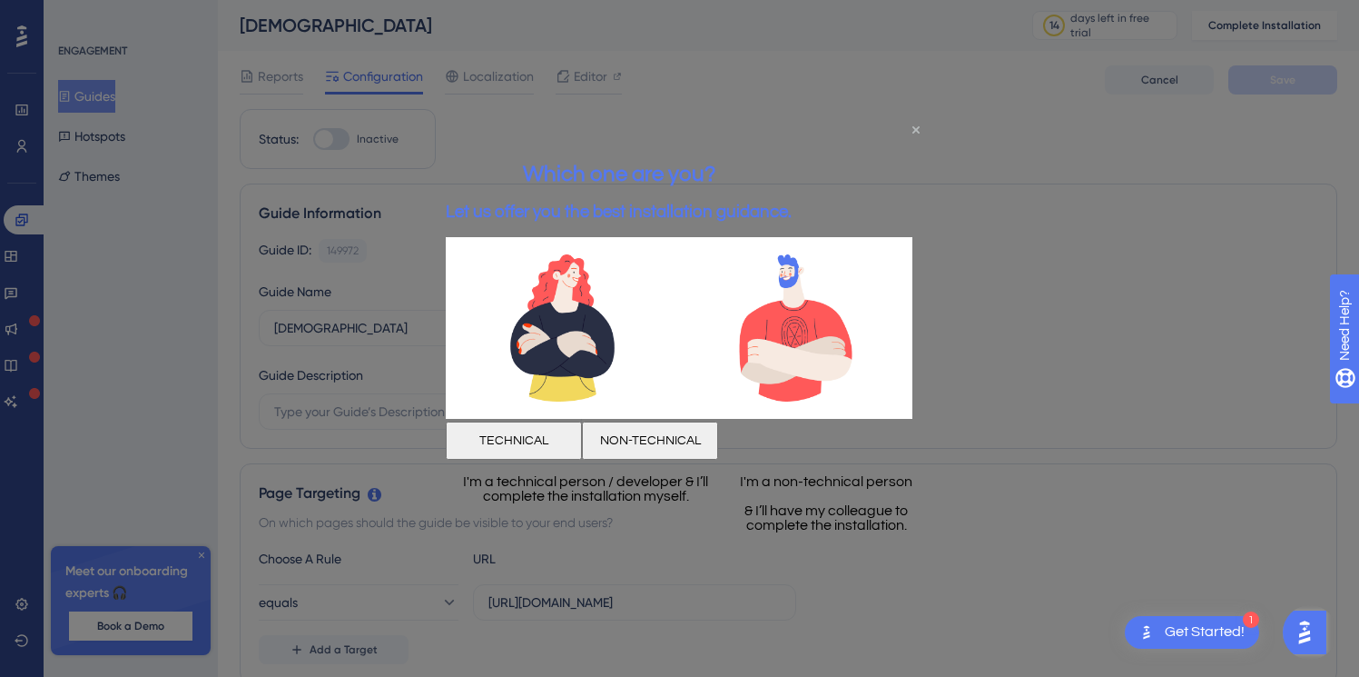
click at [918, 125] on icon "Close Preview" at bounding box center [916, 128] width 7 height 7
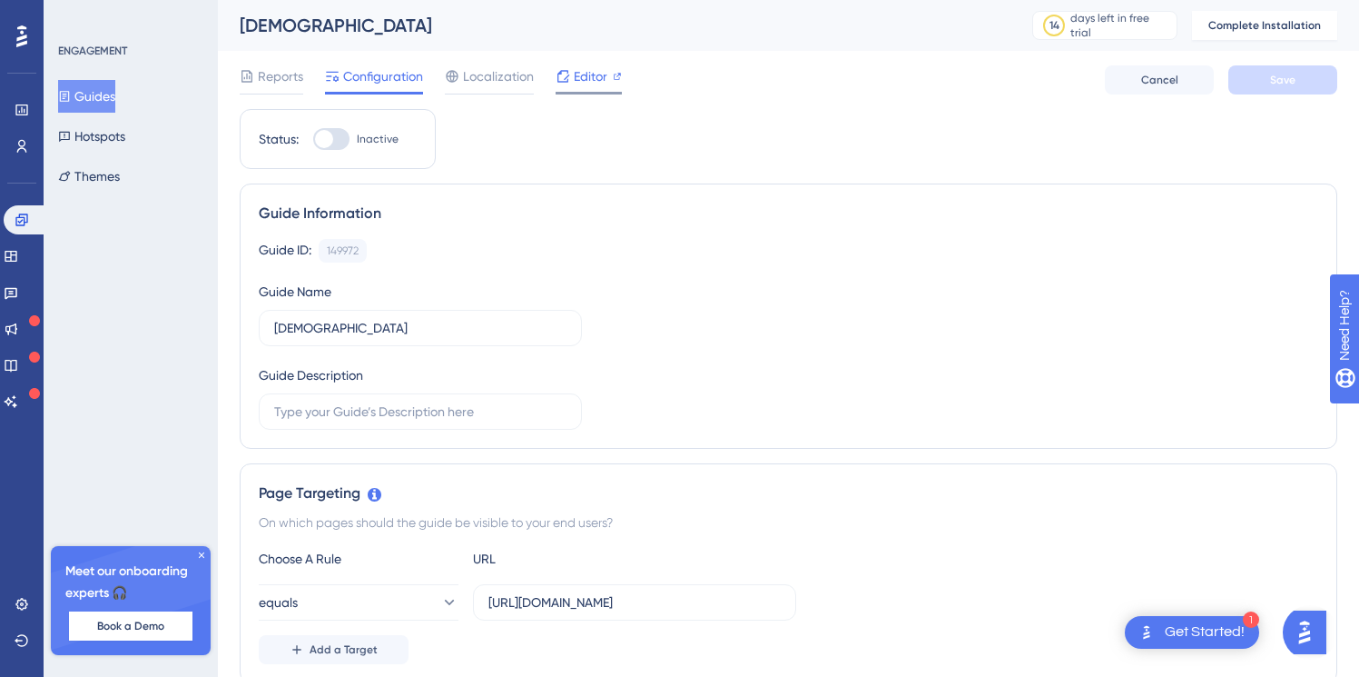
click at [591, 69] on span "Editor" at bounding box center [591, 76] width 34 height 22
